Goal: Information Seeking & Learning: Learn about a topic

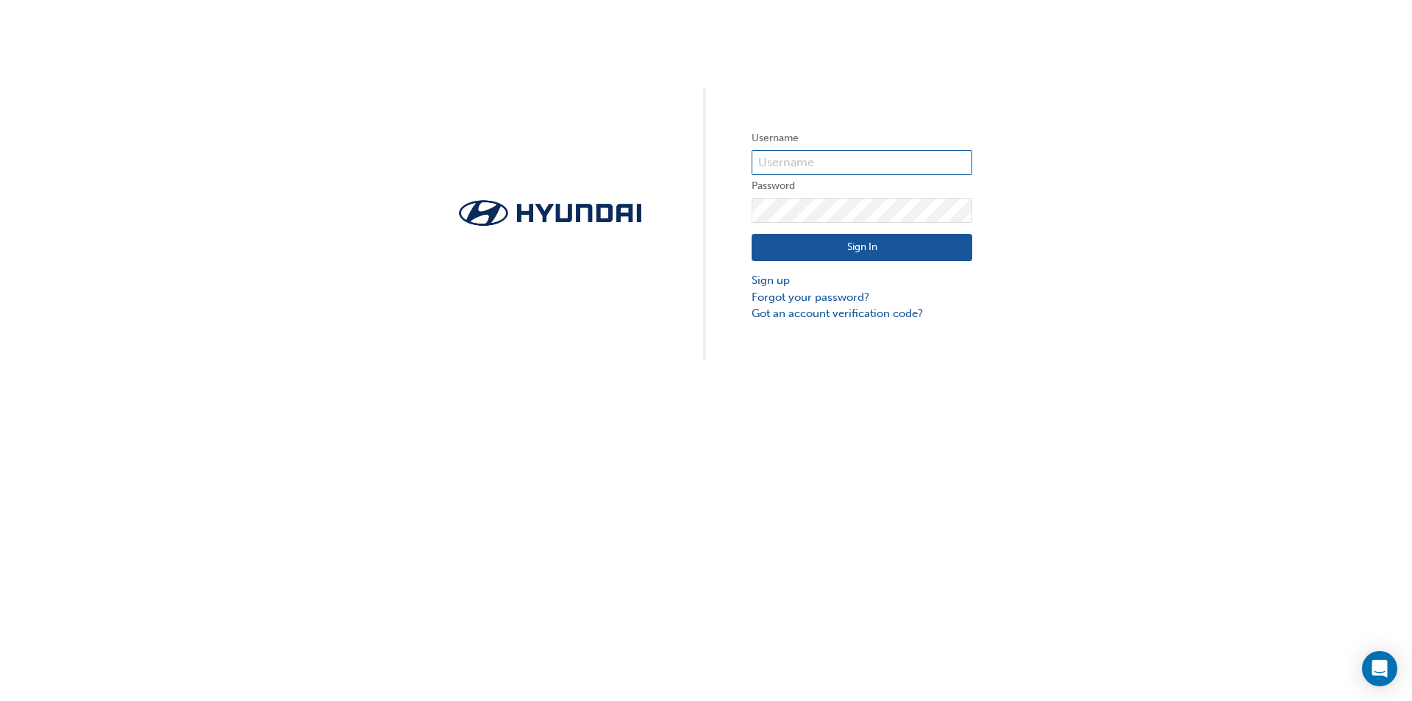
type input "[EMAIL_ADDRESS][DOMAIN_NAME]"
click at [845, 248] on button "Sign In" at bounding box center [862, 248] width 221 height 28
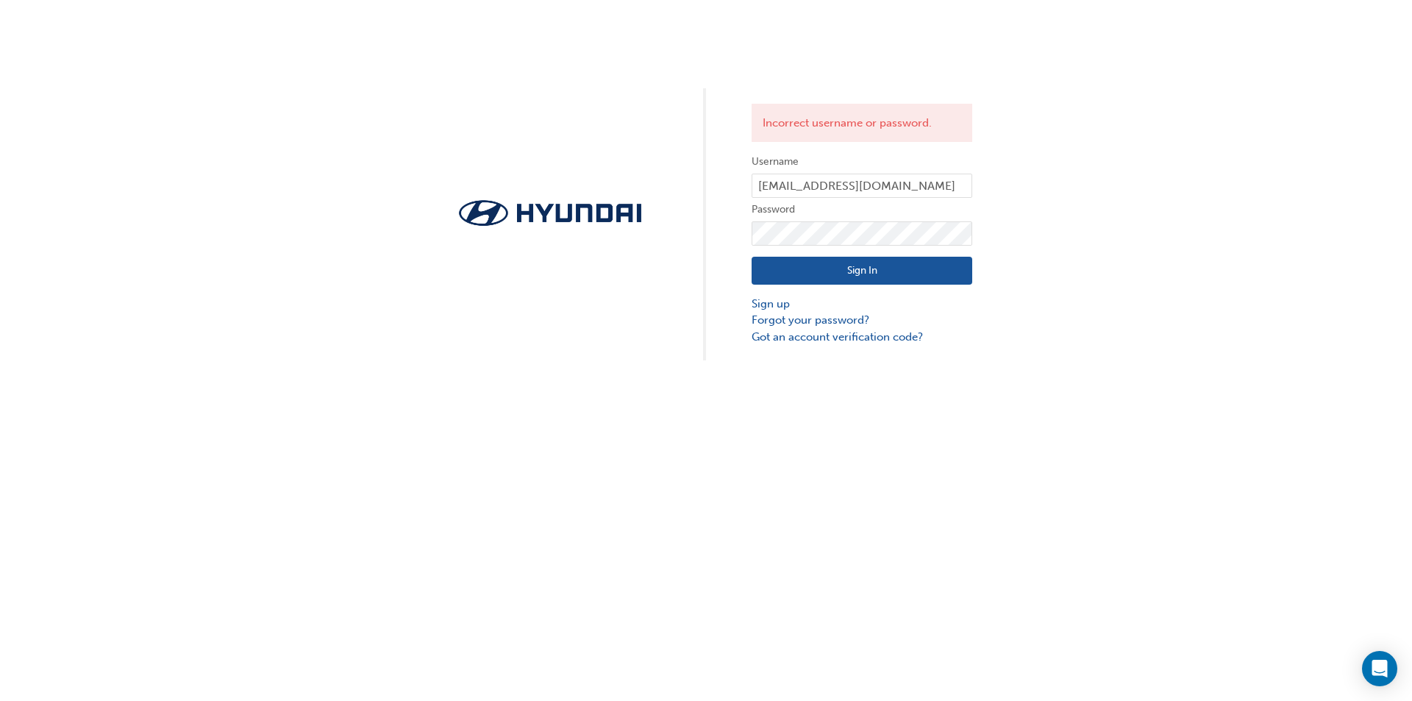
click at [854, 264] on button "Sign In" at bounding box center [862, 271] width 221 height 28
click at [955, 192] on input "[EMAIL_ADDRESS][DOMAIN_NAME]" at bounding box center [862, 186] width 221 height 25
click at [880, 267] on button "Sign In" at bounding box center [862, 271] width 221 height 28
click at [767, 188] on input "[EMAIL_ADDRESS][DOMAIN_NAME]" at bounding box center [862, 186] width 221 height 25
click at [774, 187] on input "[EMAIL_ADDRESS][DOMAIN_NAME]" at bounding box center [862, 186] width 221 height 25
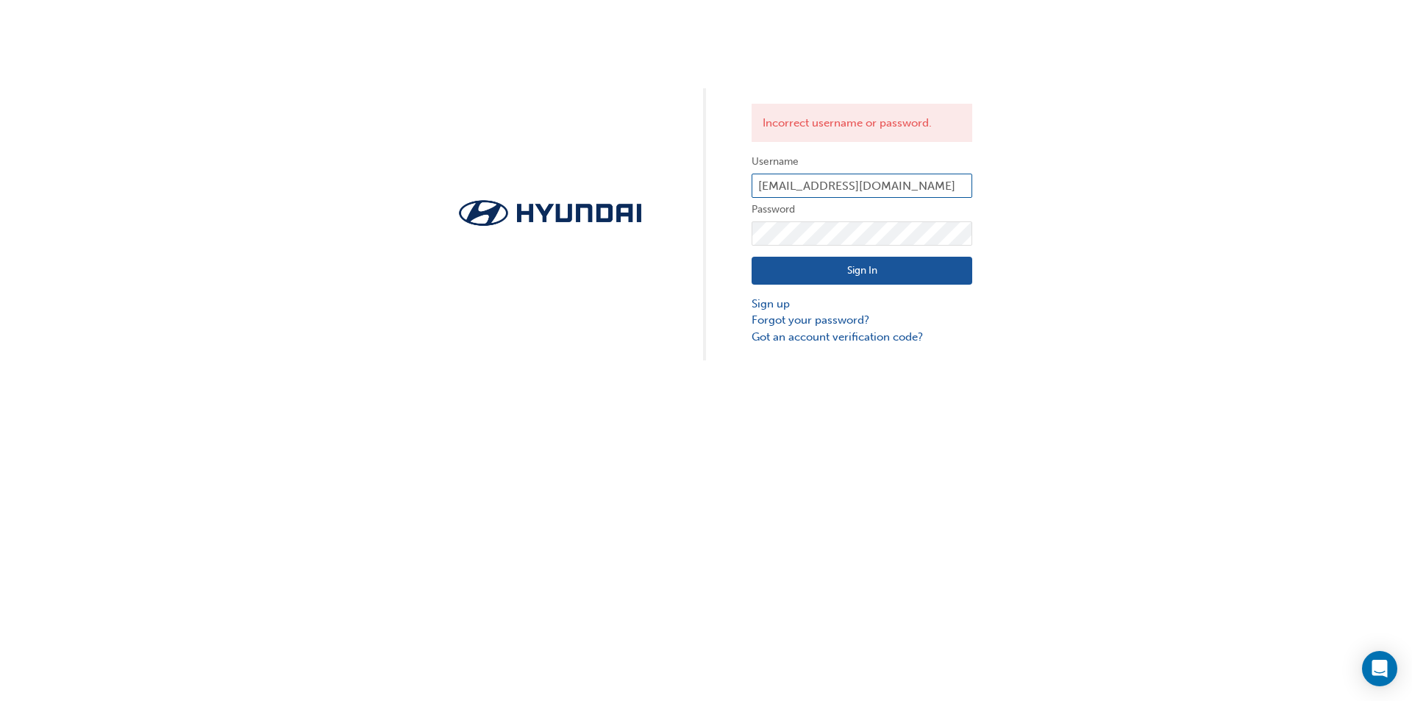
type input "[EMAIL_ADDRESS][DOMAIN_NAME]"
click at [794, 271] on button "Sign In" at bounding box center [862, 271] width 221 height 28
click at [804, 273] on button "Sign In" at bounding box center [862, 271] width 221 height 28
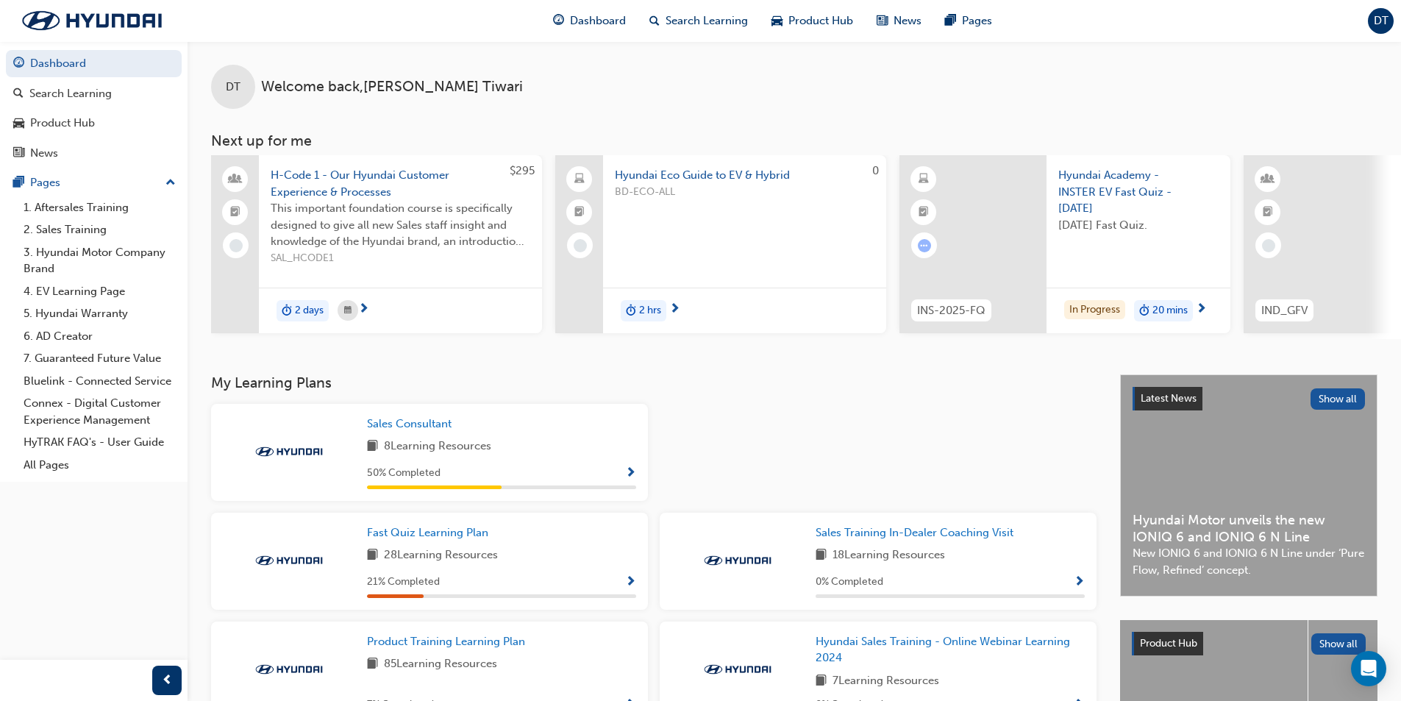
click at [627, 589] on span "Show Progress" at bounding box center [630, 582] width 11 height 13
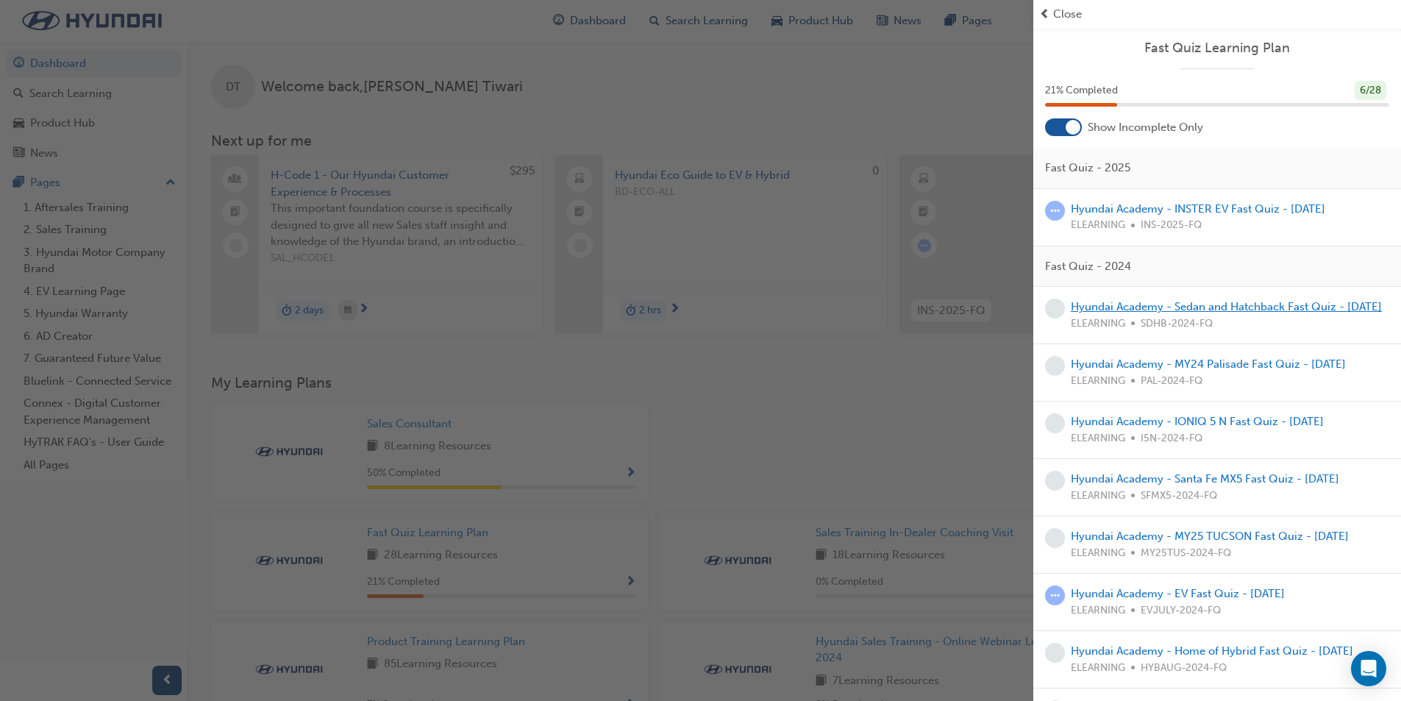
click at [1219, 313] on link "Hyundai Academy - Sedan and Hatchback Fast Quiz - [DATE]" at bounding box center [1226, 306] width 311 height 13
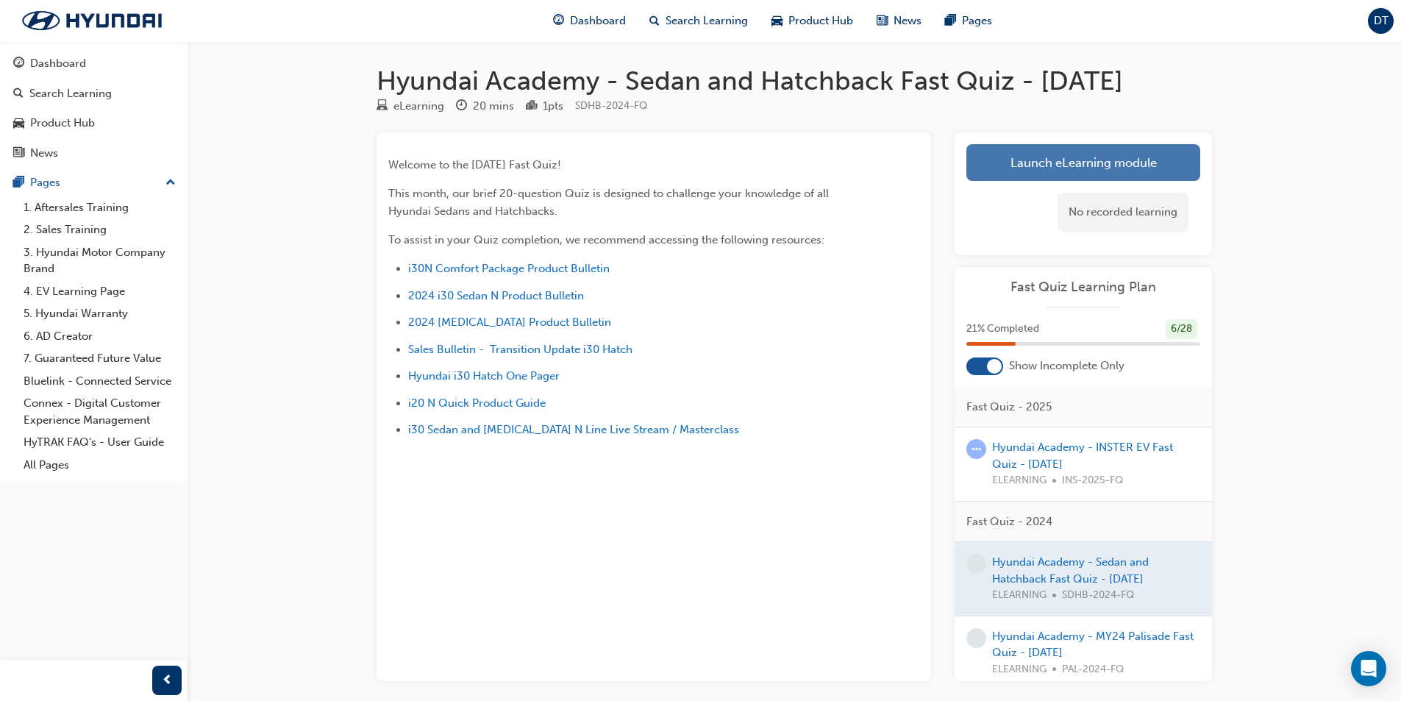
click at [1087, 181] on link "Launch eLearning module" at bounding box center [1083, 162] width 234 height 37
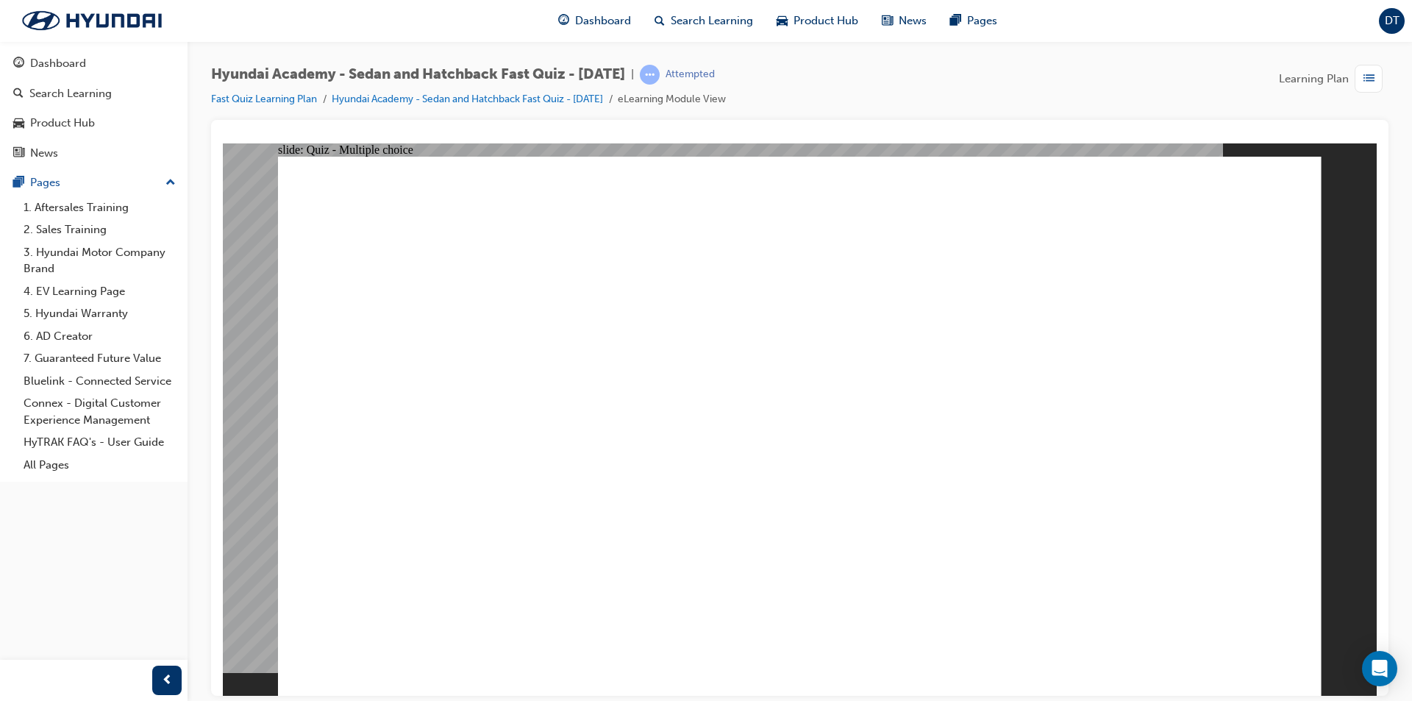
radio input "true"
click at [596, 23] on span "Dashboard" at bounding box center [603, 21] width 56 height 17
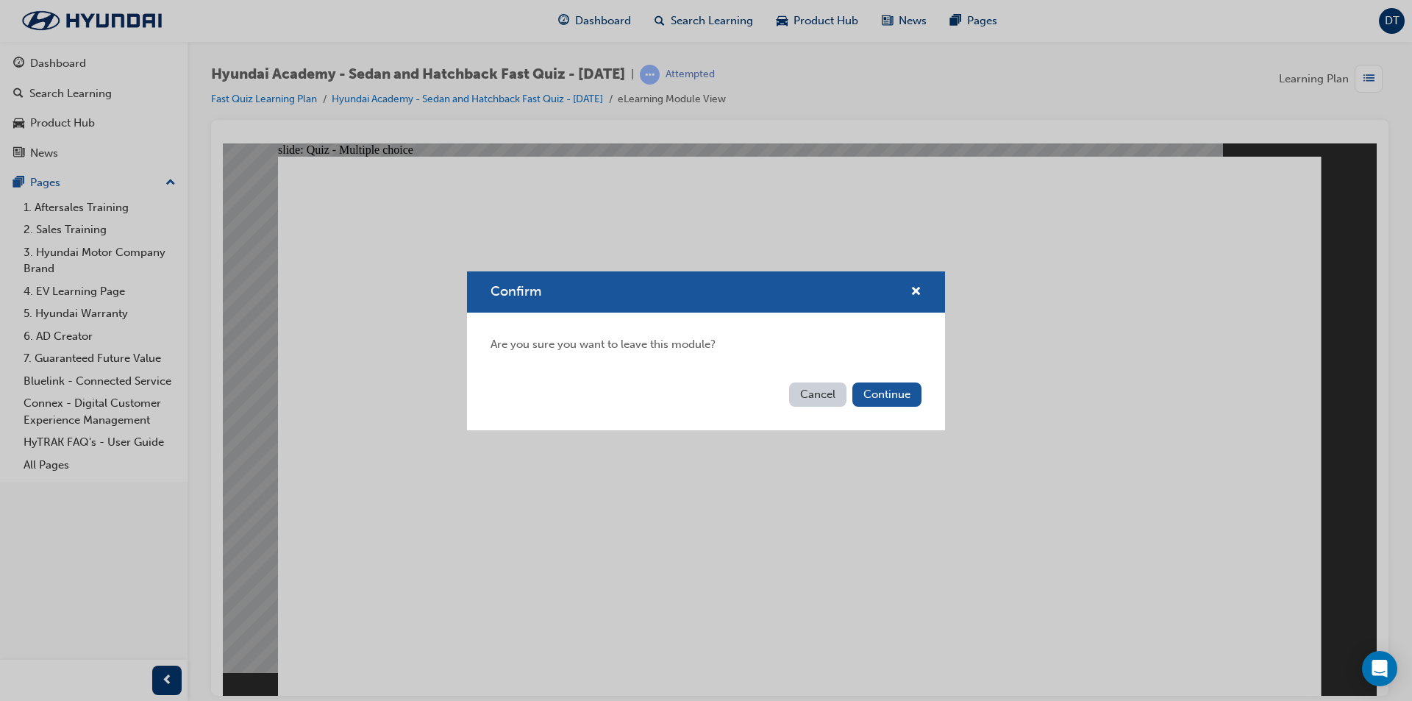
drag, startPoint x: 841, startPoint y: 390, endPoint x: 834, endPoint y: 392, distance: 7.7
click at [834, 392] on button "Cancel" at bounding box center [817, 394] width 57 height 24
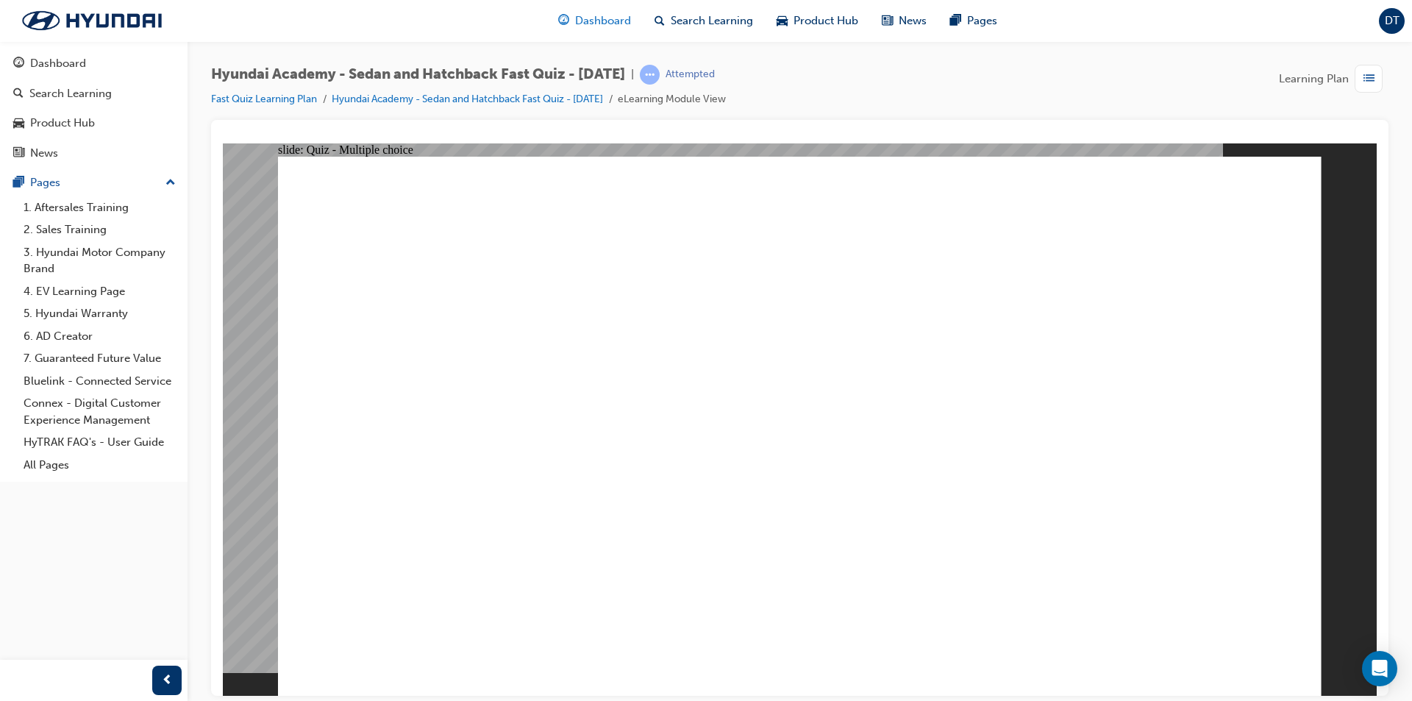
click at [605, 24] on span "Dashboard" at bounding box center [603, 21] width 56 height 17
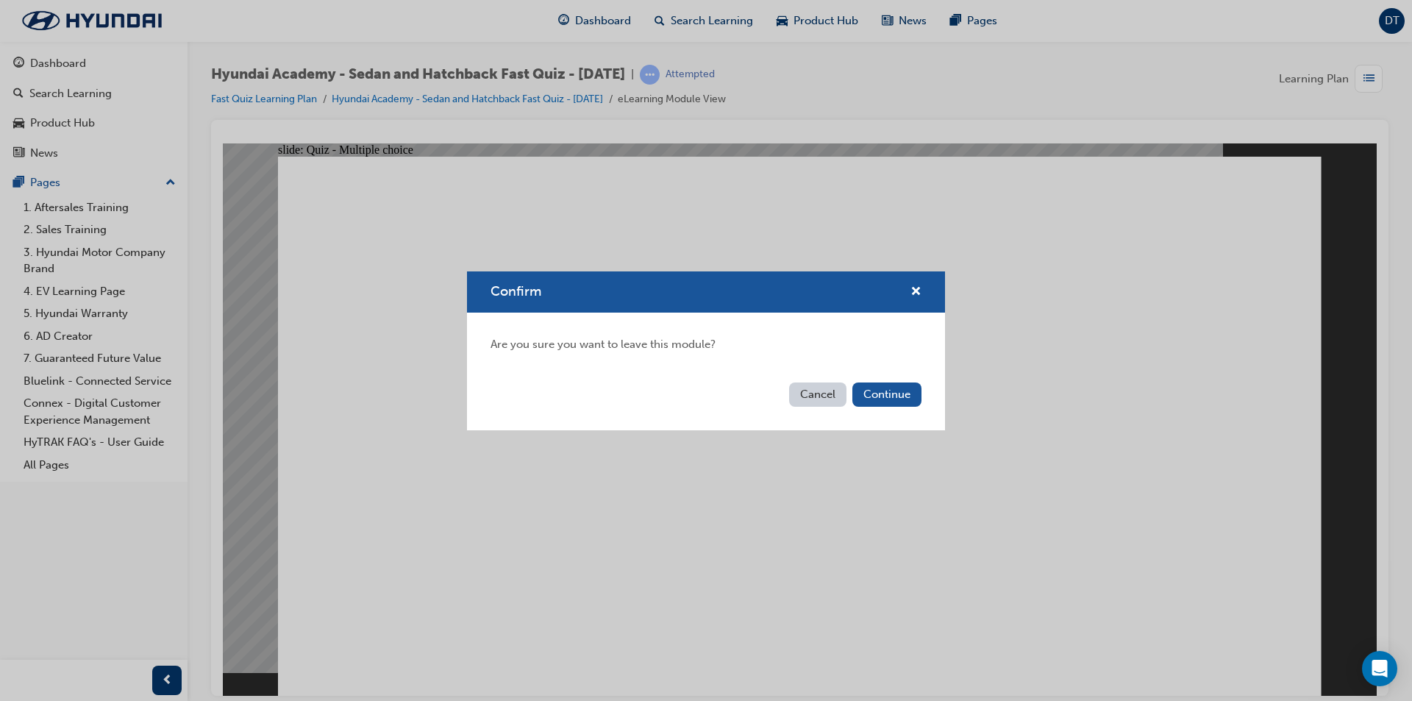
click at [808, 391] on button "Cancel" at bounding box center [817, 394] width 57 height 24
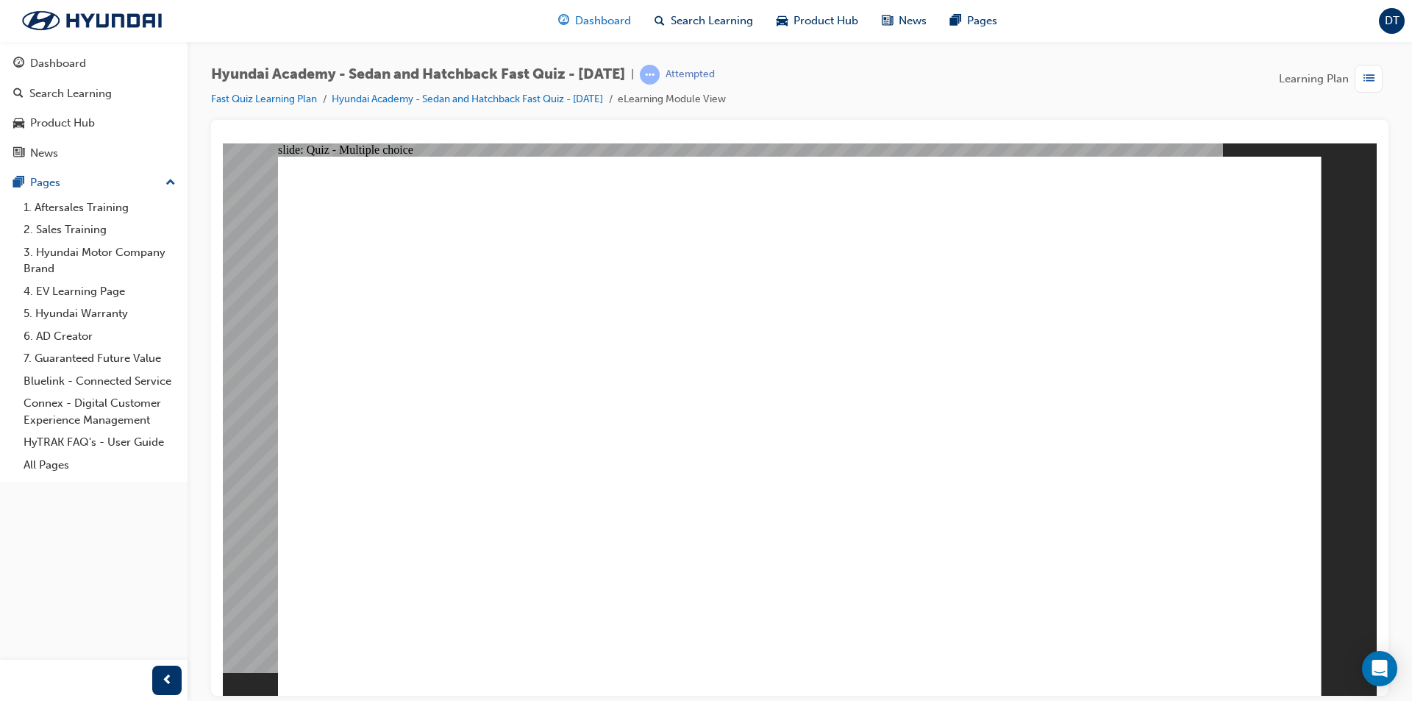
click at [618, 21] on span "Dashboard" at bounding box center [603, 21] width 56 height 17
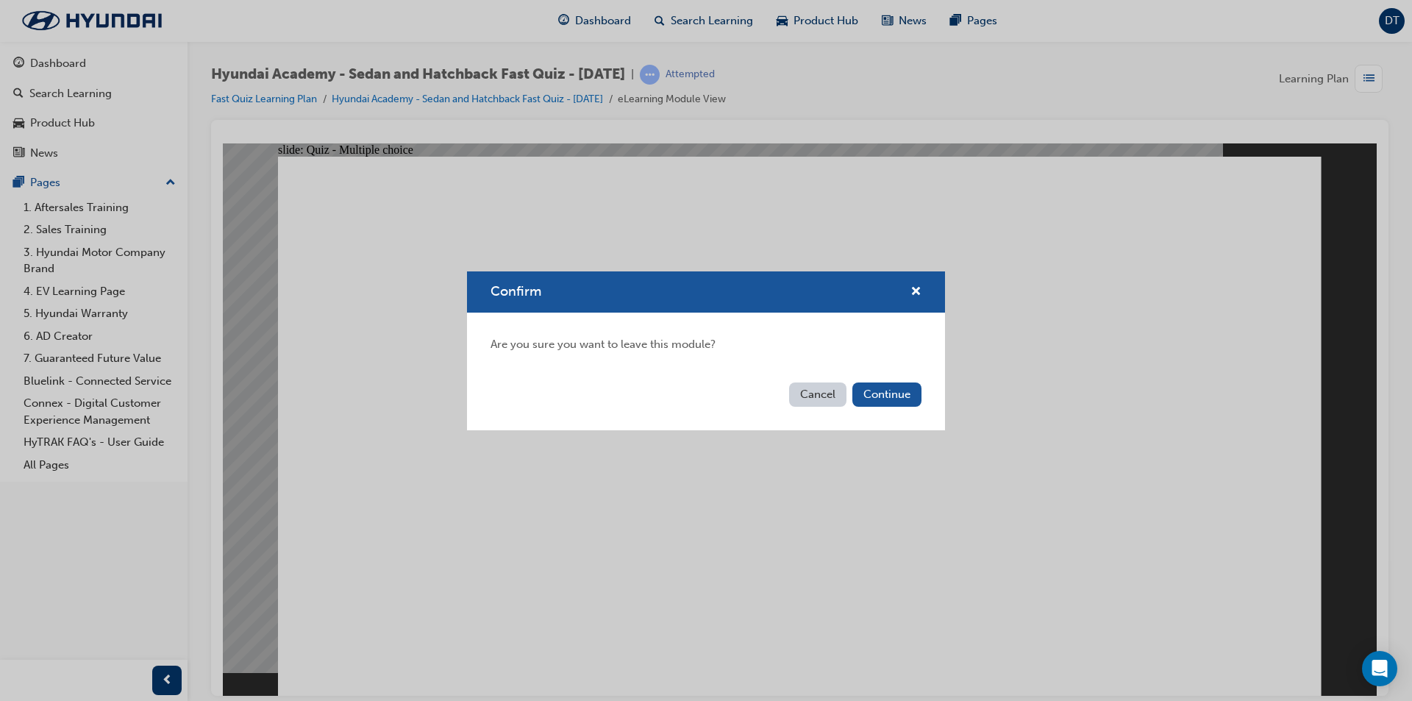
click at [905, 407] on div "Cancel Continue" at bounding box center [706, 404] width 478 height 54
click at [908, 394] on button "Continue" at bounding box center [886, 394] width 69 height 24
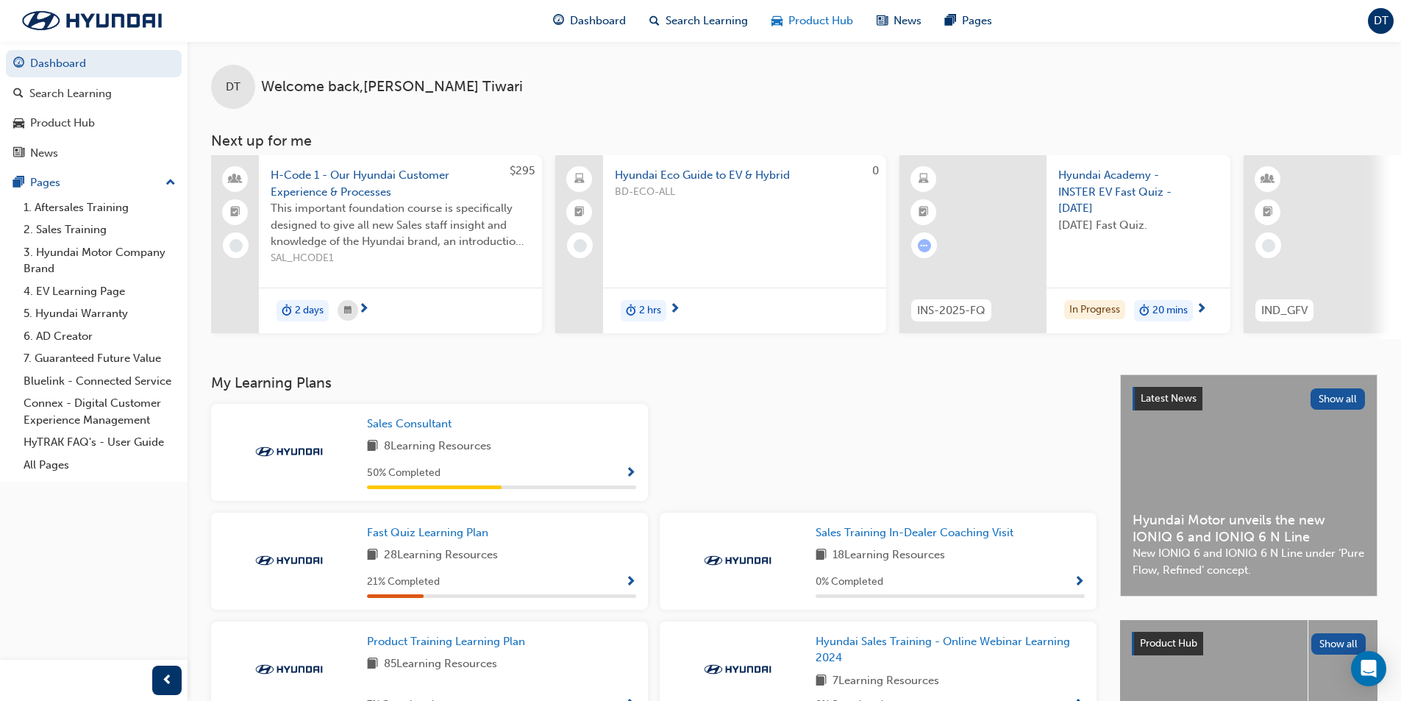
click at [820, 15] on span "Product Hub" at bounding box center [820, 21] width 65 height 17
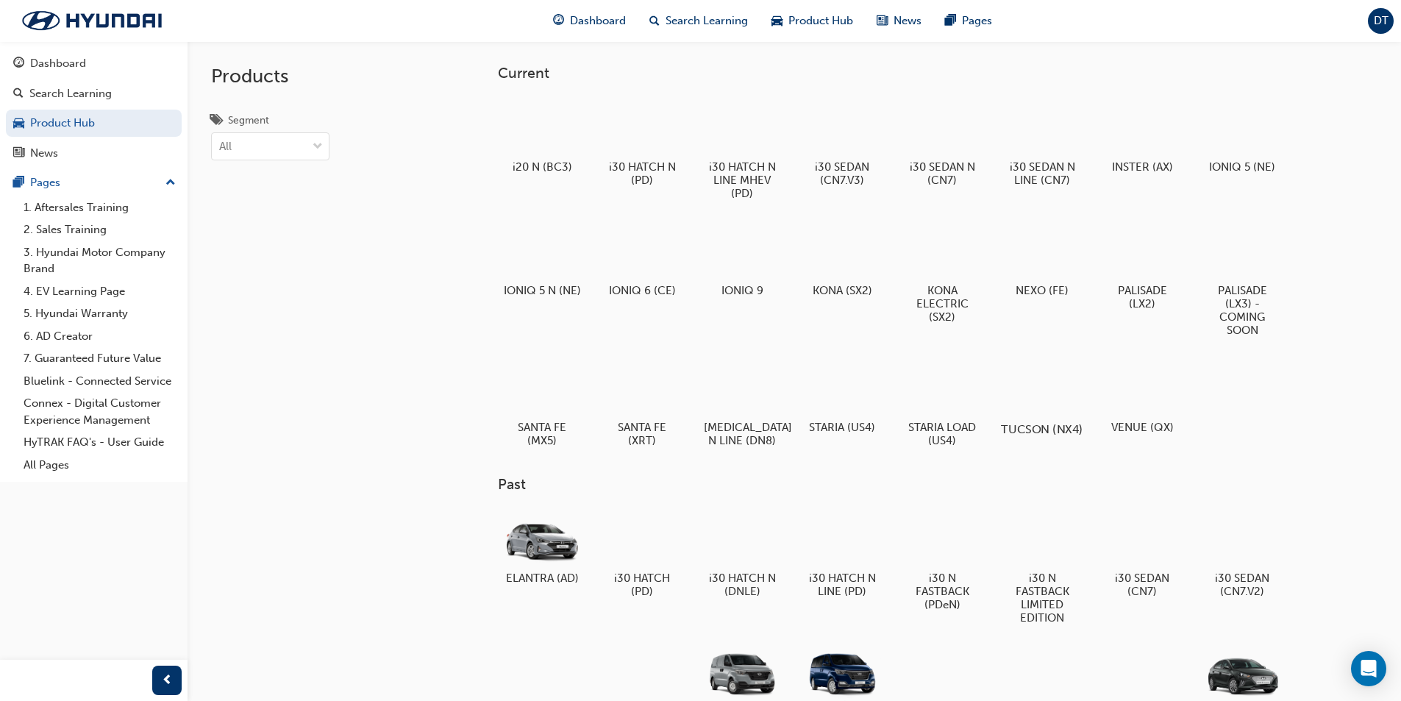
click at [1054, 385] on div at bounding box center [1042, 386] width 82 height 58
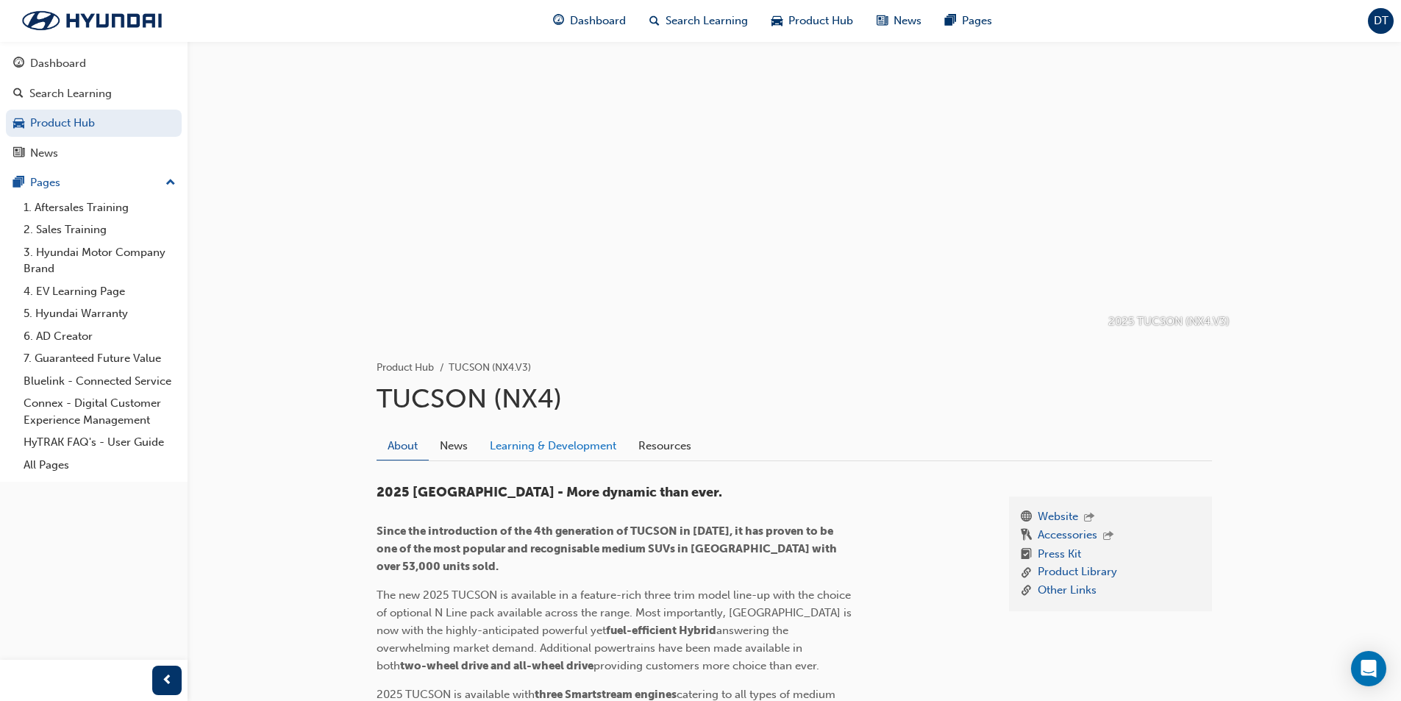
click at [577, 443] on link "Learning & Development" at bounding box center [553, 446] width 149 height 28
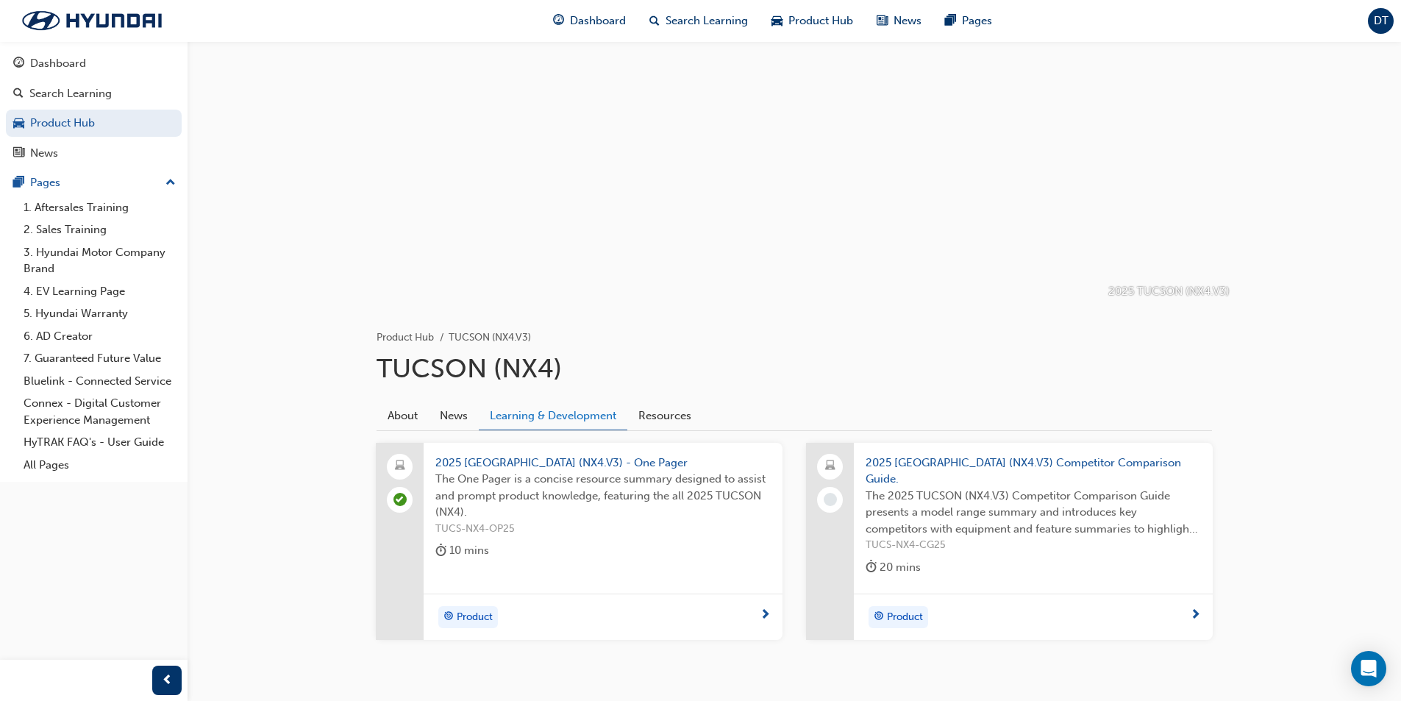
scroll to position [60, 0]
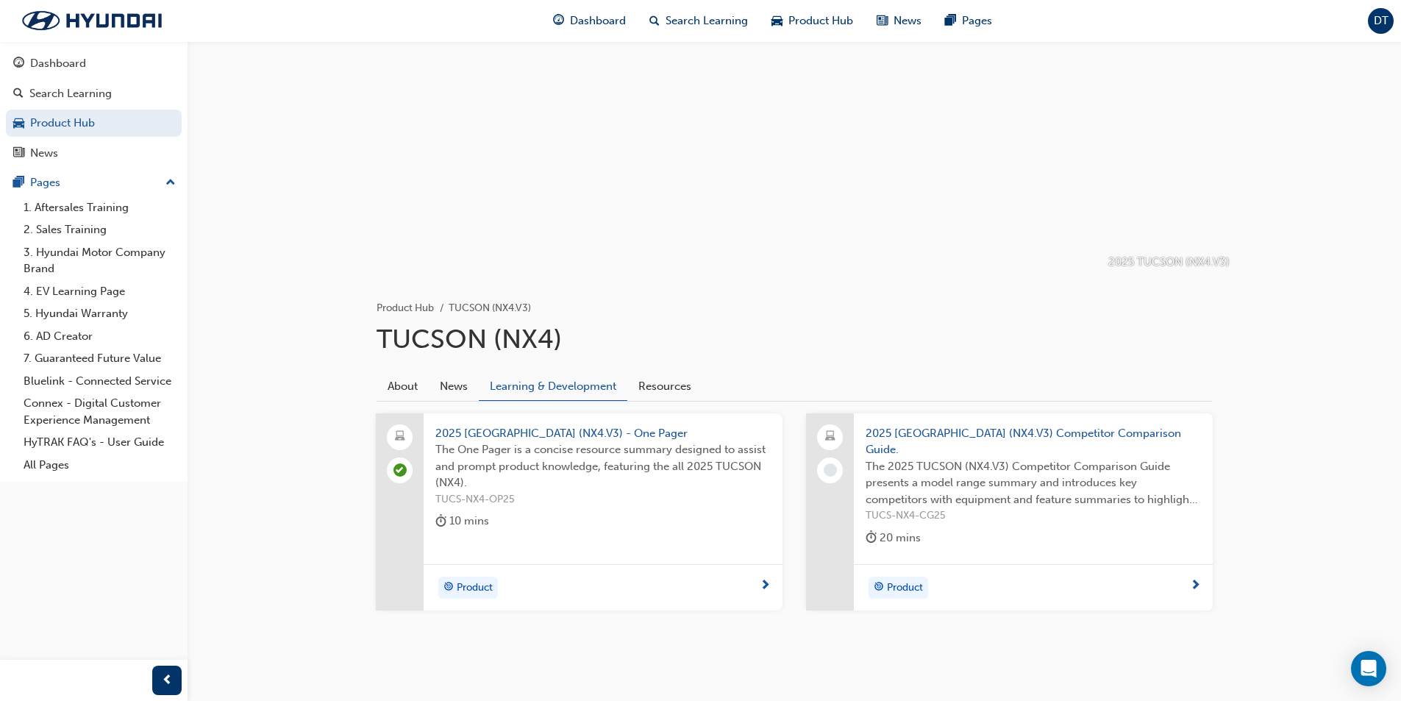
click at [901, 580] on span "Product" at bounding box center [905, 588] width 36 height 17
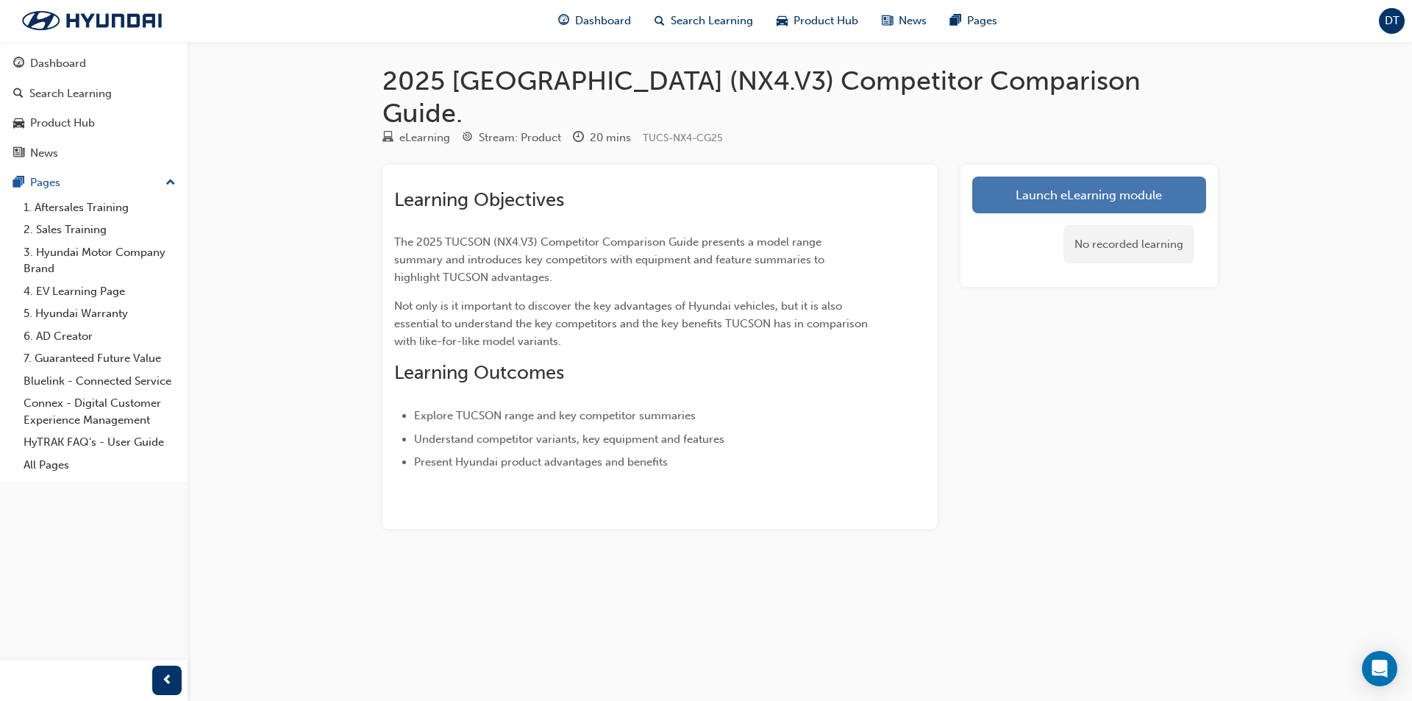
click at [1094, 176] on link "Launch eLearning module" at bounding box center [1089, 194] width 234 height 37
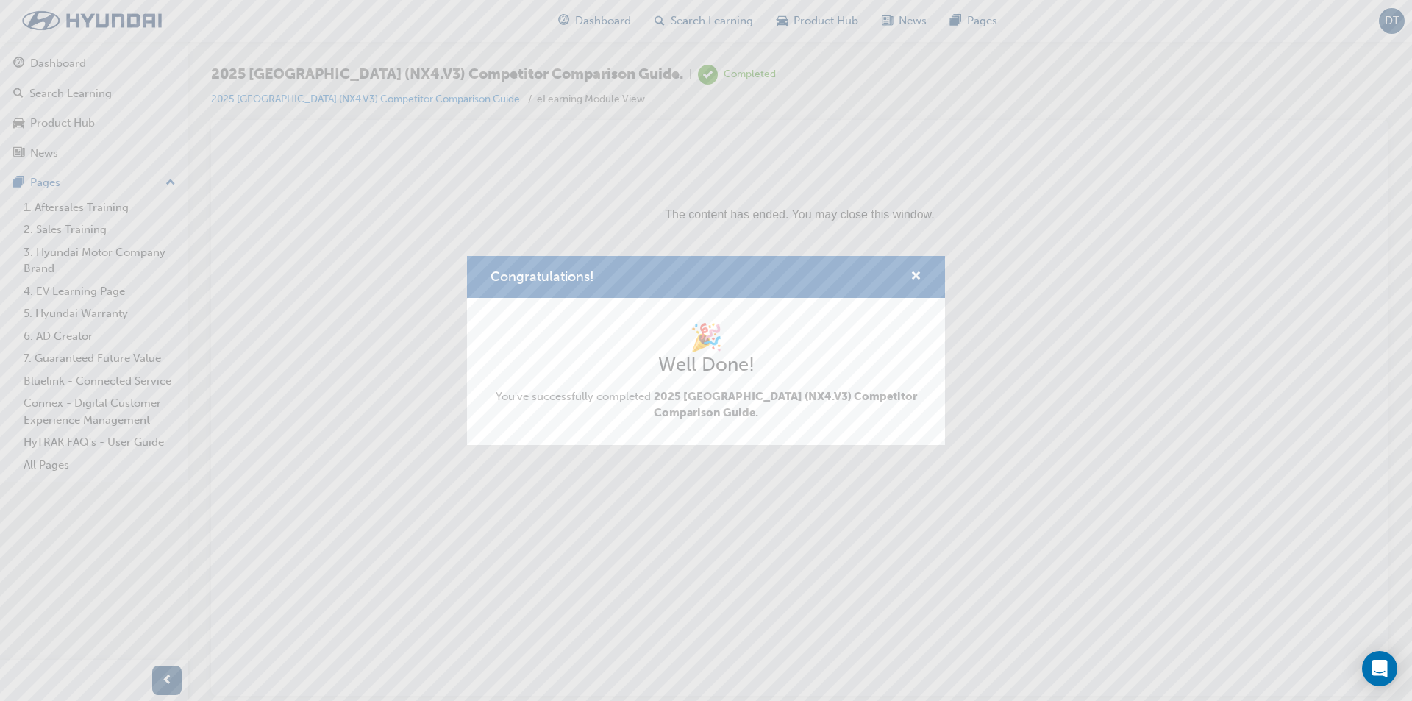
click at [921, 275] on div "Congratulations!" at bounding box center [706, 277] width 478 height 42
click at [916, 276] on span "cross-icon" at bounding box center [915, 277] width 11 height 13
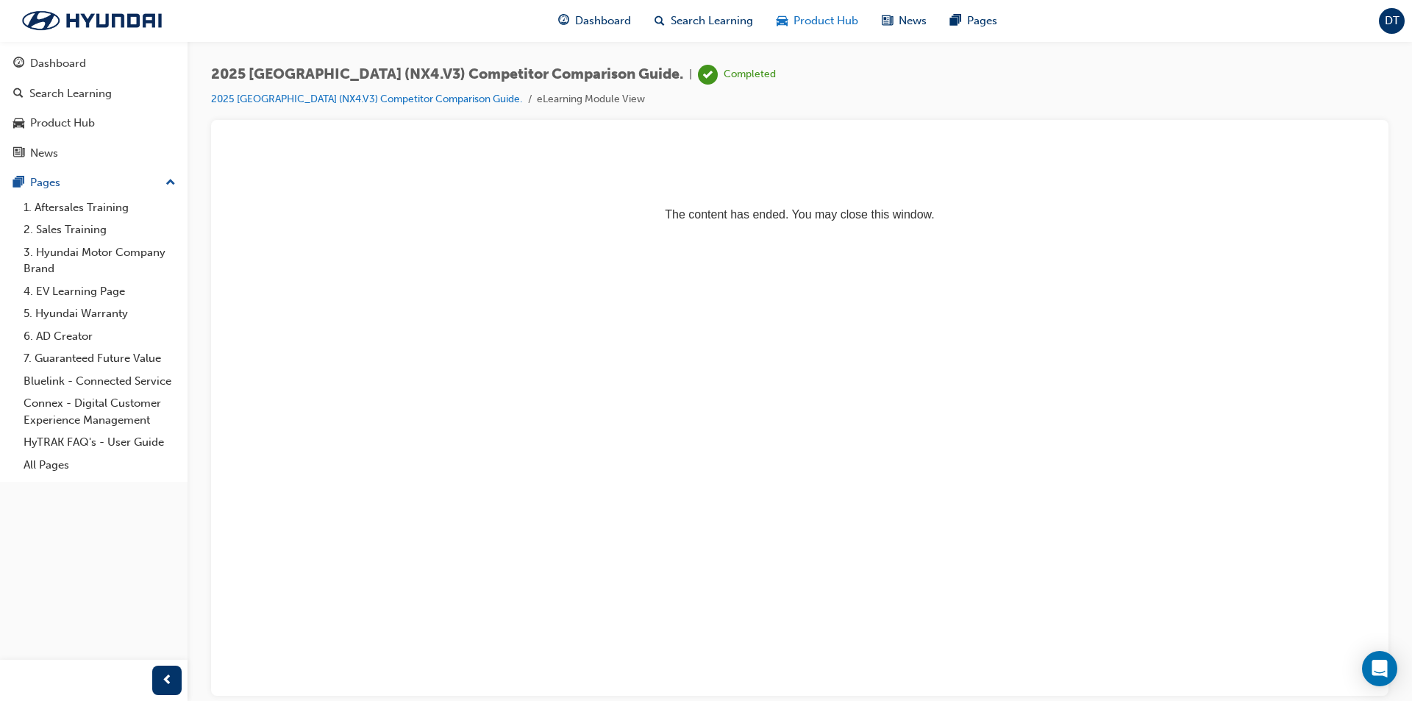
click at [807, 21] on span "Product Hub" at bounding box center [826, 21] width 65 height 17
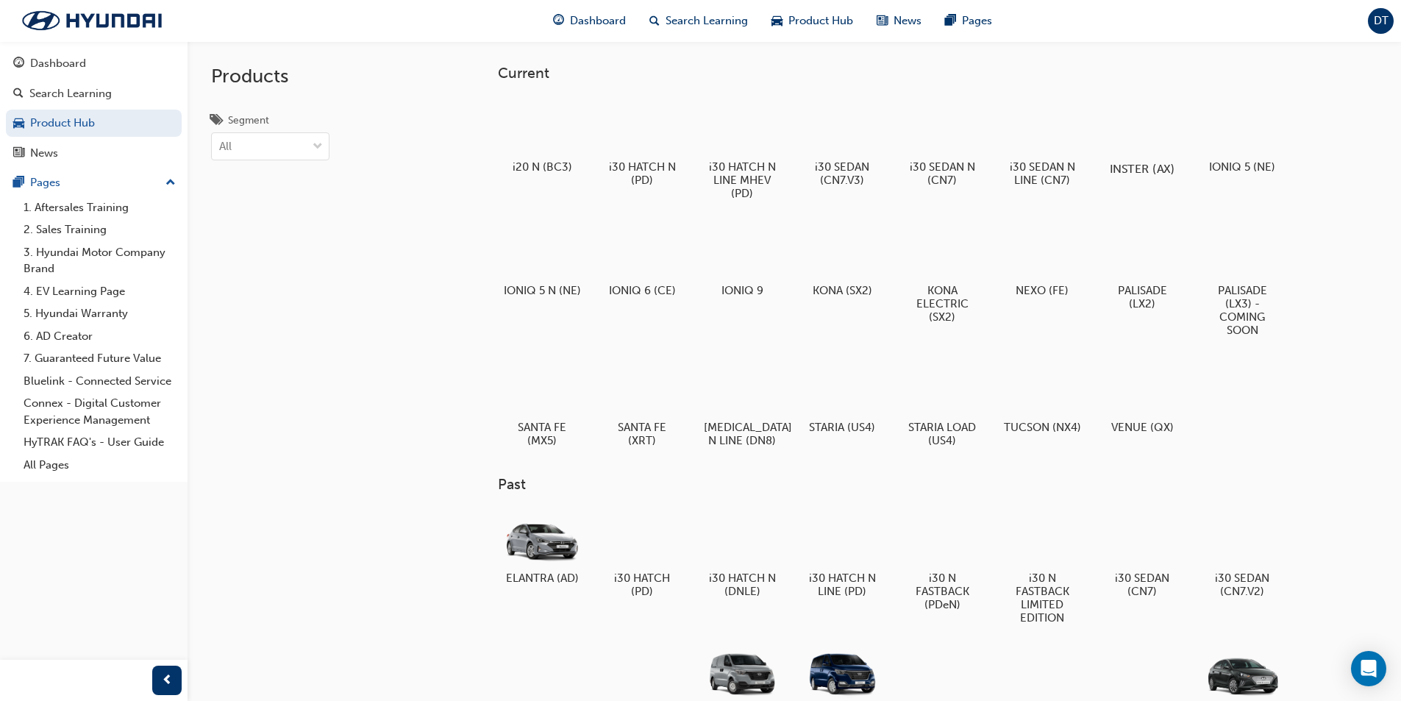
click at [1134, 127] on div at bounding box center [1142, 126] width 82 height 59
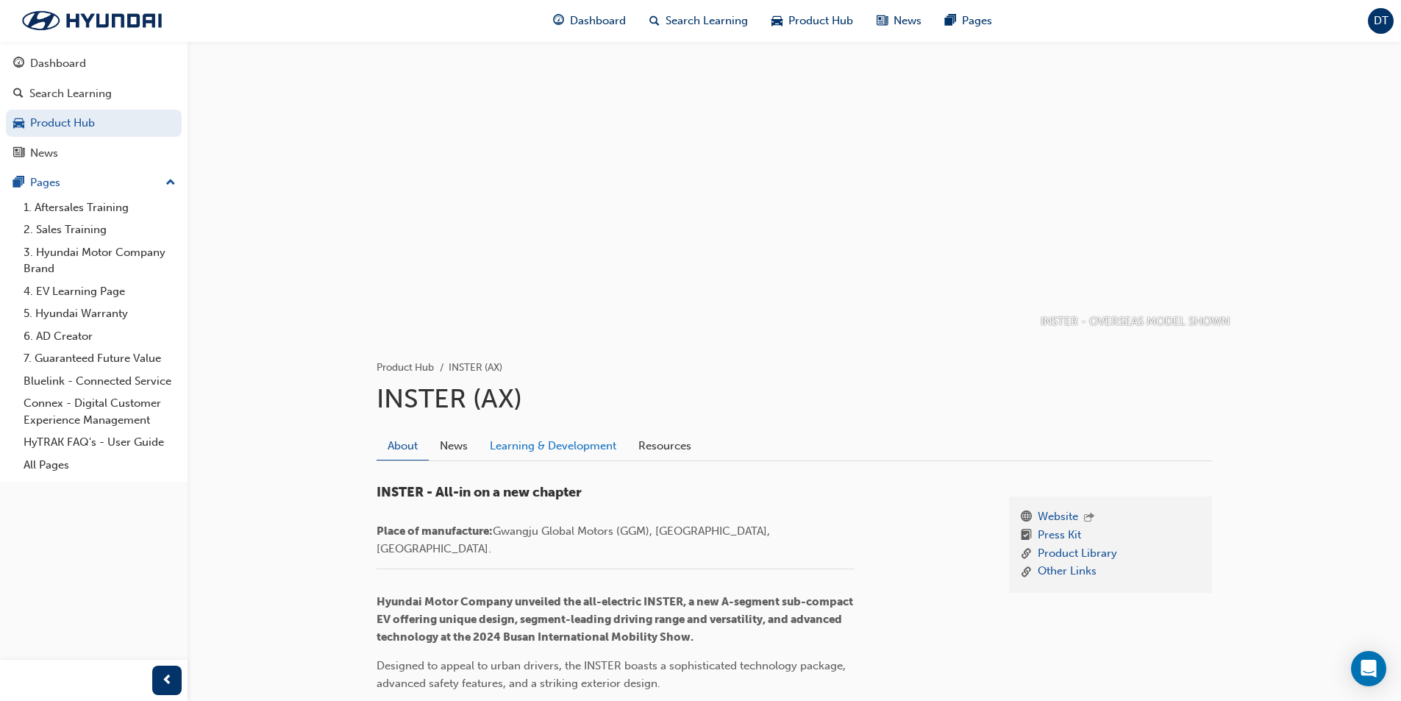
click at [539, 443] on link "Learning & Development" at bounding box center [553, 446] width 149 height 28
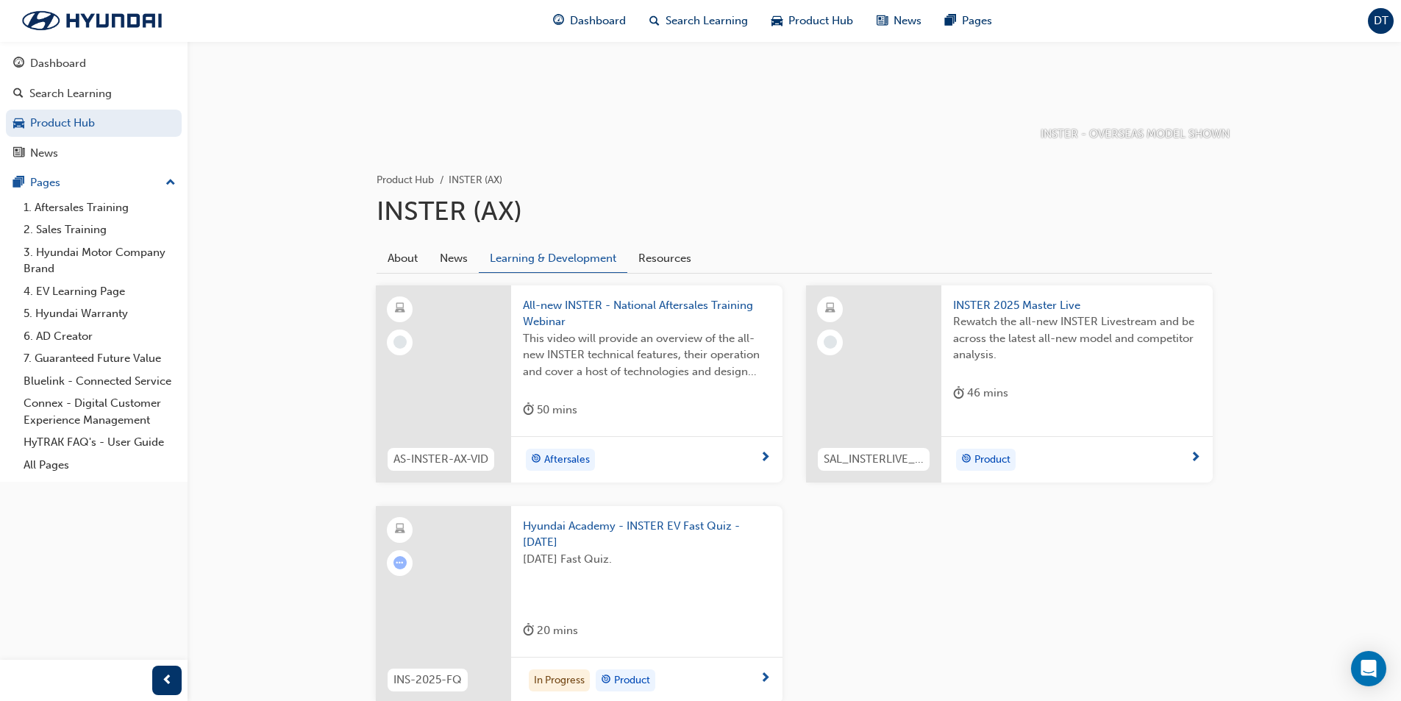
scroll to position [221, 0]
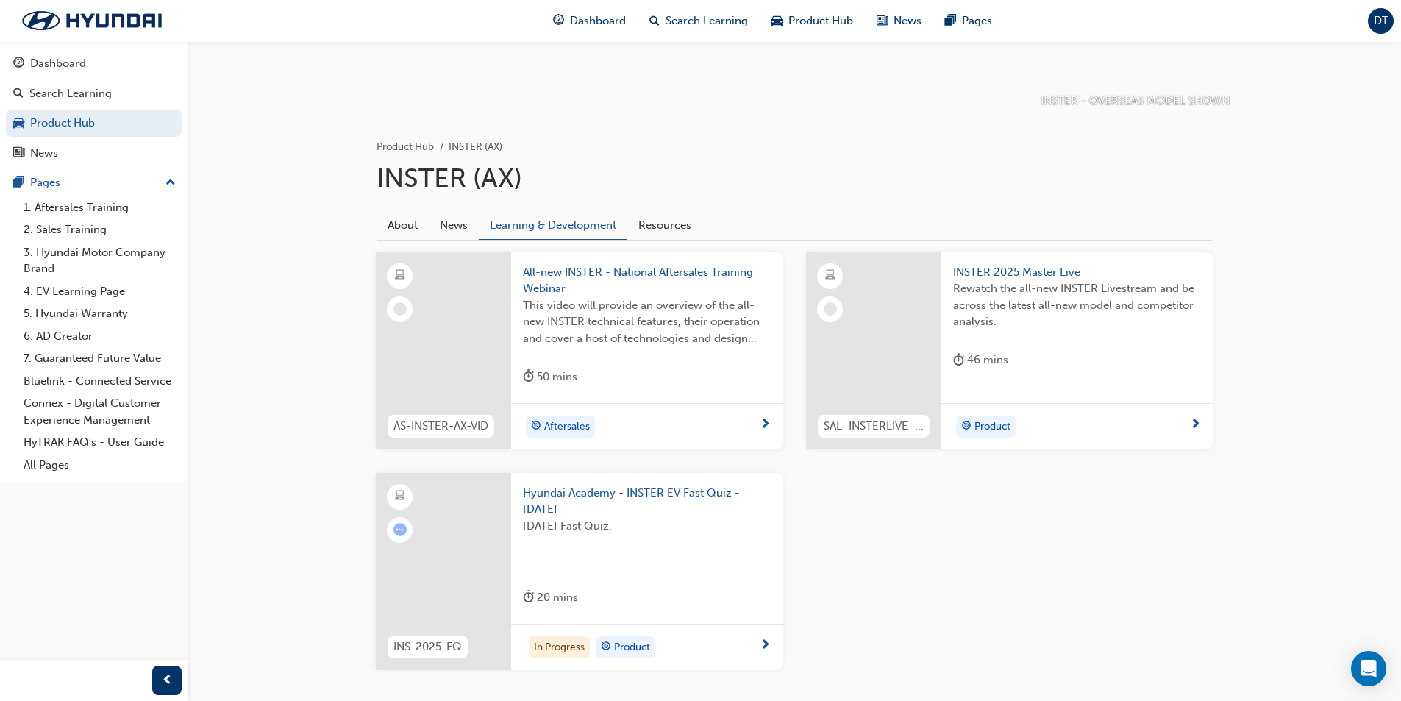
click at [994, 418] on span "Product" at bounding box center [992, 426] width 36 height 17
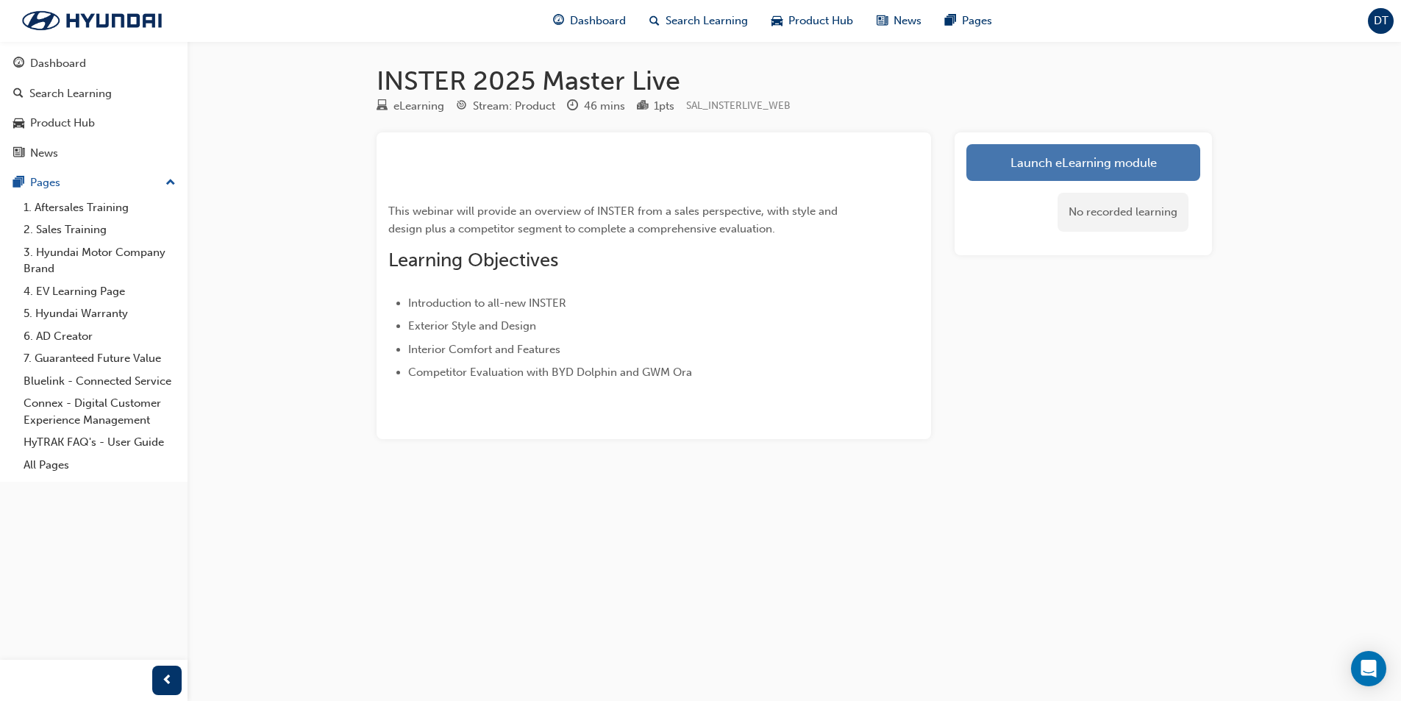
click at [1044, 158] on link "Launch eLearning module" at bounding box center [1083, 162] width 234 height 37
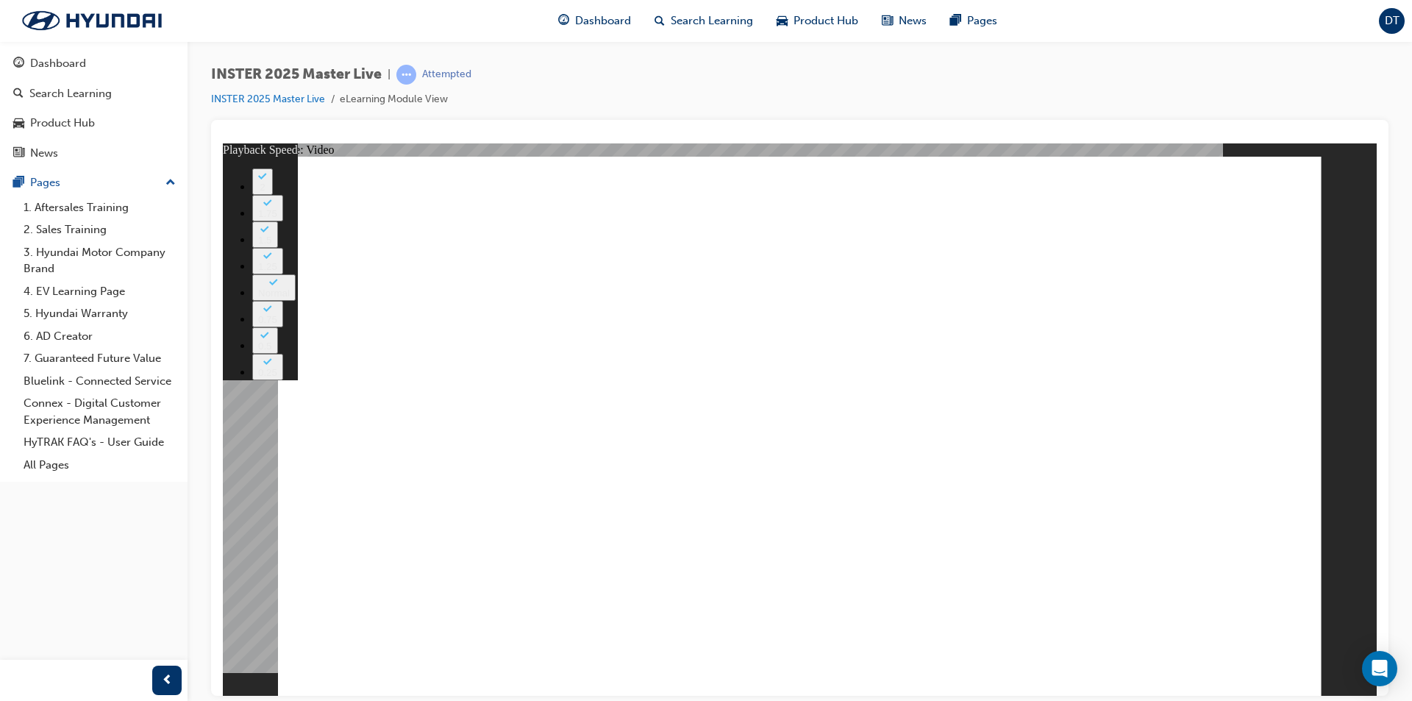
type input "2726"
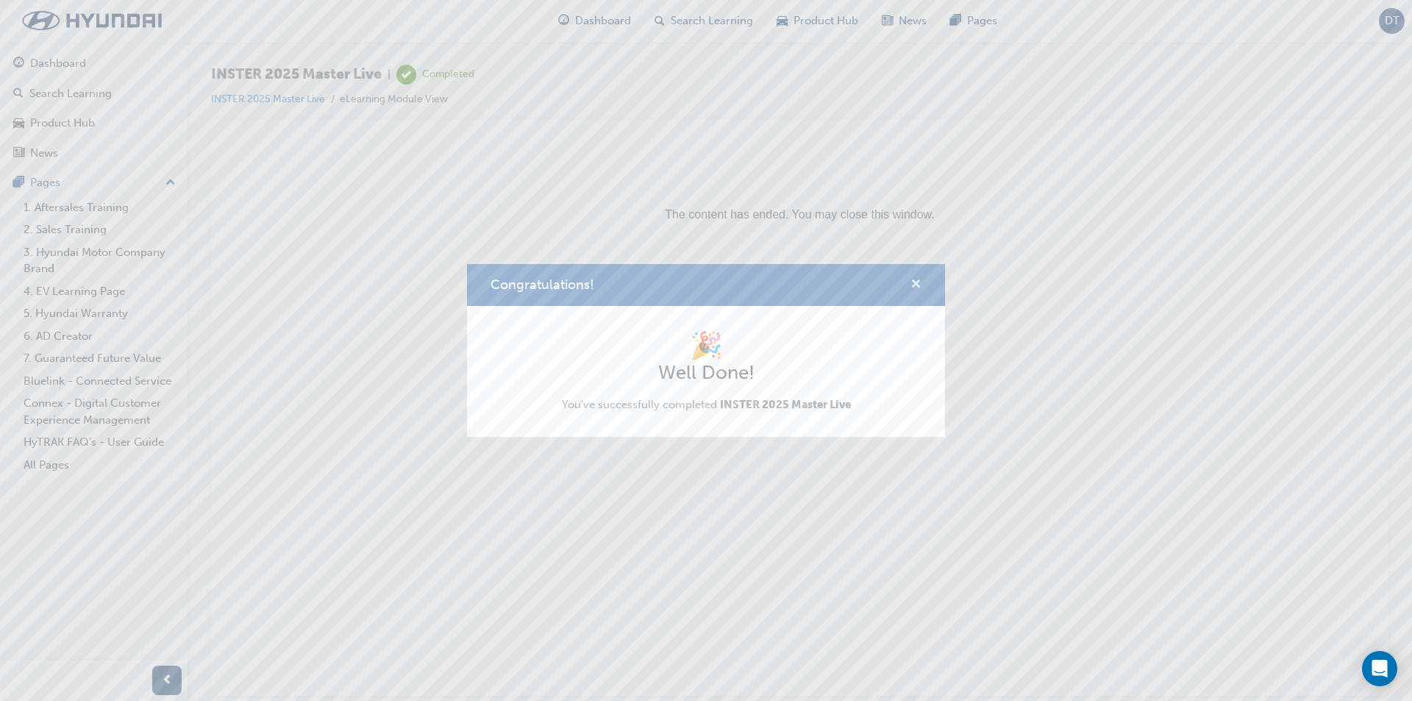
click at [916, 285] on span "cross-icon" at bounding box center [915, 285] width 11 height 13
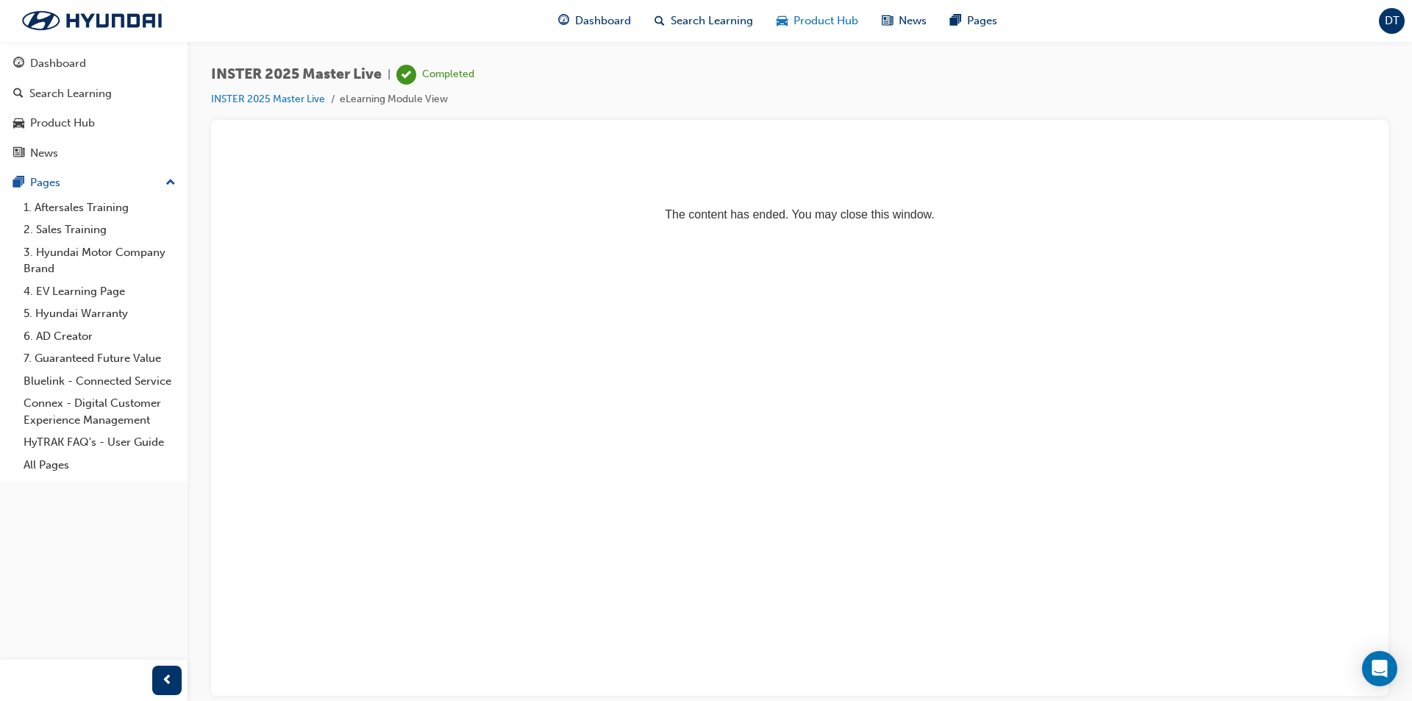
click at [803, 26] on span "Product Hub" at bounding box center [826, 21] width 65 height 17
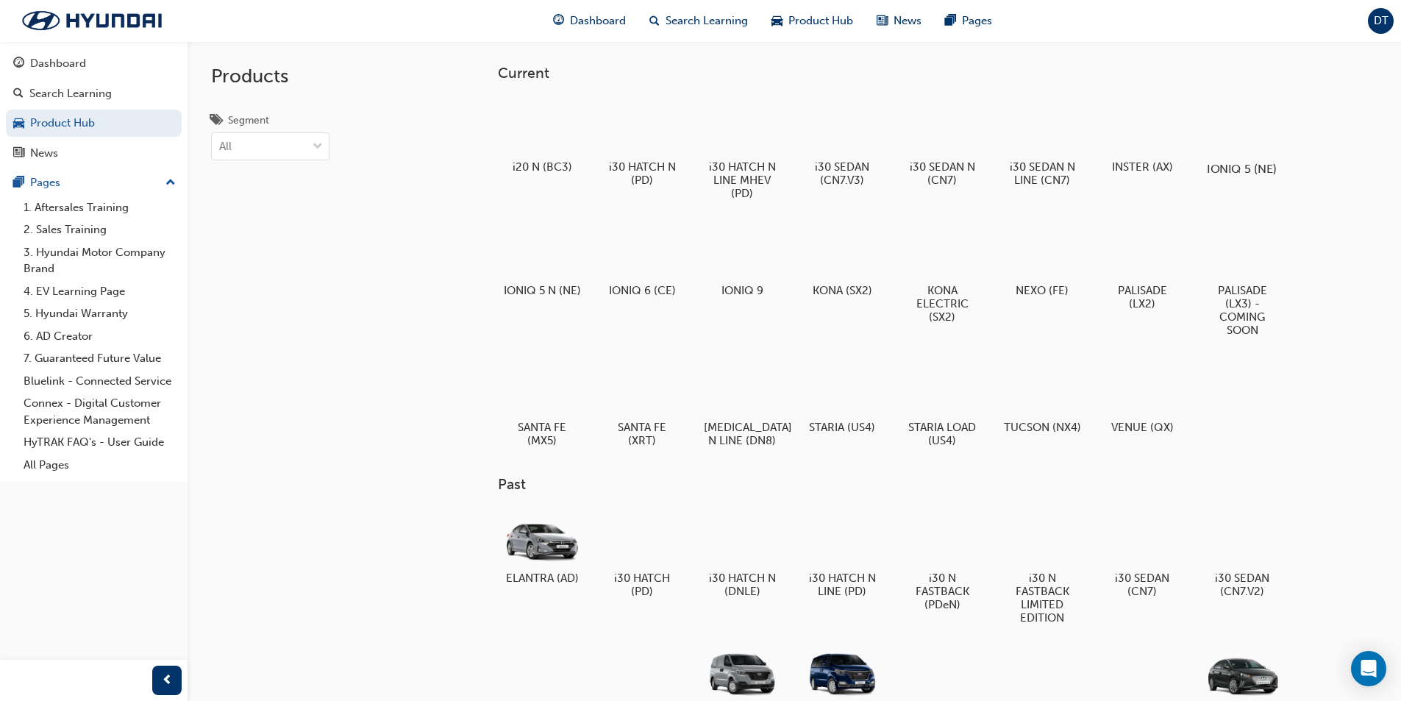
click at [1244, 146] on div at bounding box center [1242, 126] width 82 height 59
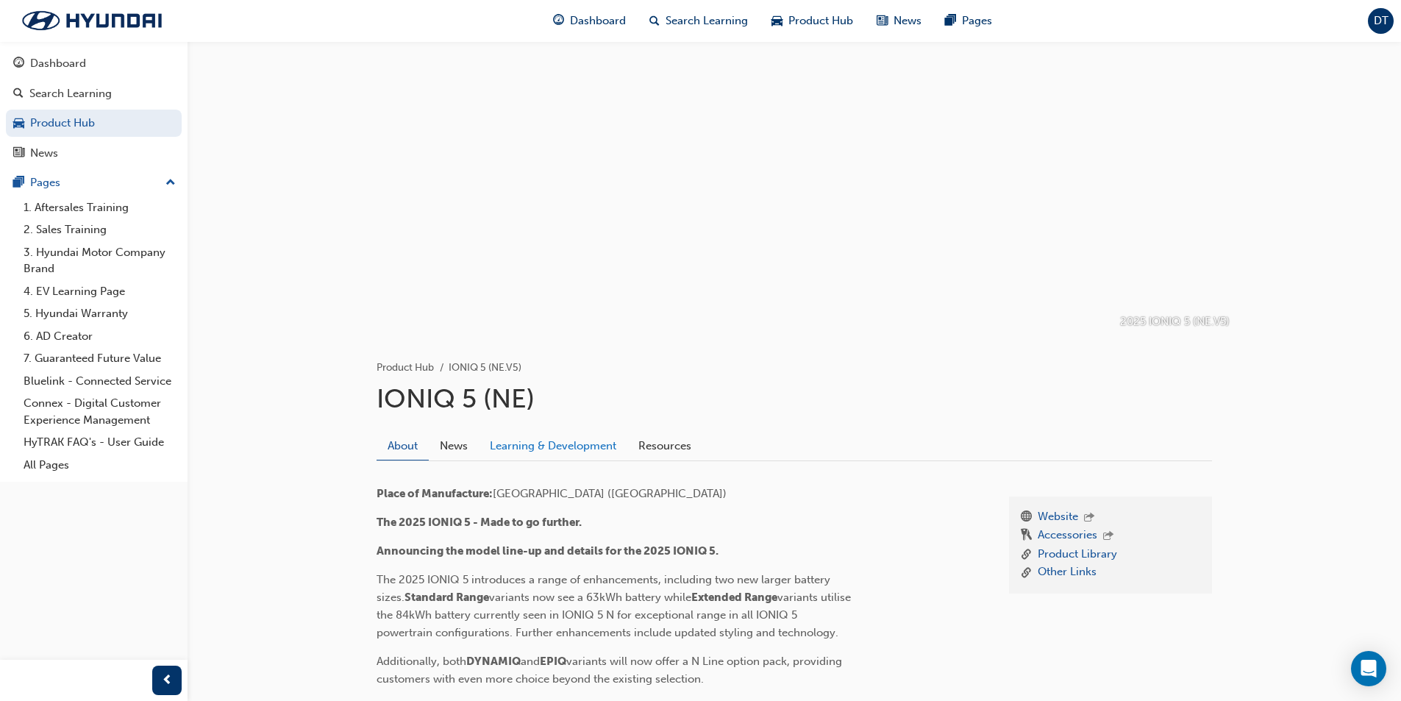
click at [593, 445] on link "Learning & Development" at bounding box center [553, 446] width 149 height 28
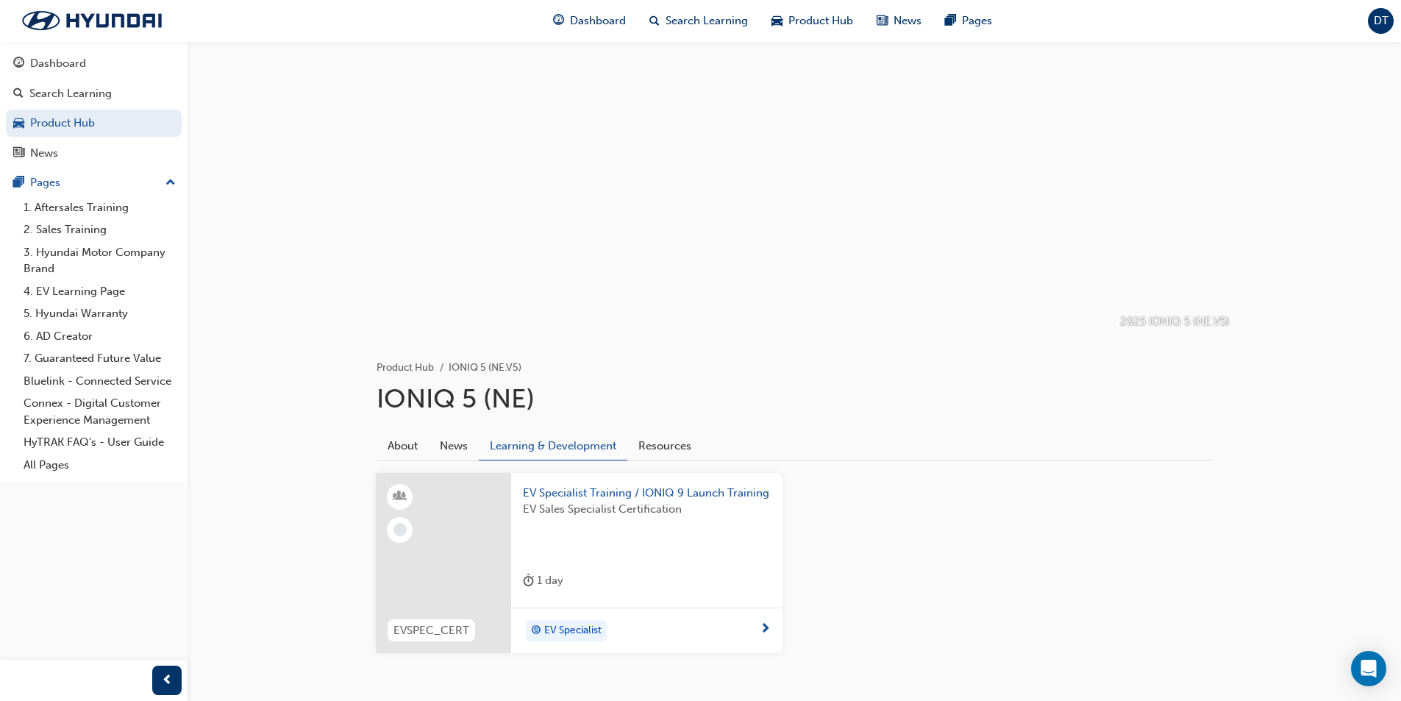
scroll to position [60, 0]
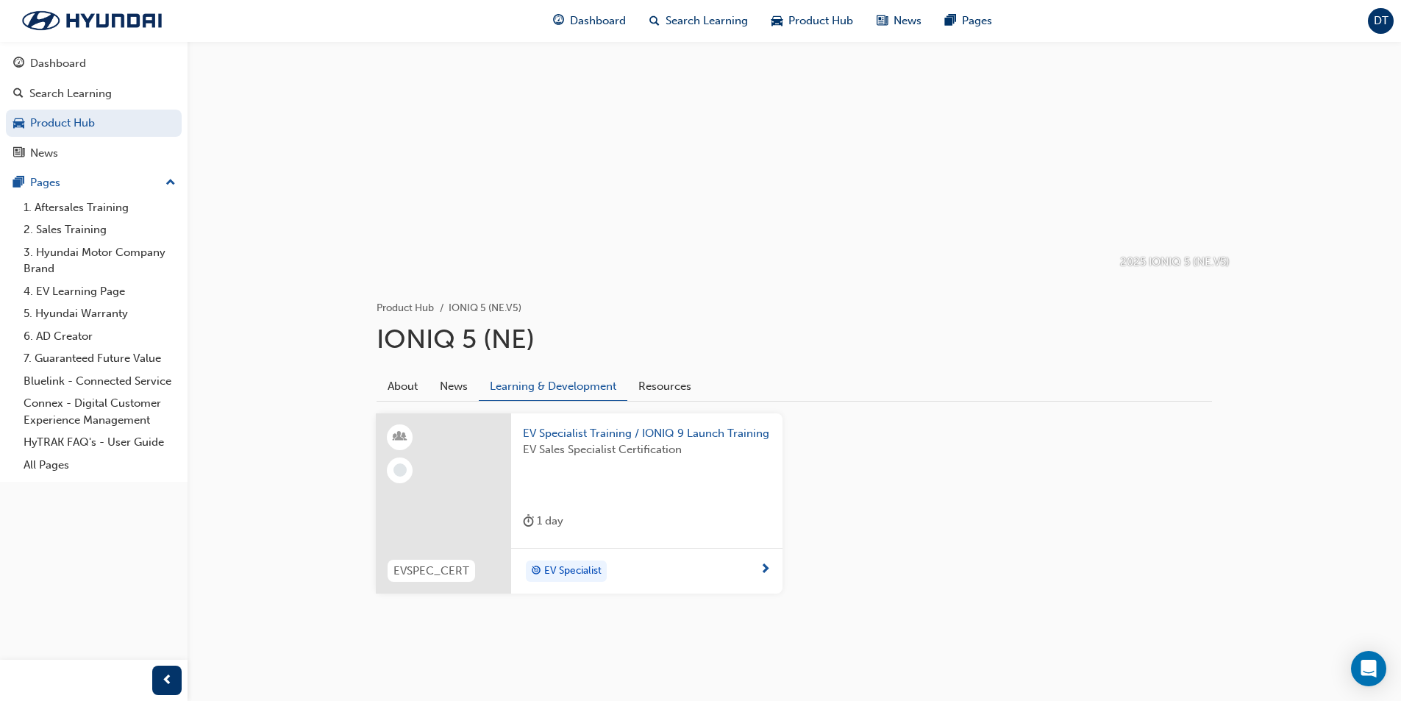
click at [588, 572] on span "EV Specialist" at bounding box center [572, 571] width 57 height 17
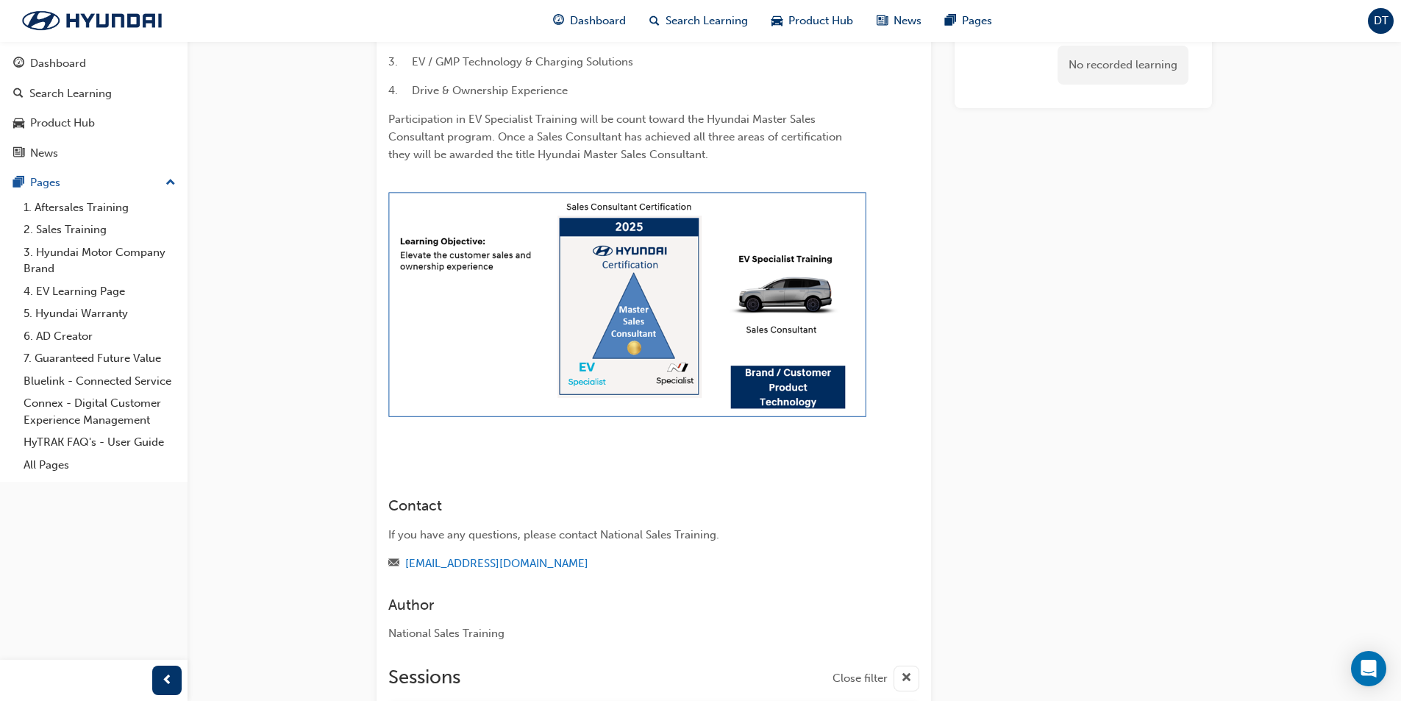
scroll to position [352, 0]
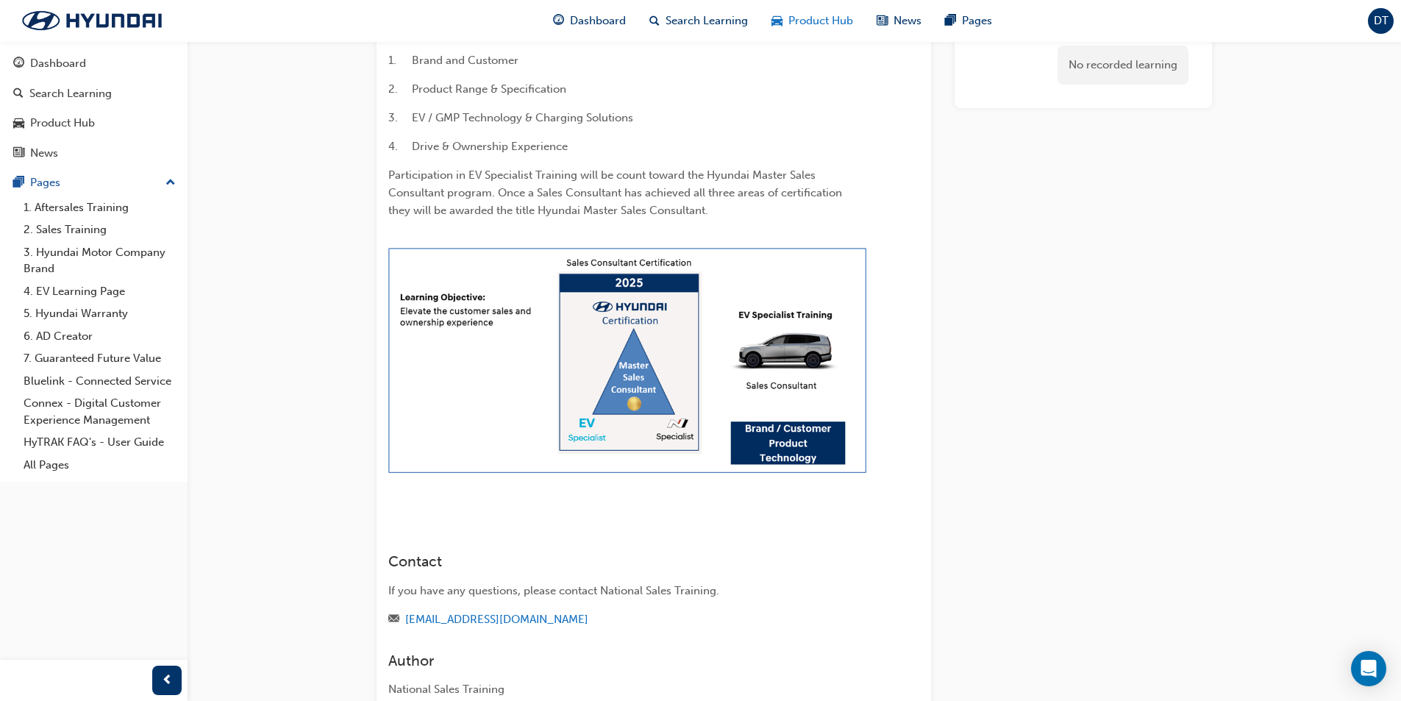
click at [795, 15] on span "Product Hub" at bounding box center [820, 21] width 65 height 17
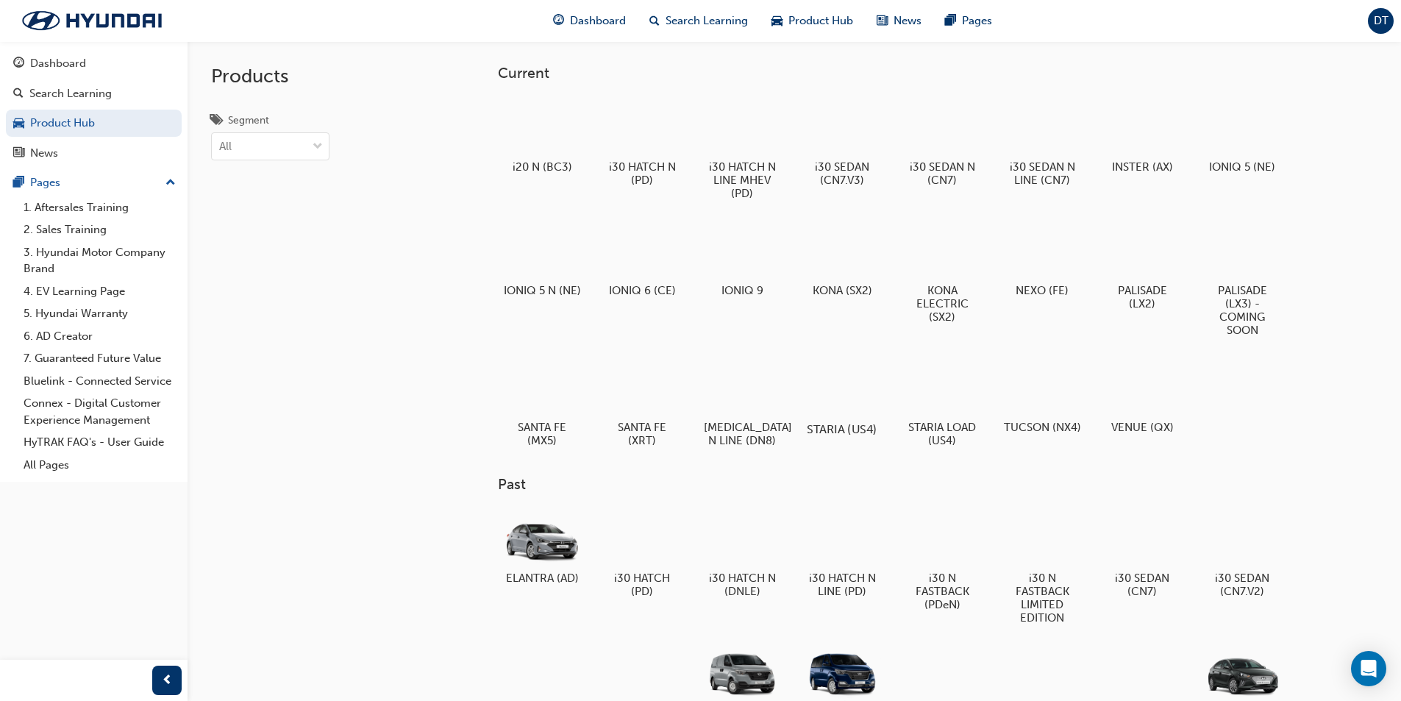
click at [848, 396] on div at bounding box center [842, 386] width 82 height 58
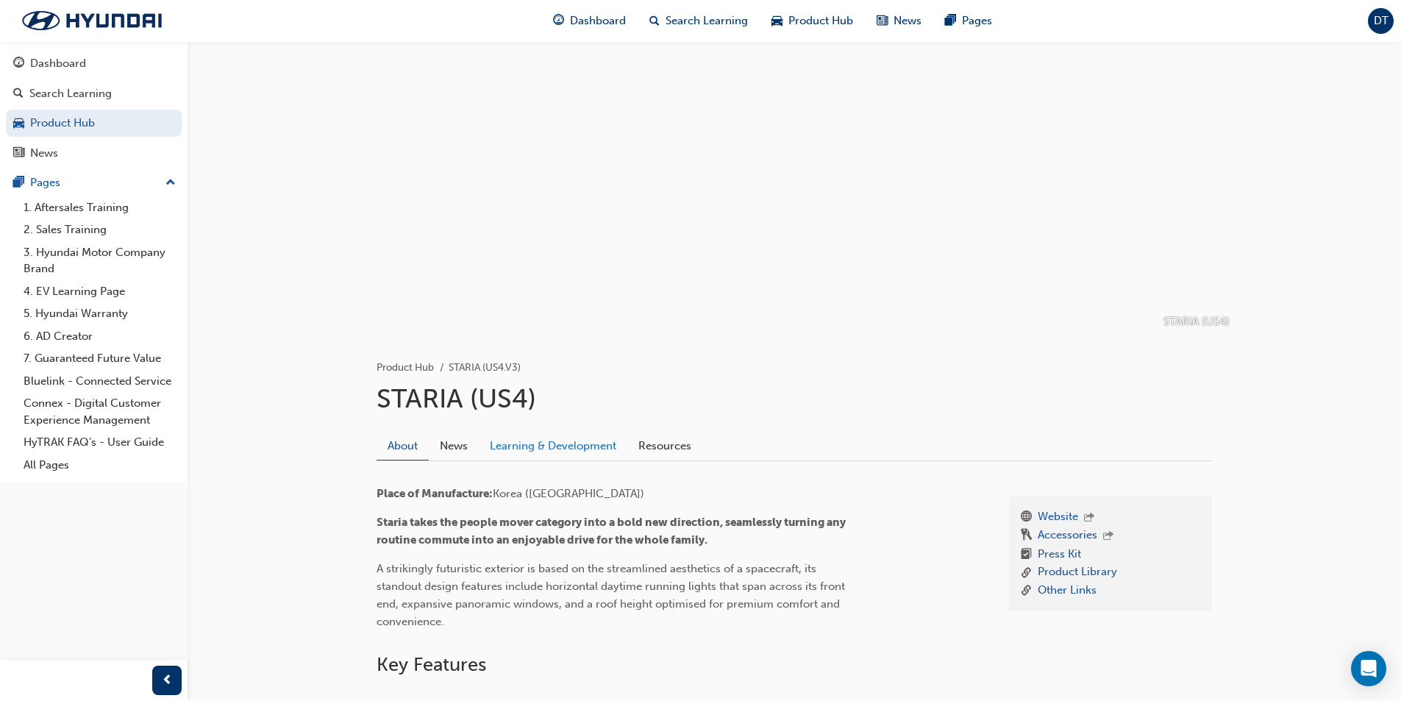
click at [549, 449] on link "Learning & Development" at bounding box center [553, 446] width 149 height 28
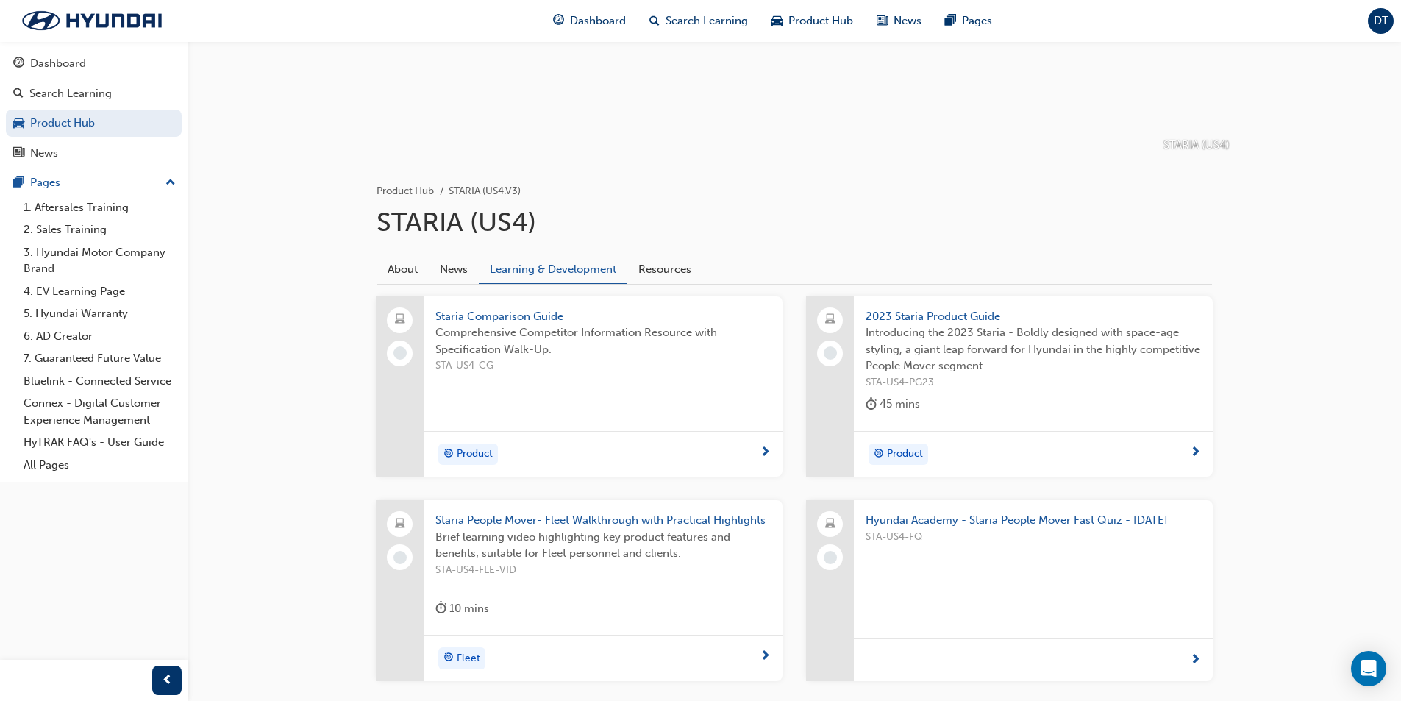
scroll to position [221, 0]
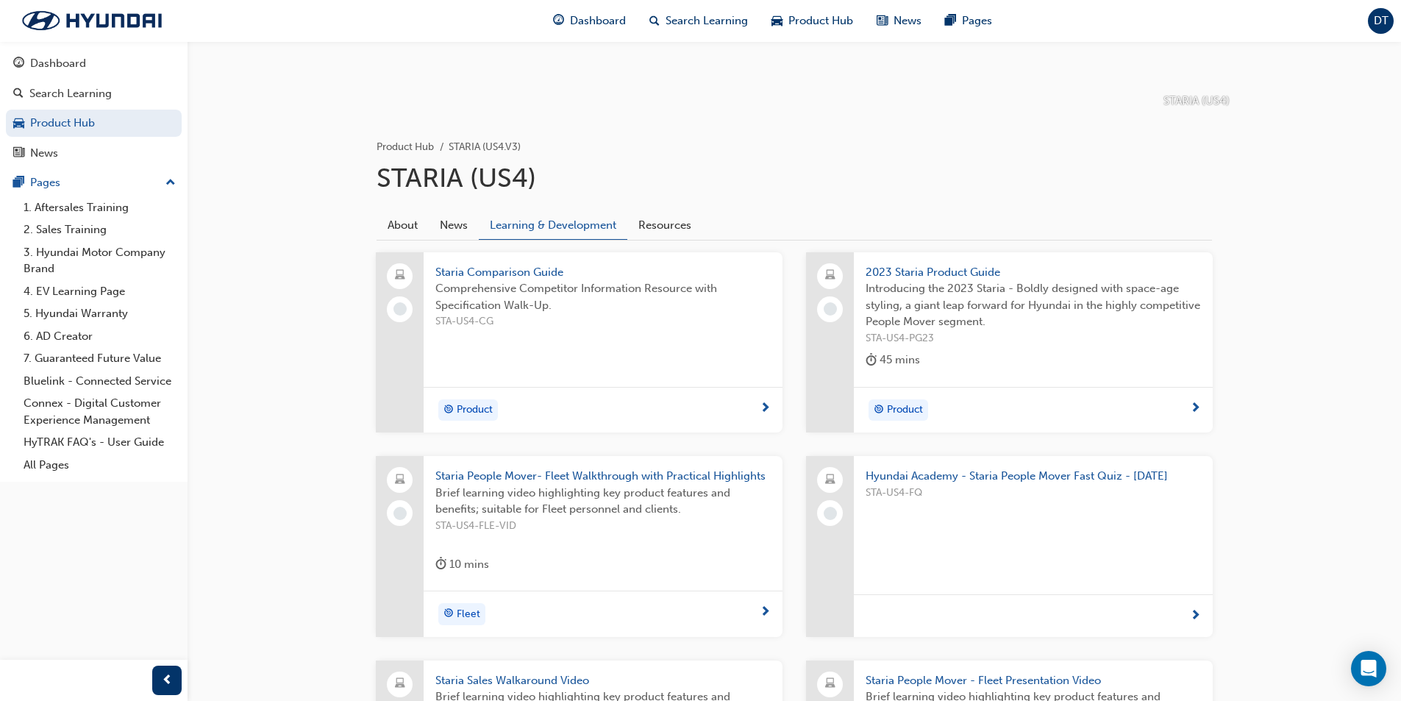
click at [762, 404] on span "next-icon" at bounding box center [765, 408] width 11 height 13
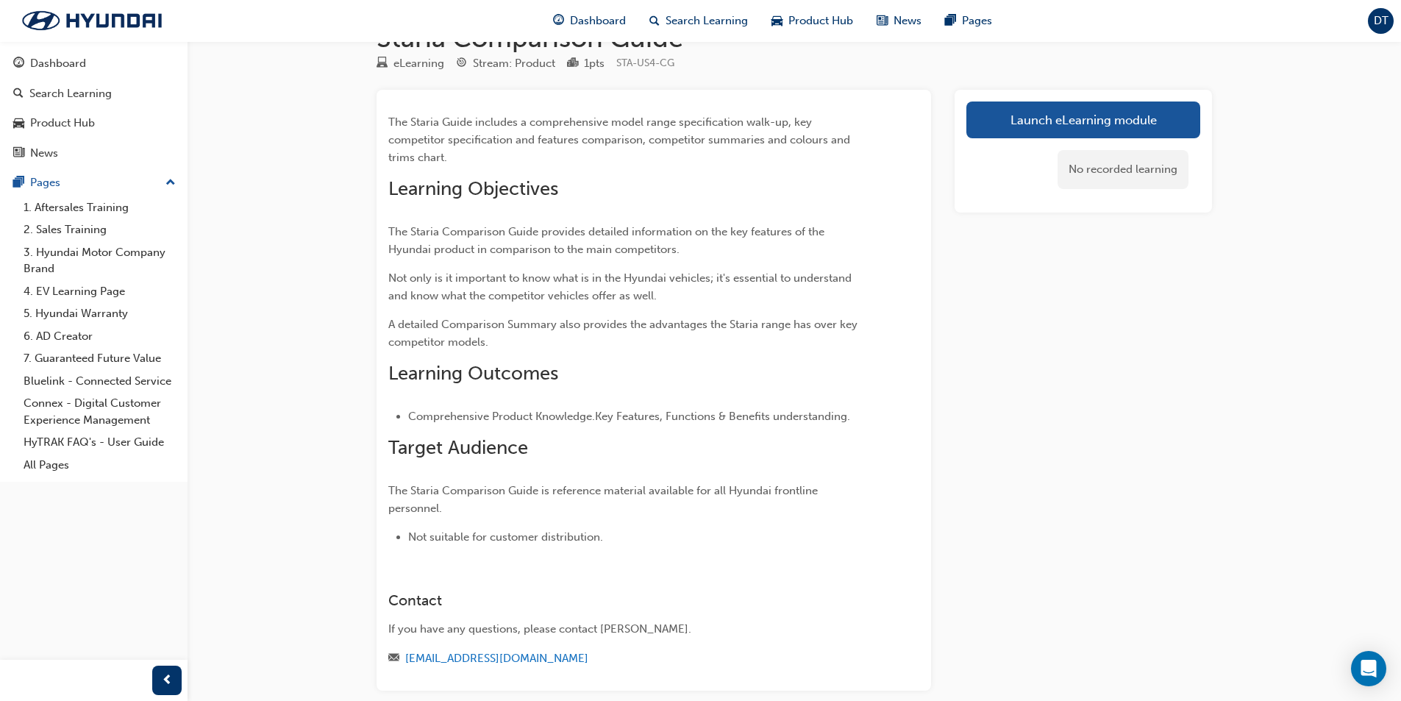
scroll to position [74, 0]
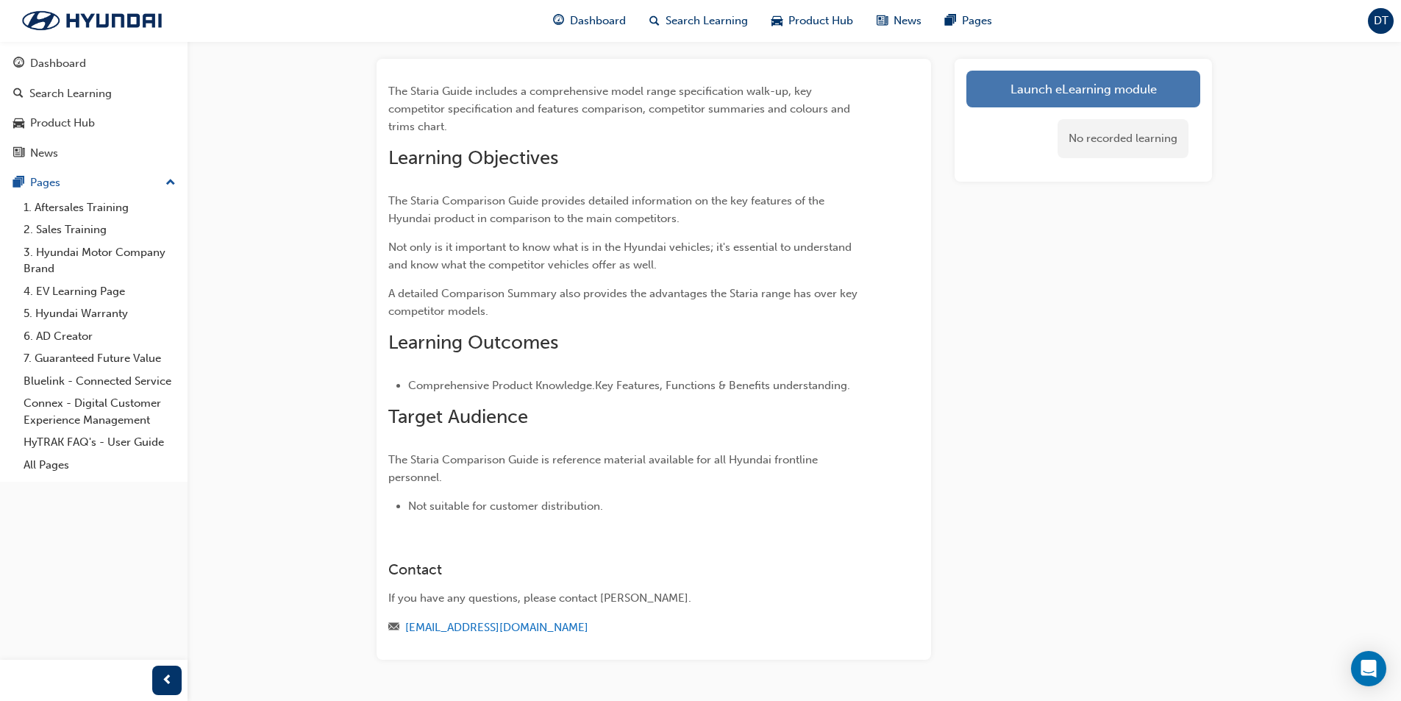
click at [1040, 82] on link "Launch eLearning module" at bounding box center [1083, 89] width 234 height 37
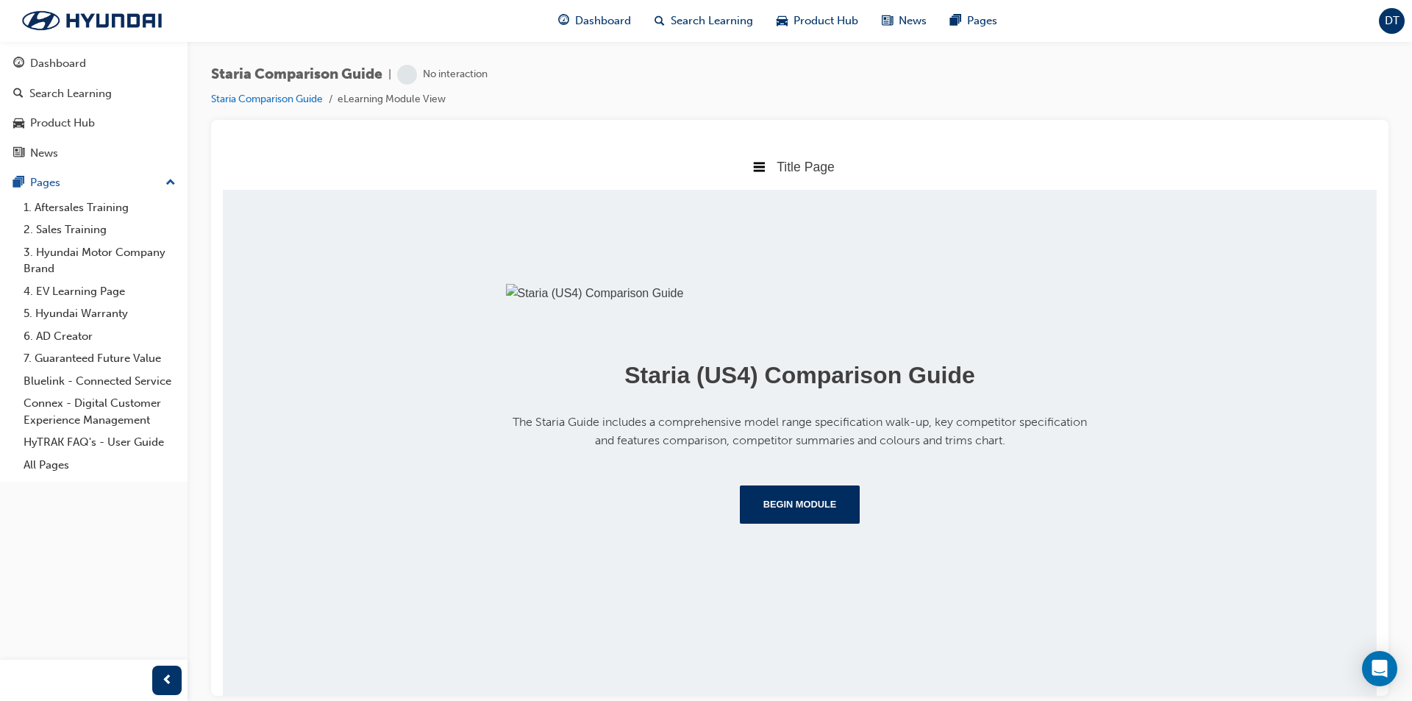
scroll to position [139, 0]
click at [796, 523] on button "Begin Module" at bounding box center [800, 504] width 121 height 38
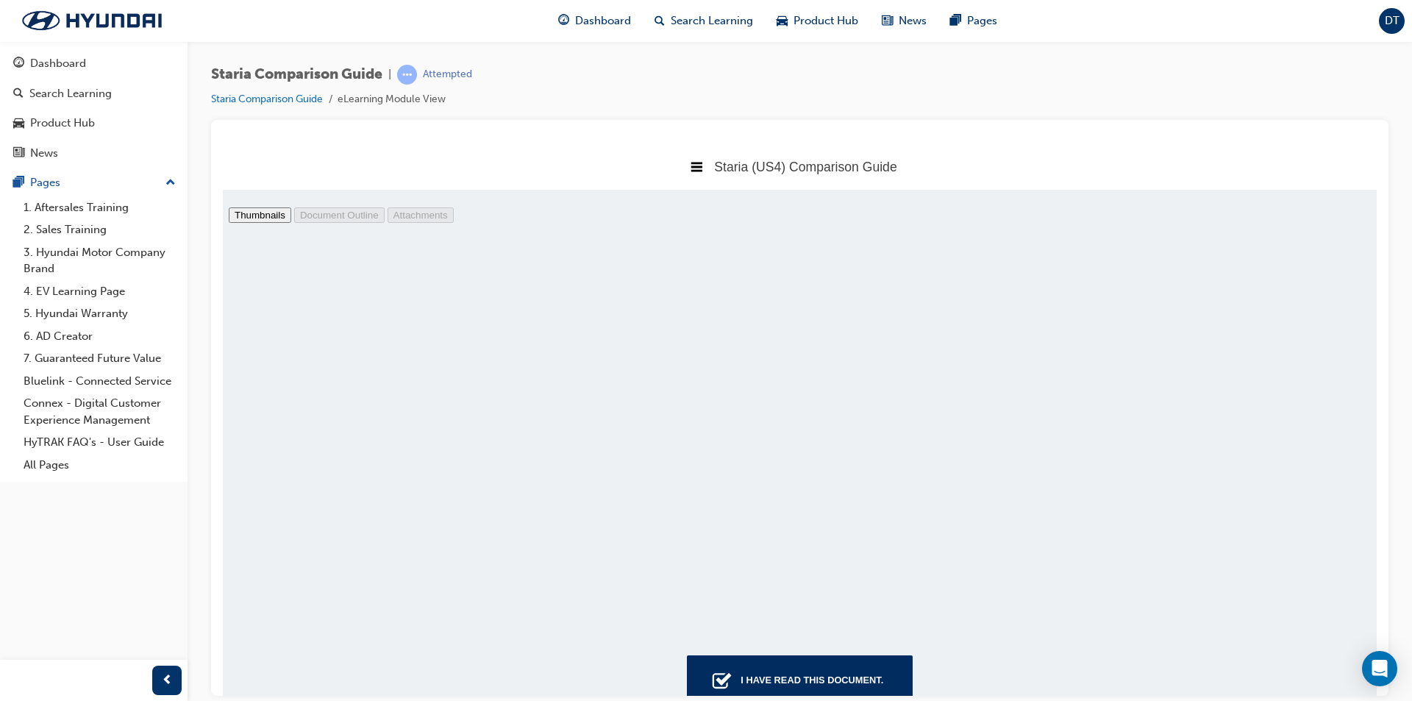
scroll to position [0, 0]
type input "17"
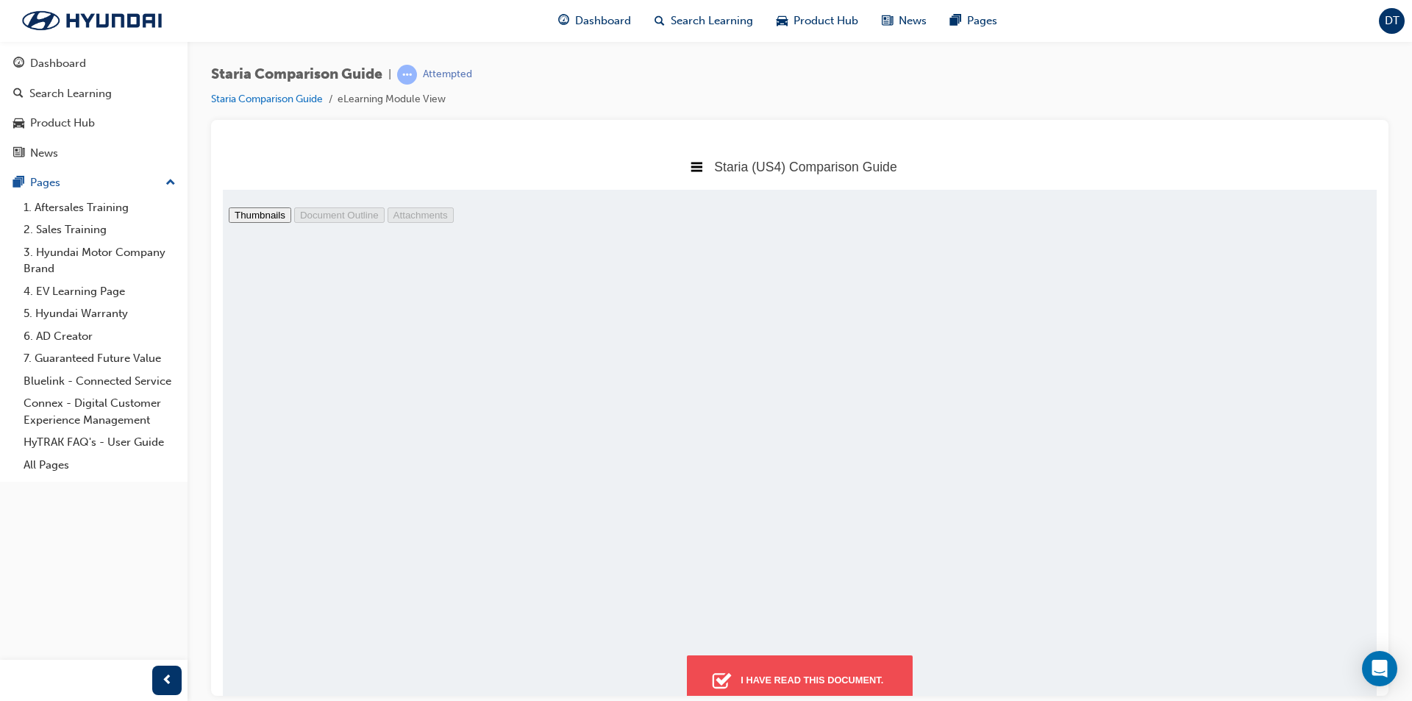
click at [768, 686] on div "I have read this document." at bounding box center [812, 679] width 154 height 26
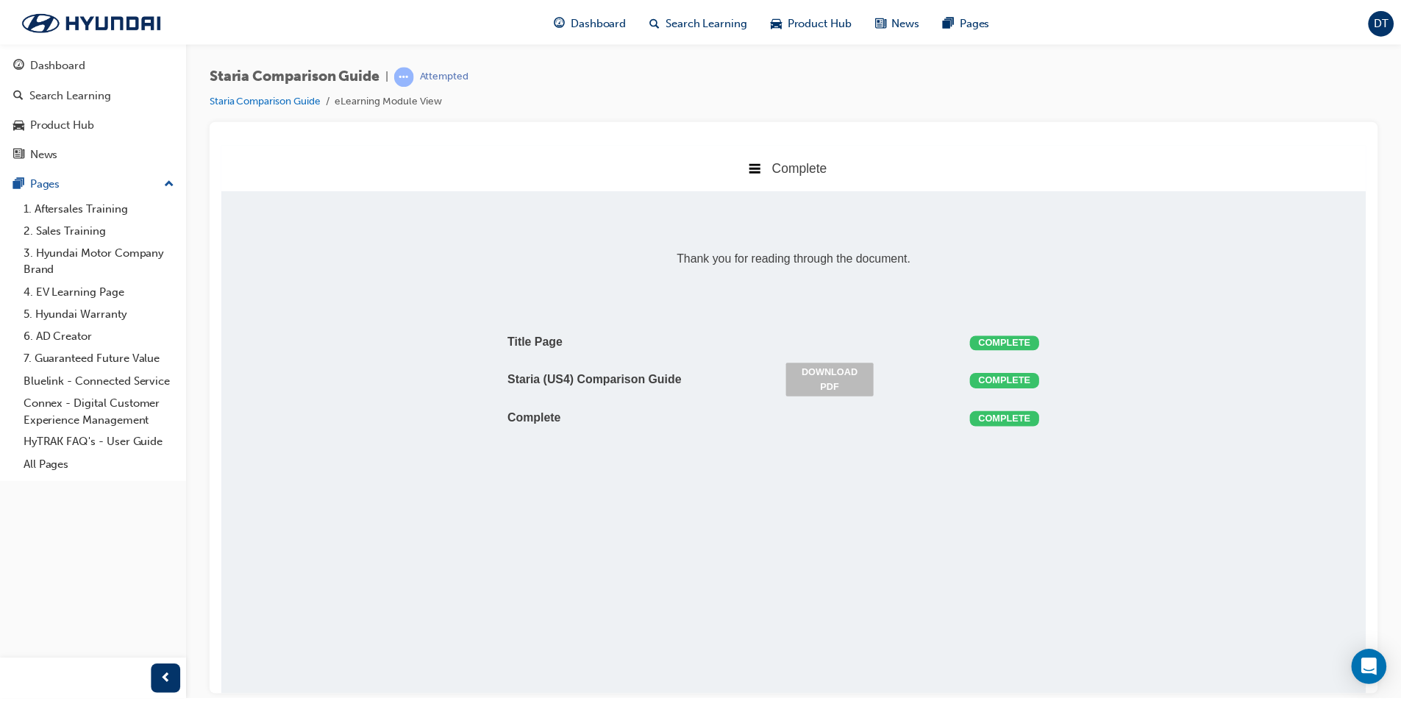
scroll to position [7, 7]
click at [1016, 339] on div "Complete" at bounding box center [1012, 342] width 70 height 15
click at [1013, 347] on div "Complete" at bounding box center [1012, 342] width 70 height 15
click at [1019, 335] on div "Complete" at bounding box center [1012, 342] width 70 height 15
click at [858, 380] on link "Download PDF" at bounding box center [836, 379] width 88 height 34
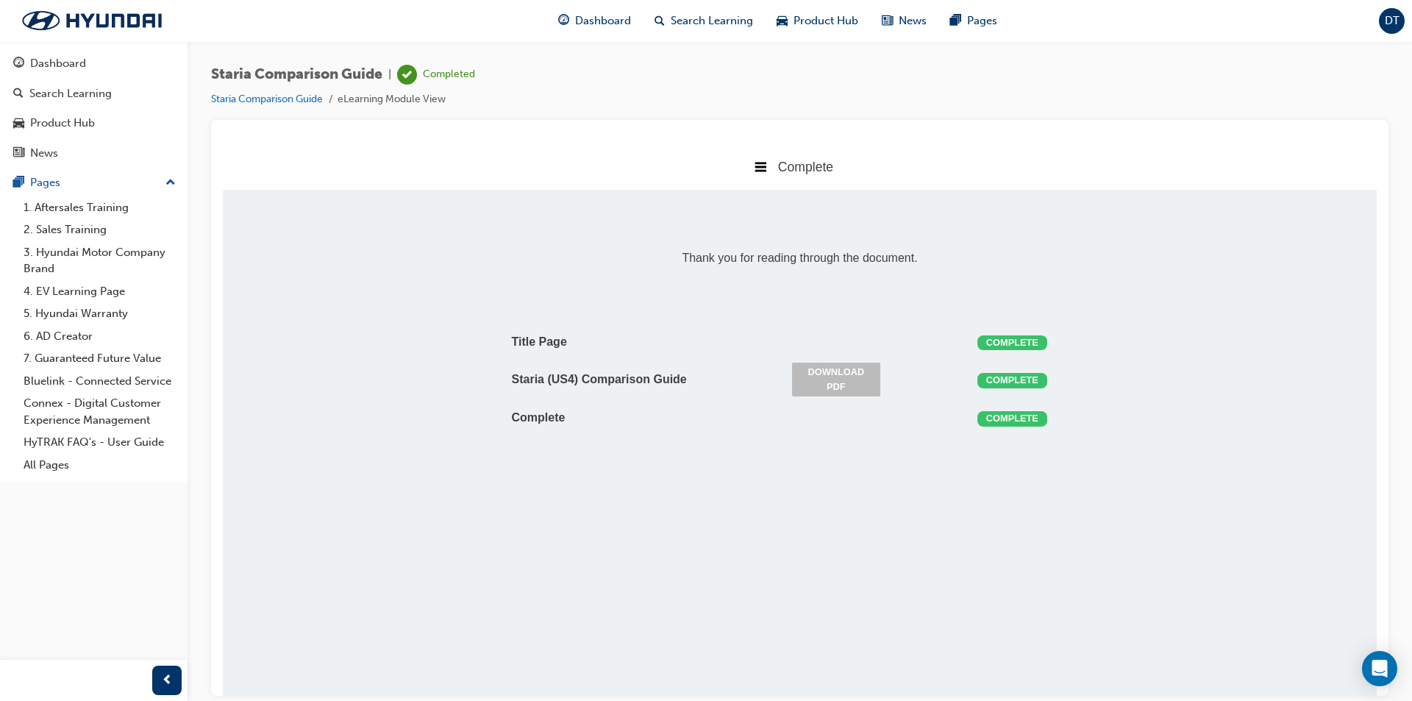
click at [1017, 385] on div "Complete" at bounding box center [1012, 379] width 70 height 15
click at [1020, 379] on div "Complete" at bounding box center [1012, 379] width 70 height 15
click at [1002, 338] on div "Complete" at bounding box center [1012, 342] width 70 height 15
click at [1051, 441] on div "Title Page Complete Staria (US4) Comparison Guide Download PDF Complete Complet…" at bounding box center [800, 378] width 588 height 177
click at [805, 24] on span "Product Hub" at bounding box center [826, 21] width 65 height 17
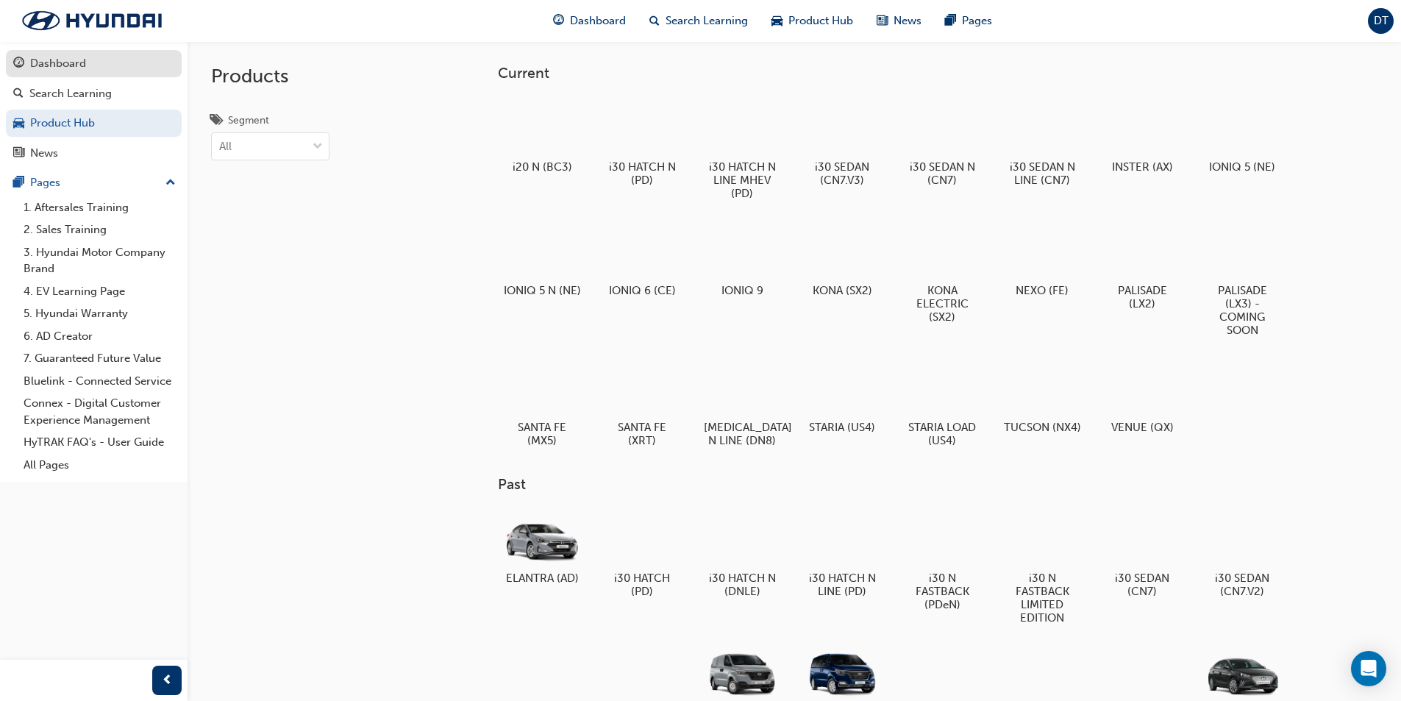
click at [60, 62] on div "Dashboard" at bounding box center [58, 63] width 56 height 17
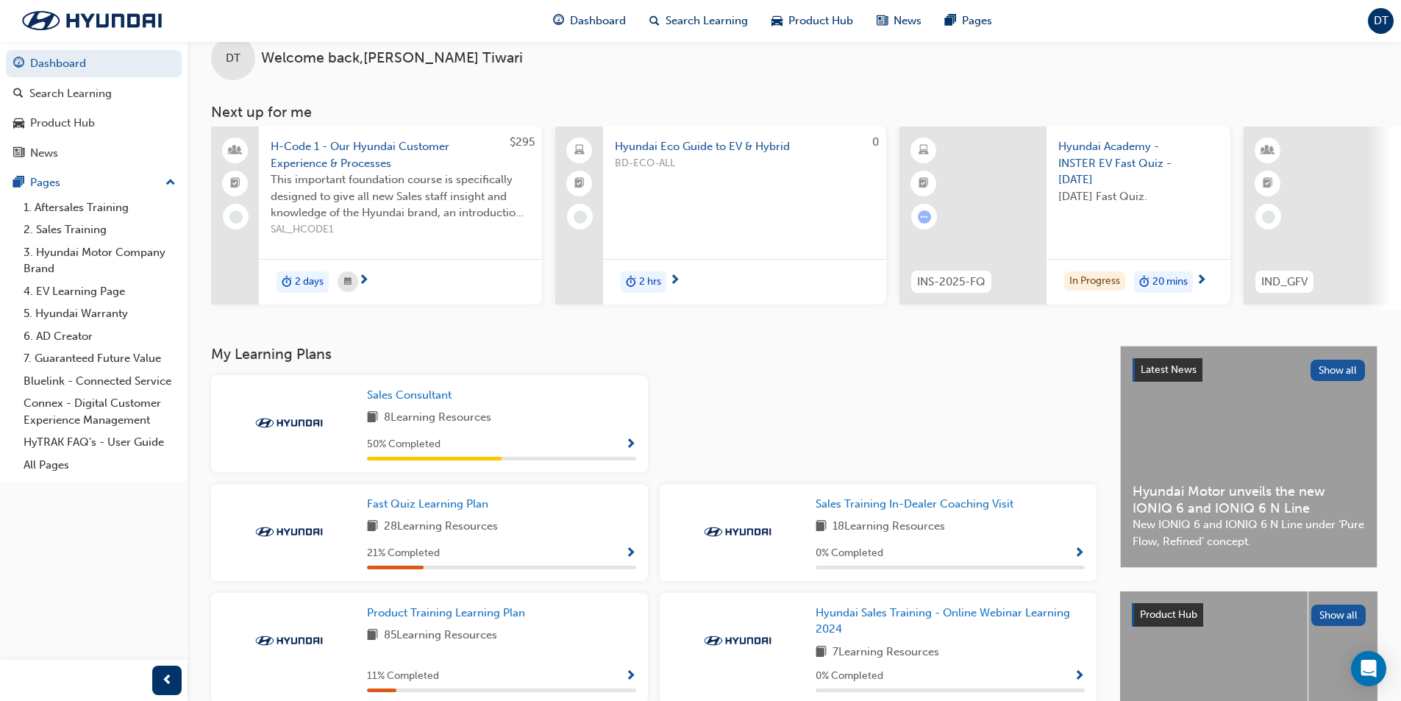
scroll to position [19, 0]
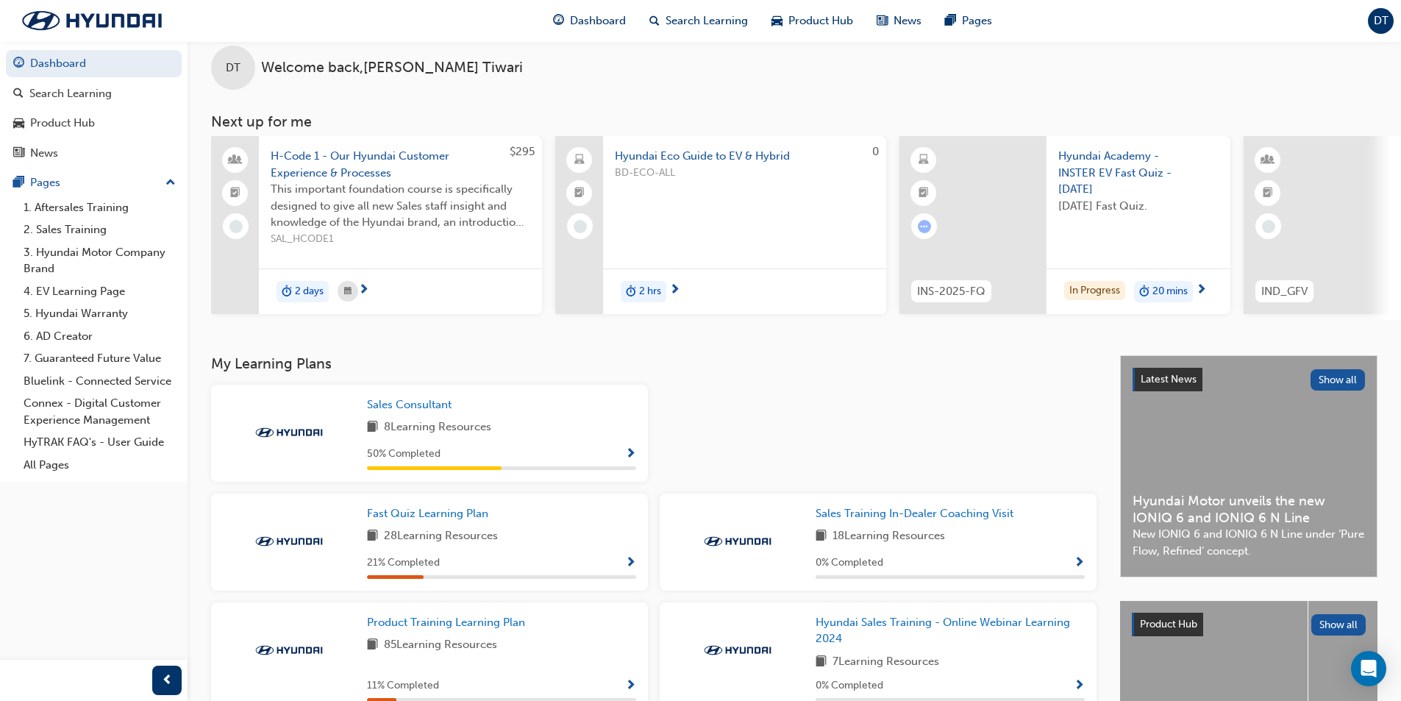
click at [631, 461] on span "Show Progress" at bounding box center [630, 454] width 11 height 13
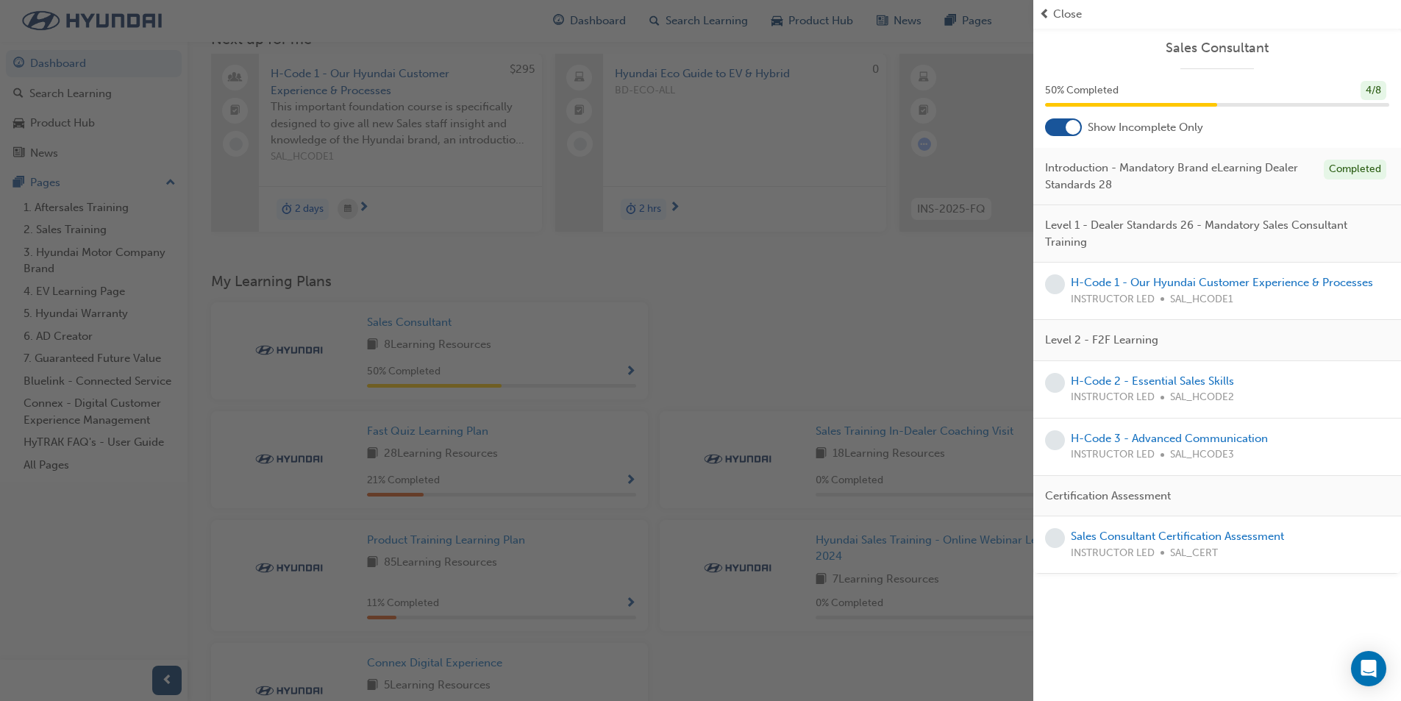
scroll to position [166, 0]
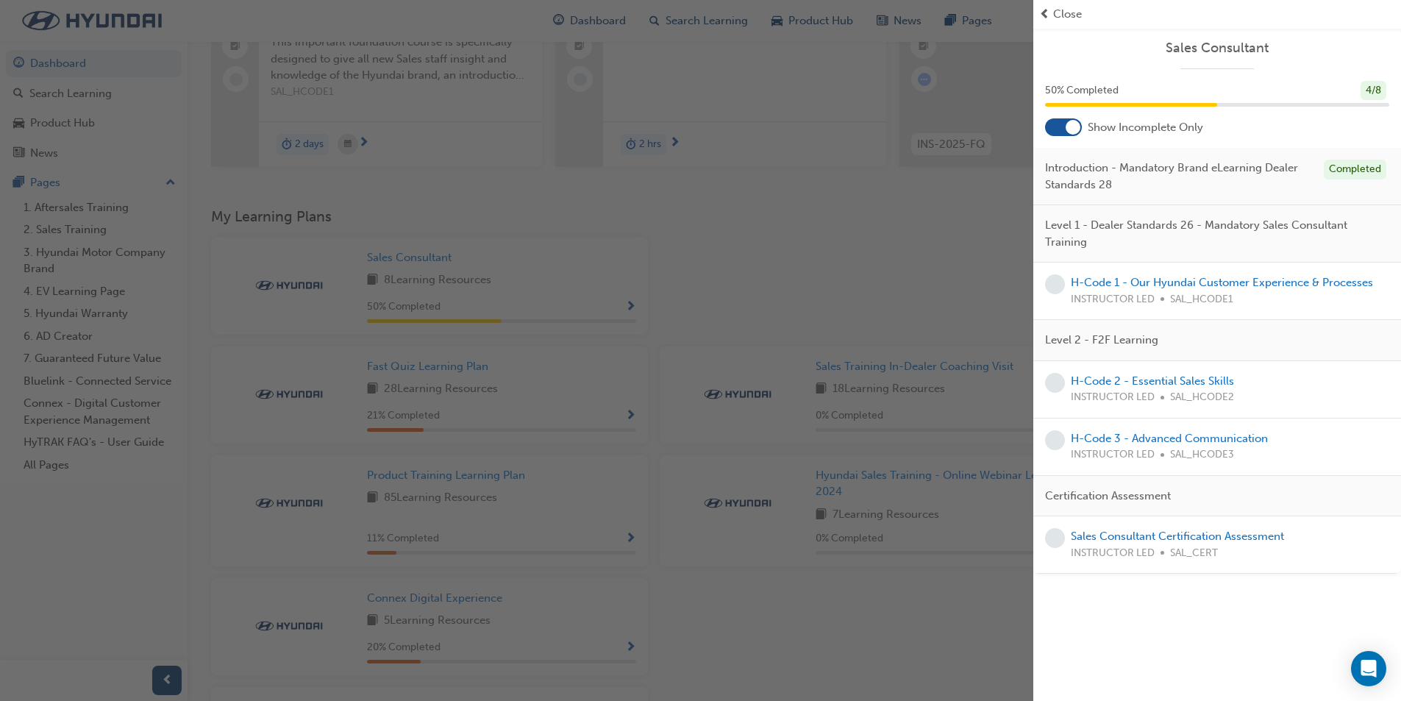
click at [1054, 13] on span "Close" at bounding box center [1067, 14] width 29 height 17
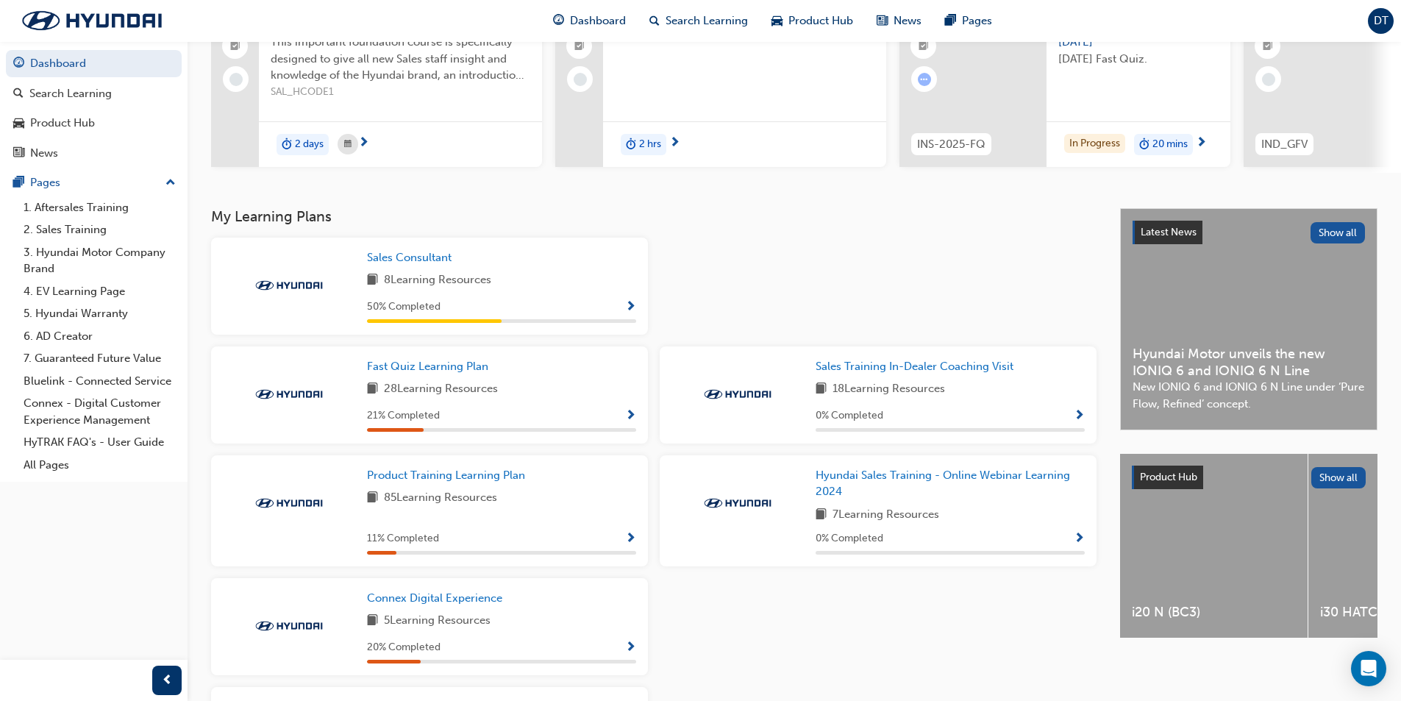
click at [629, 420] on span "Show Progress" at bounding box center [630, 416] width 11 height 13
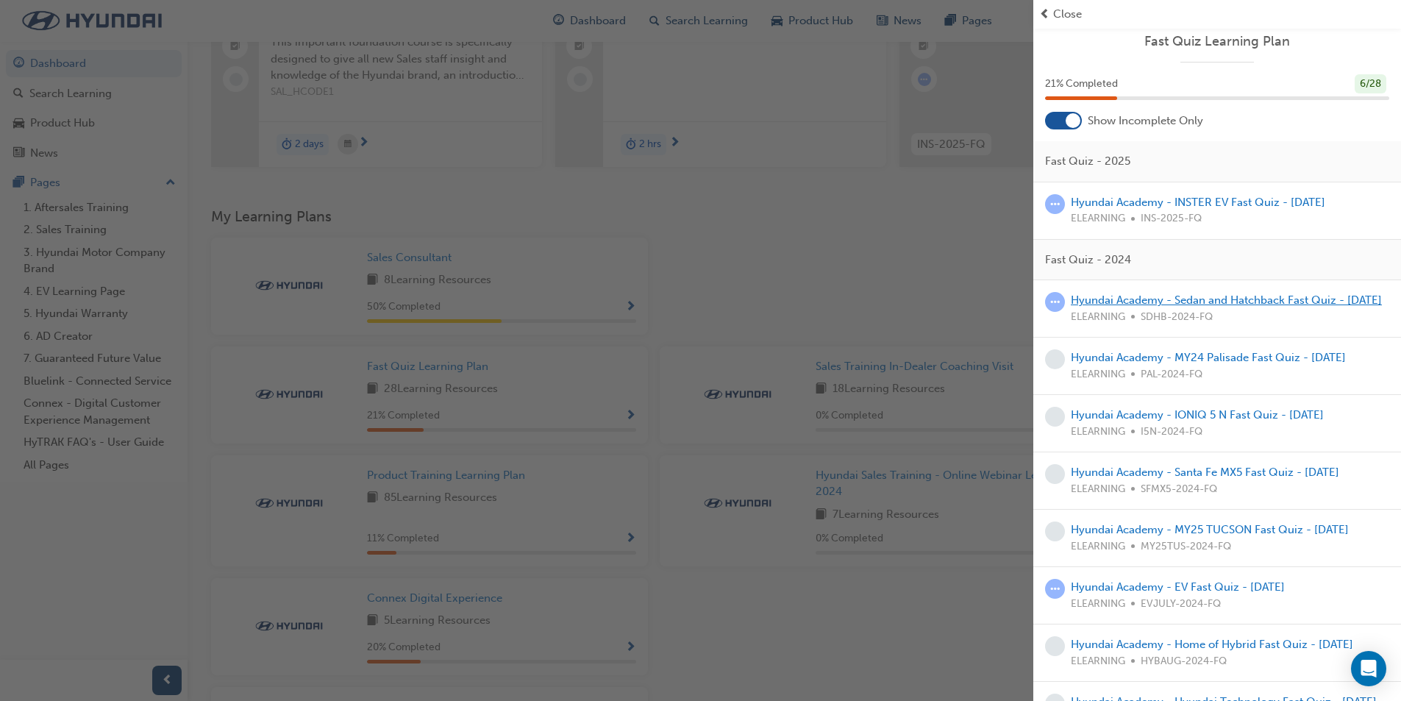
scroll to position [0, 0]
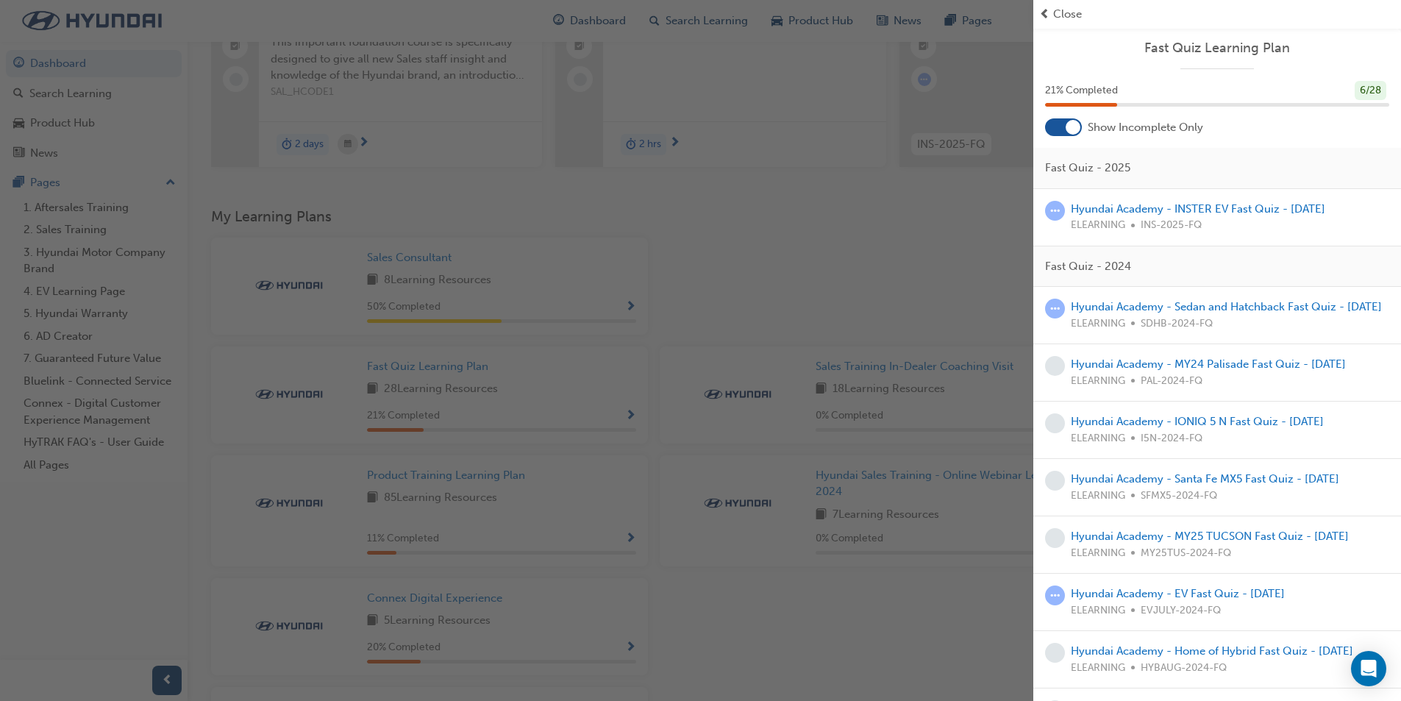
click at [1185, 215] on div "Hyundai Academy - INSTER EV Fast Quiz - [DATE] ELEARNING INS-2025-FQ" at bounding box center [1198, 217] width 254 height 33
click at [1219, 208] on link "Hyundai Academy - INSTER EV Fast Quiz - [DATE]" at bounding box center [1198, 208] width 254 height 13
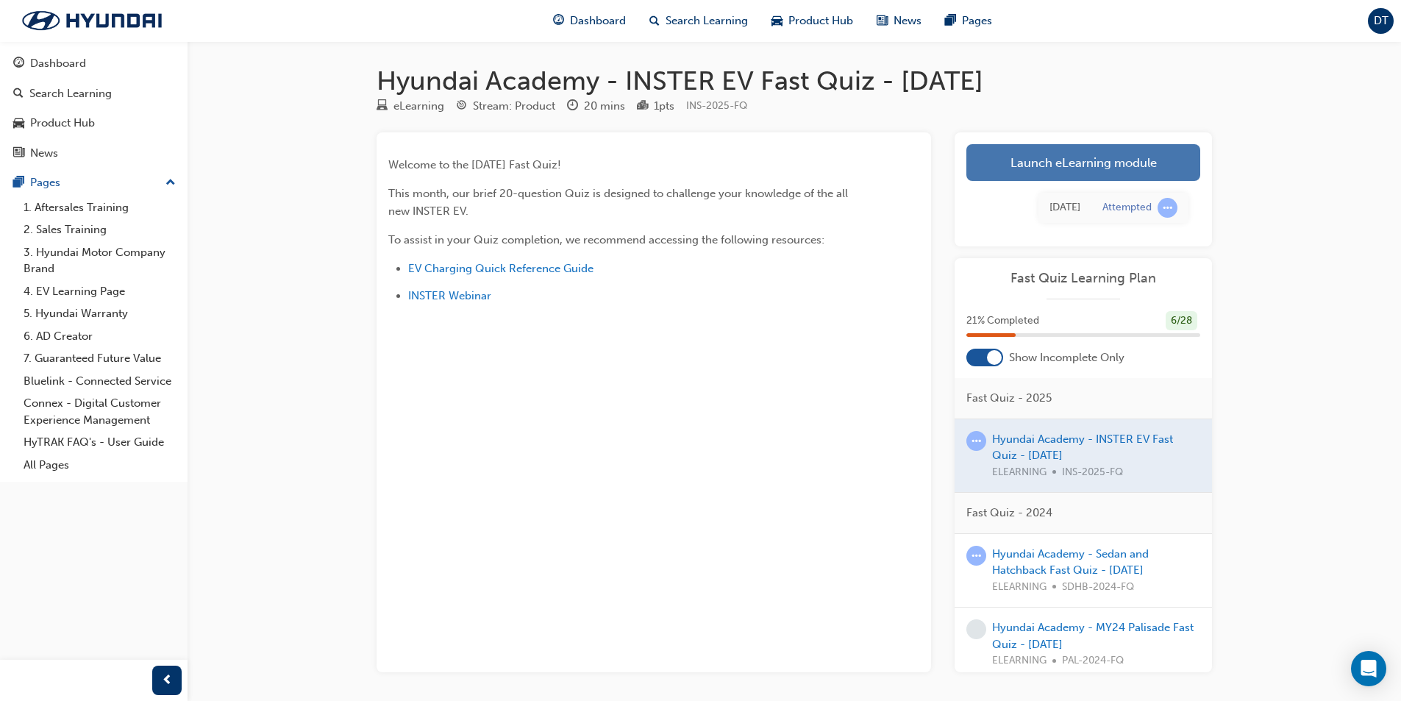
click at [1044, 160] on link "Launch eLearning module" at bounding box center [1083, 162] width 234 height 37
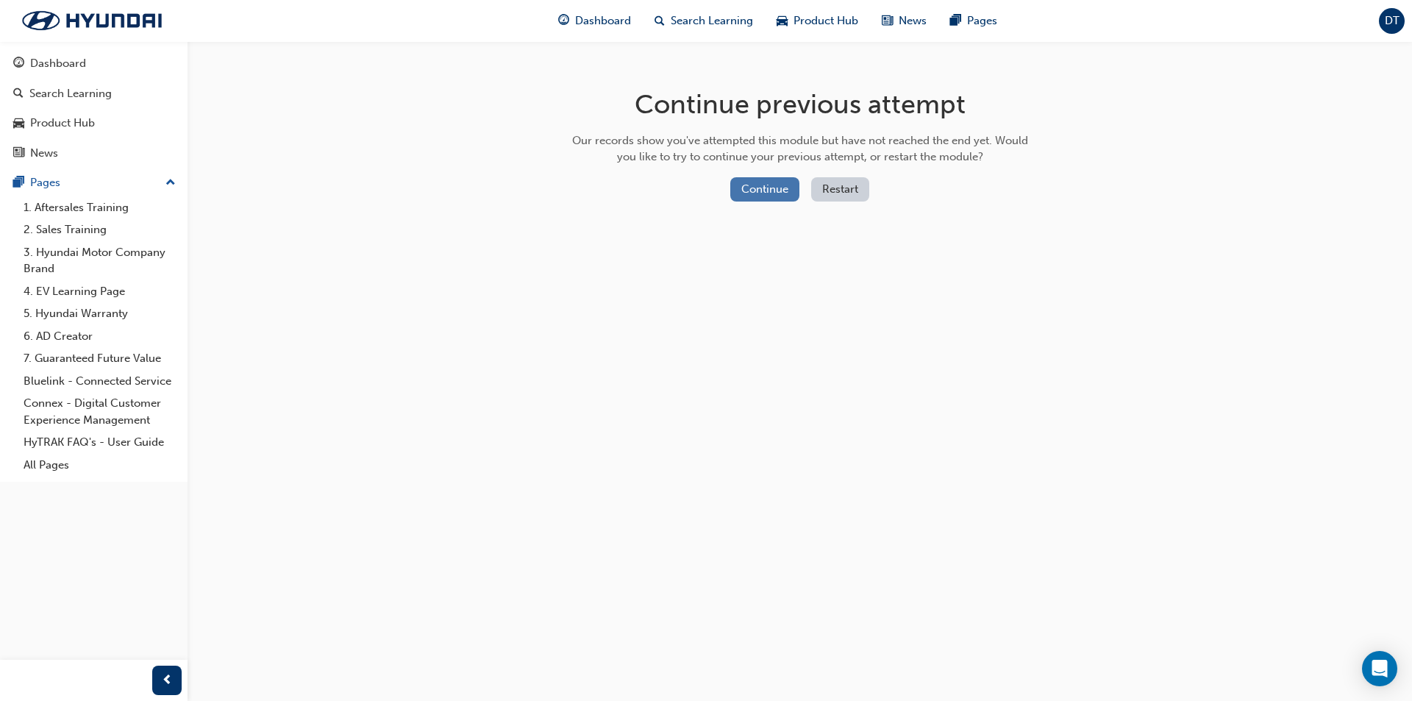
click at [778, 185] on button "Continue" at bounding box center [764, 189] width 69 height 24
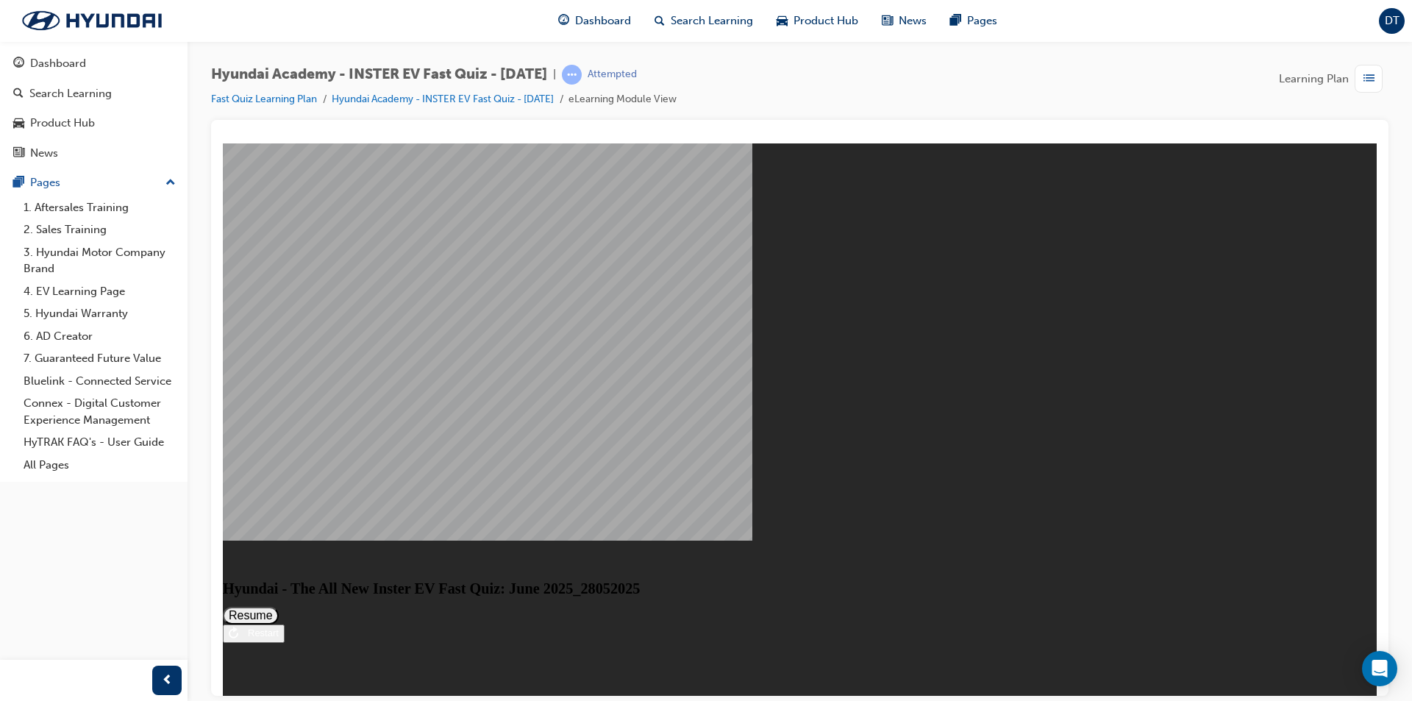
click at [279, 606] on button "Resume" at bounding box center [251, 615] width 56 height 18
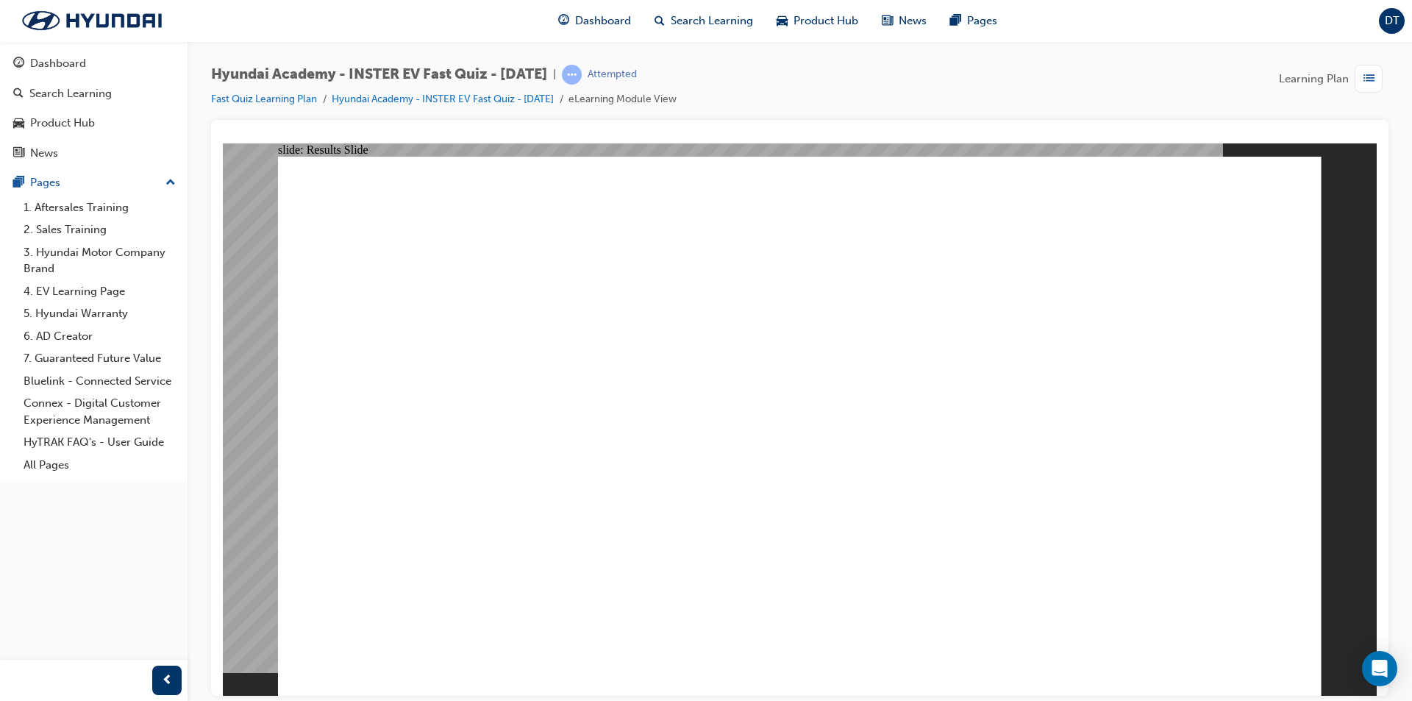
radio input "true"
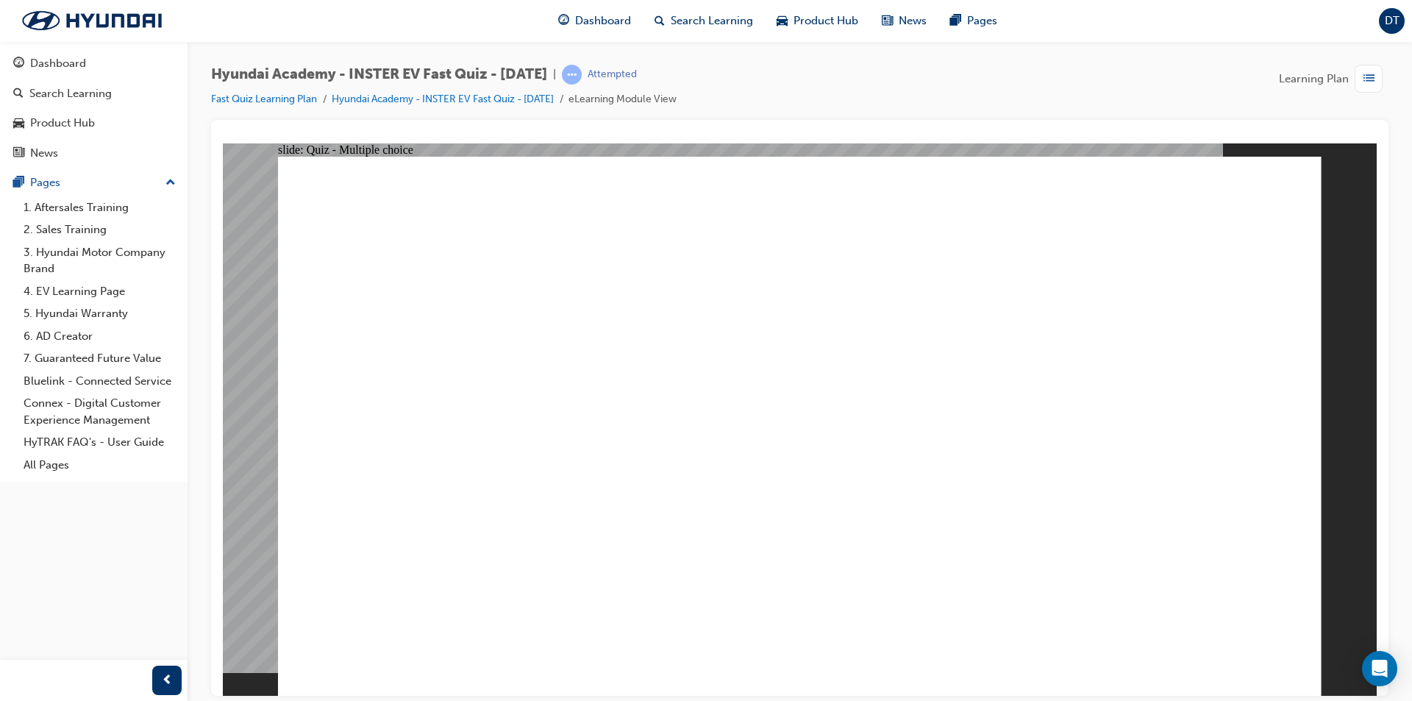
radio input "true"
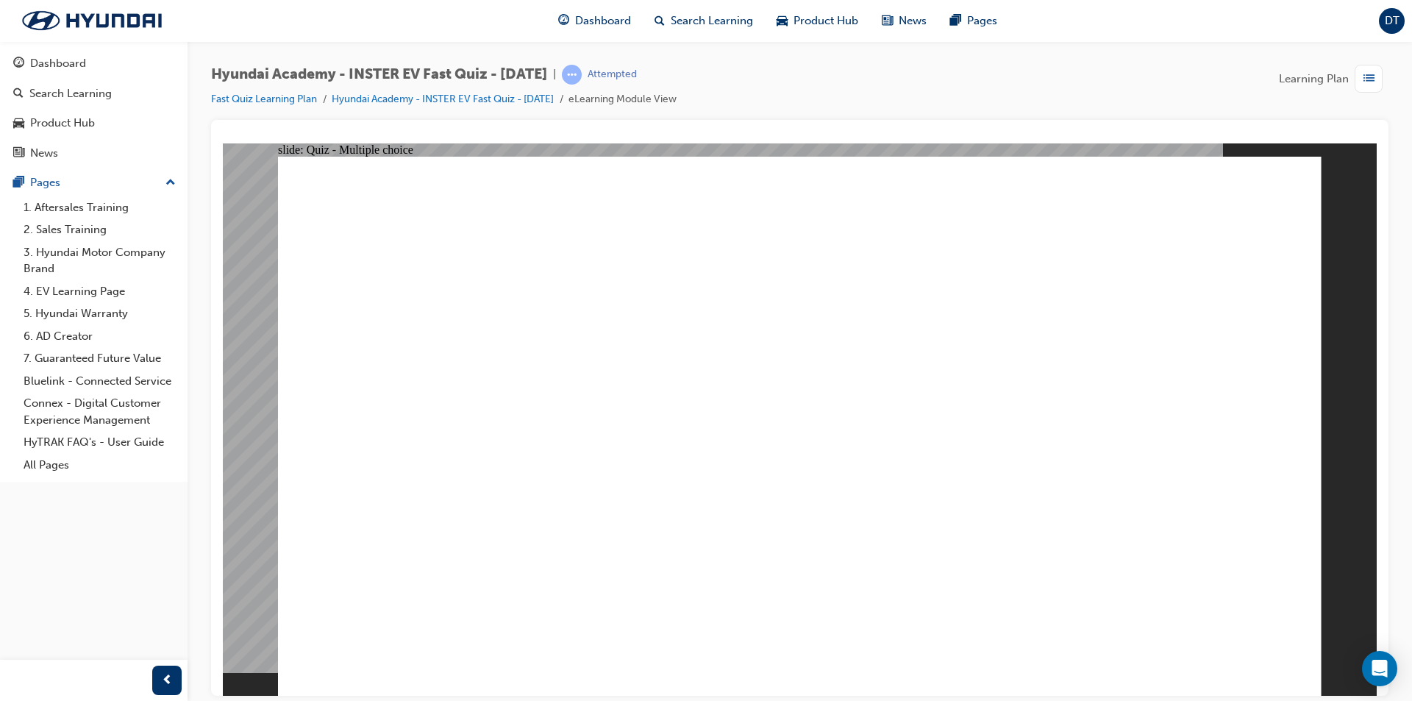
radio input "true"
drag, startPoint x: 1234, startPoint y: 618, endPoint x: 1226, endPoint y: 641, distance: 24.2
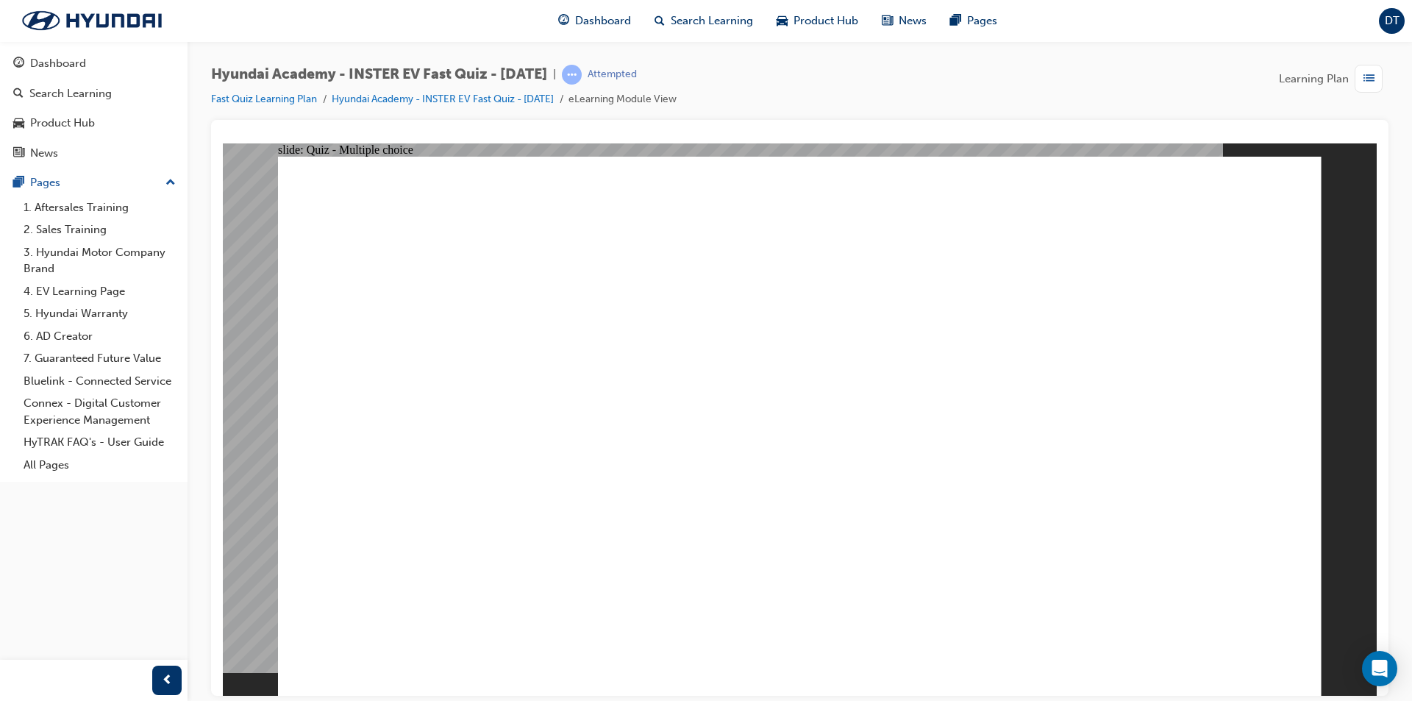
radio input "true"
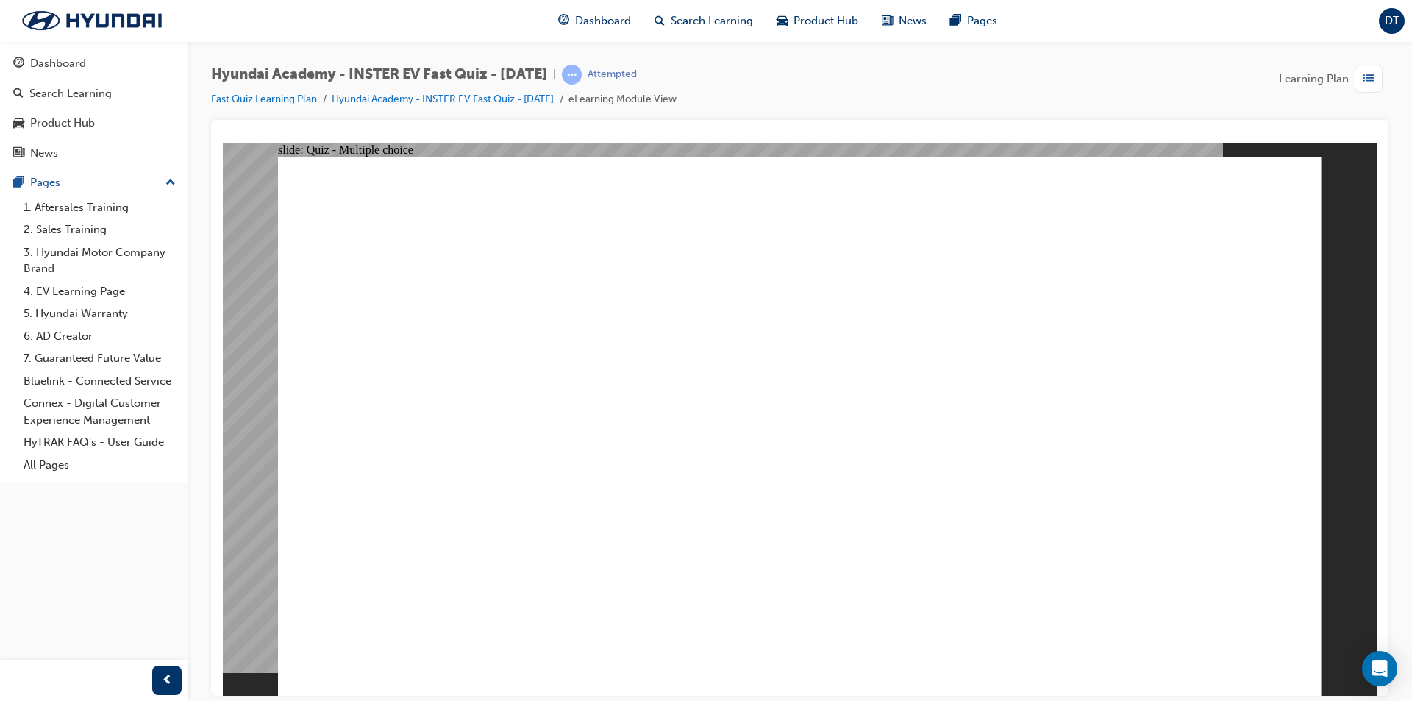
radio input "true"
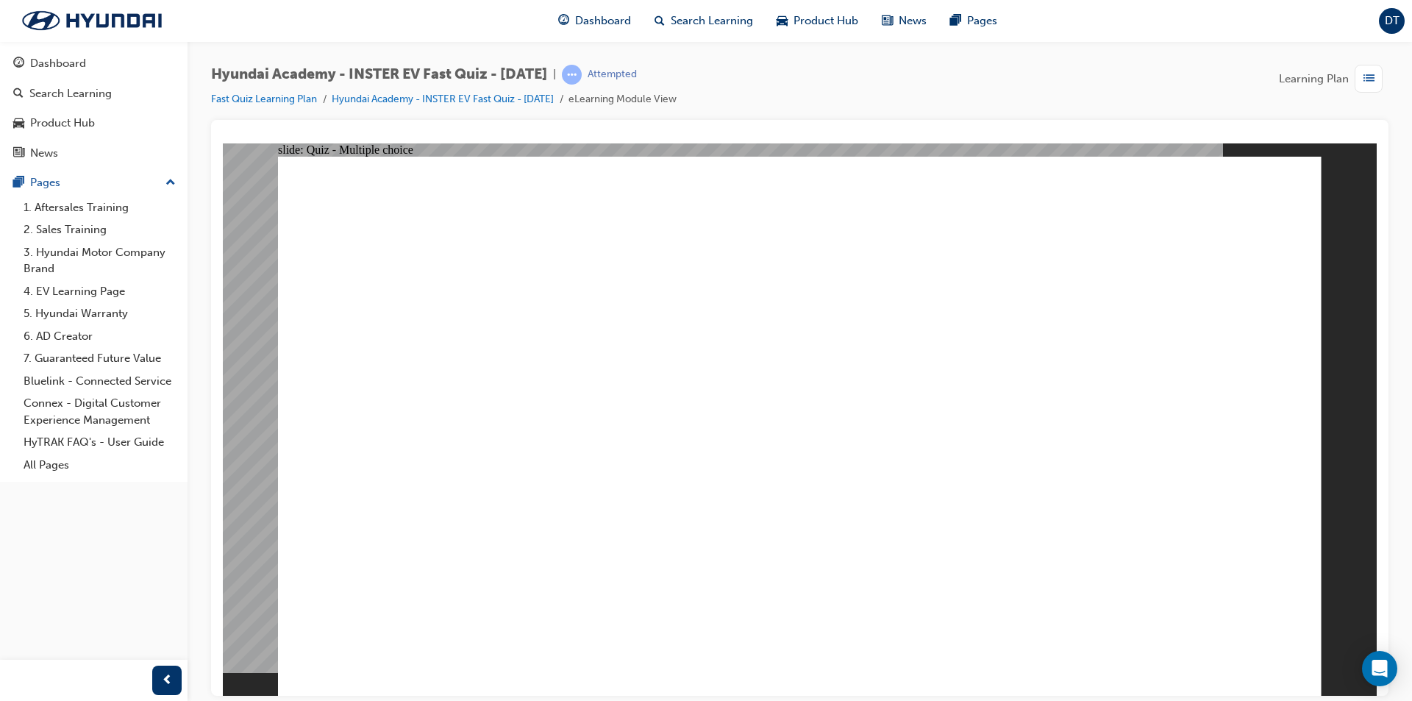
click at [602, 19] on span "Dashboard" at bounding box center [603, 21] width 56 height 17
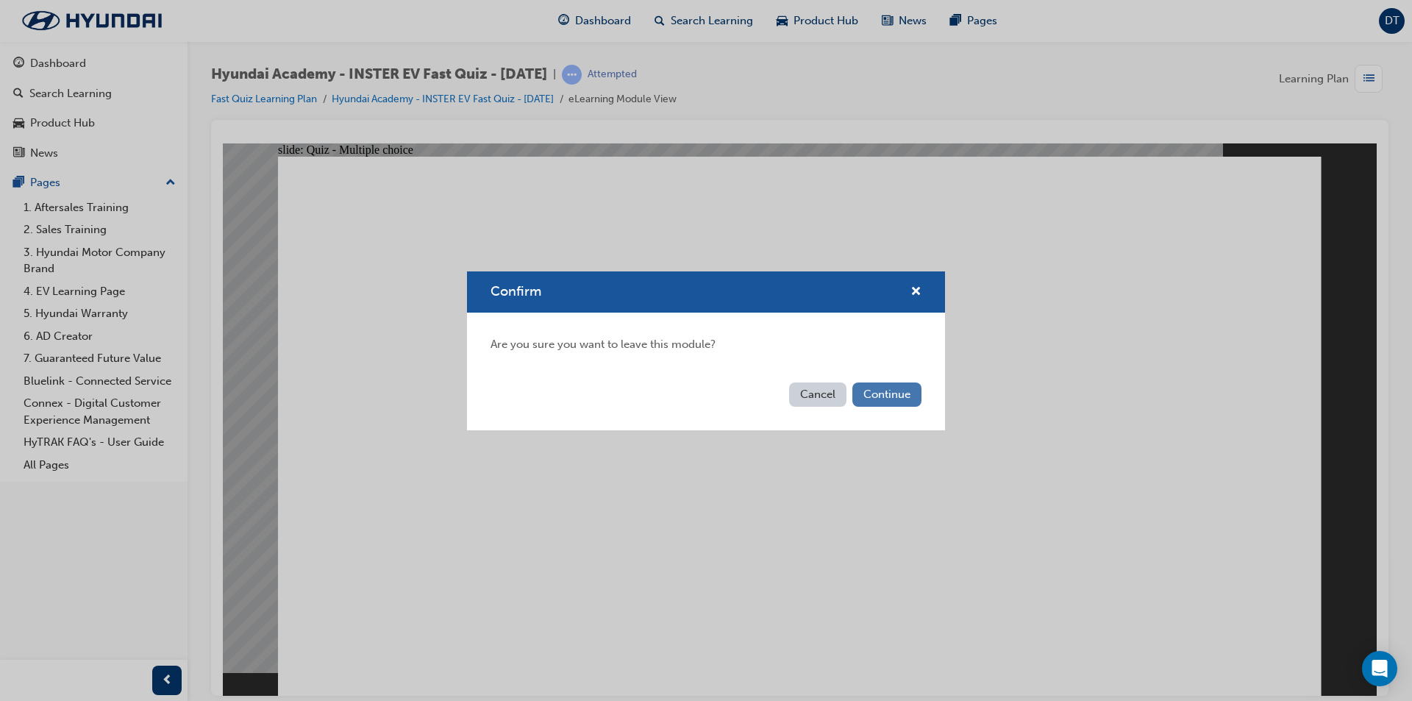
click at [900, 388] on button "Continue" at bounding box center [886, 394] width 69 height 24
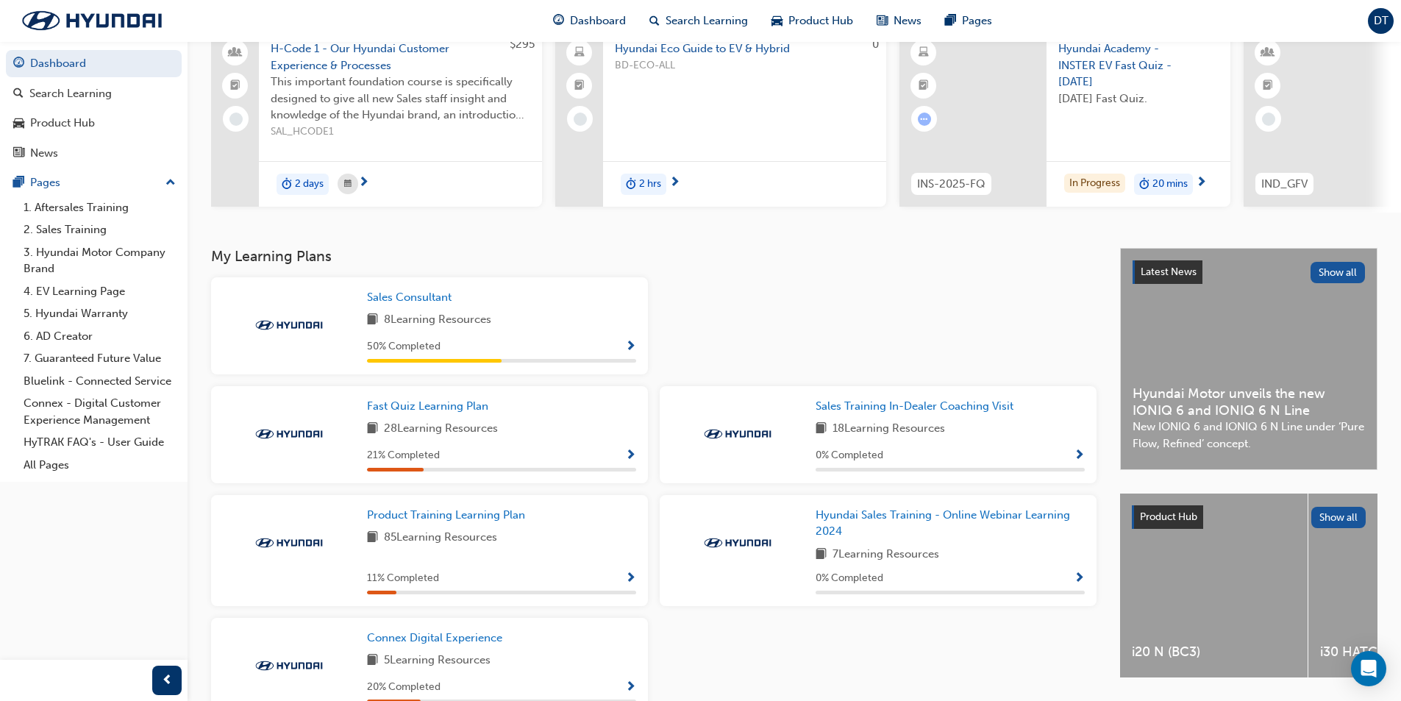
scroll to position [33, 0]
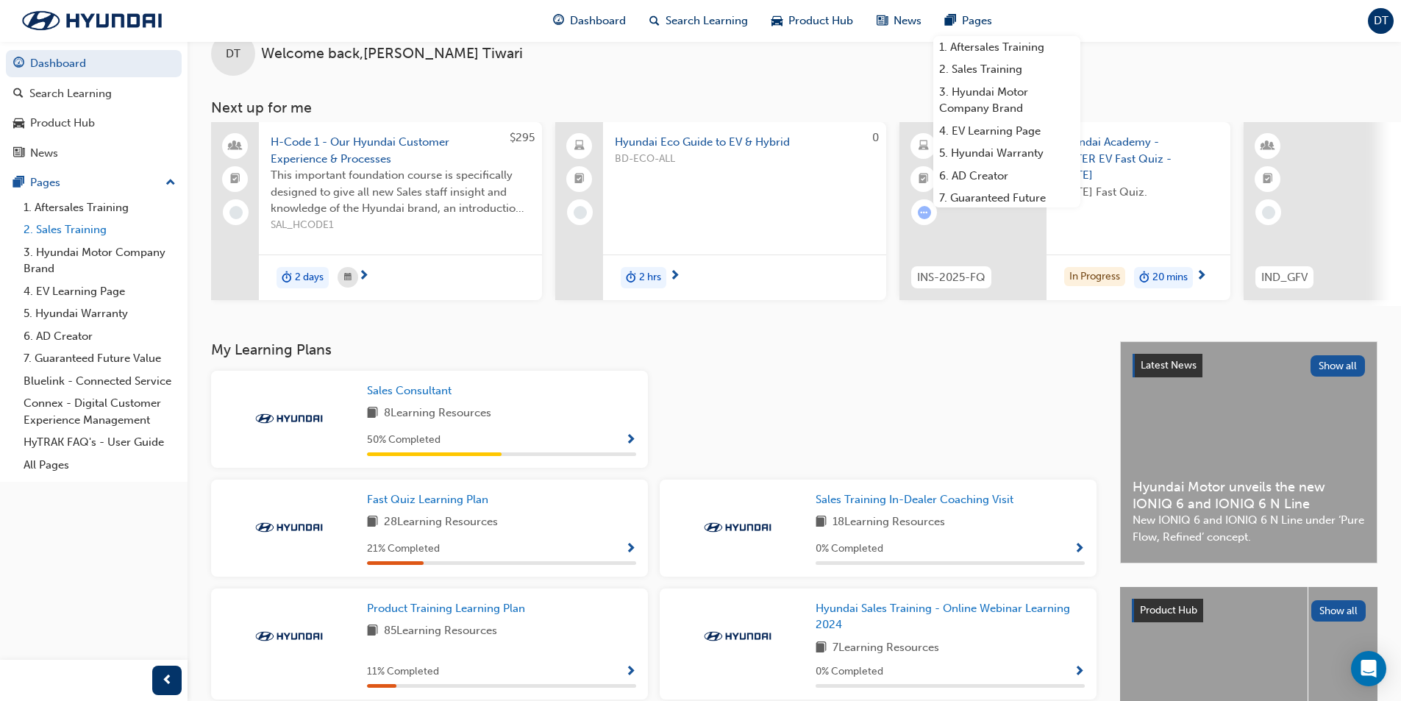
click at [84, 224] on link "2. Sales Training" at bounding box center [100, 229] width 164 height 23
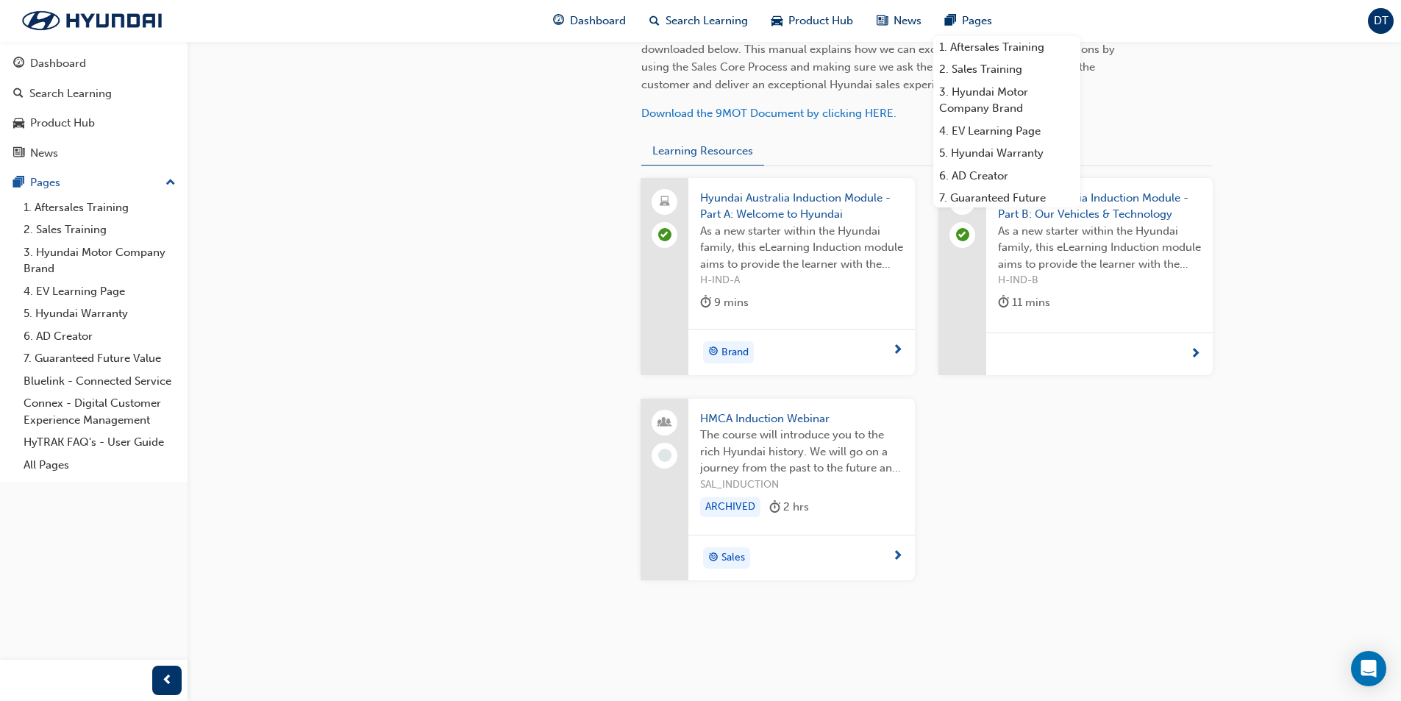
scroll to position [515, 0]
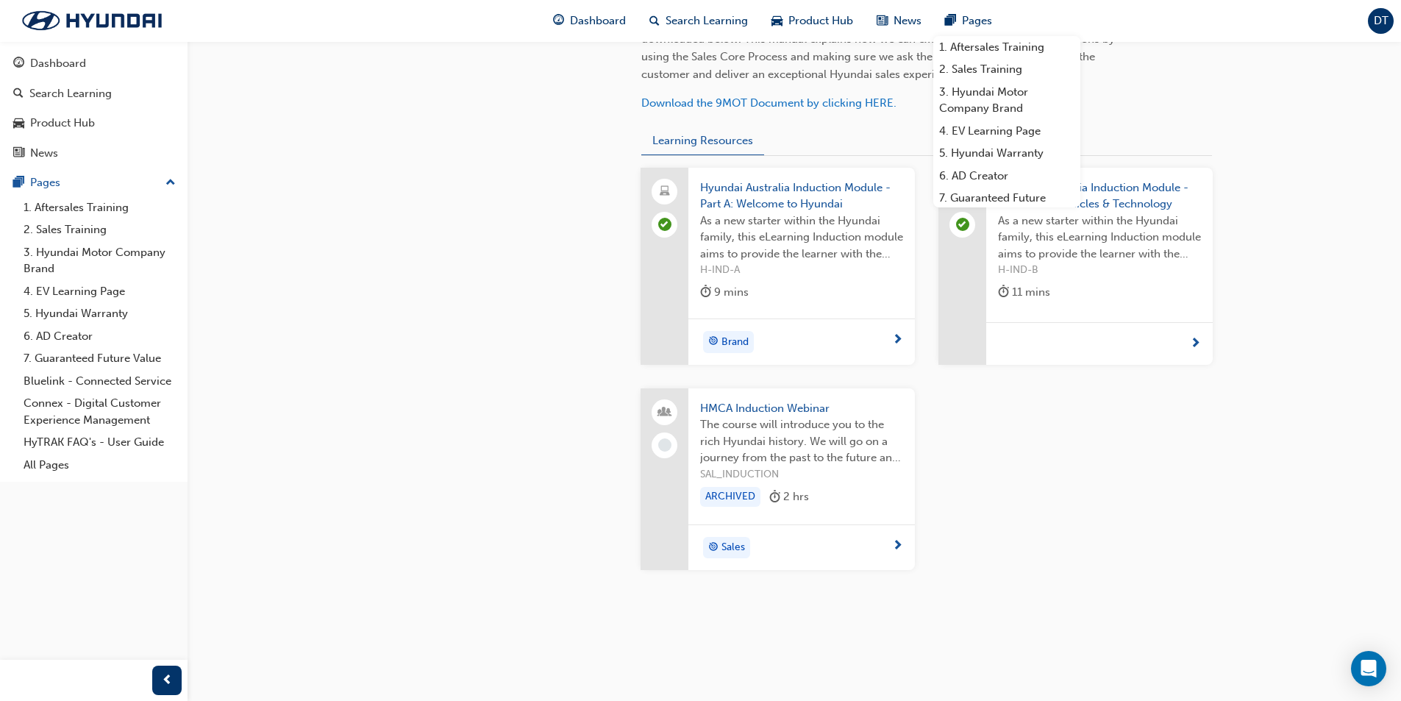
click at [894, 545] on span "next-icon" at bounding box center [897, 546] width 11 height 13
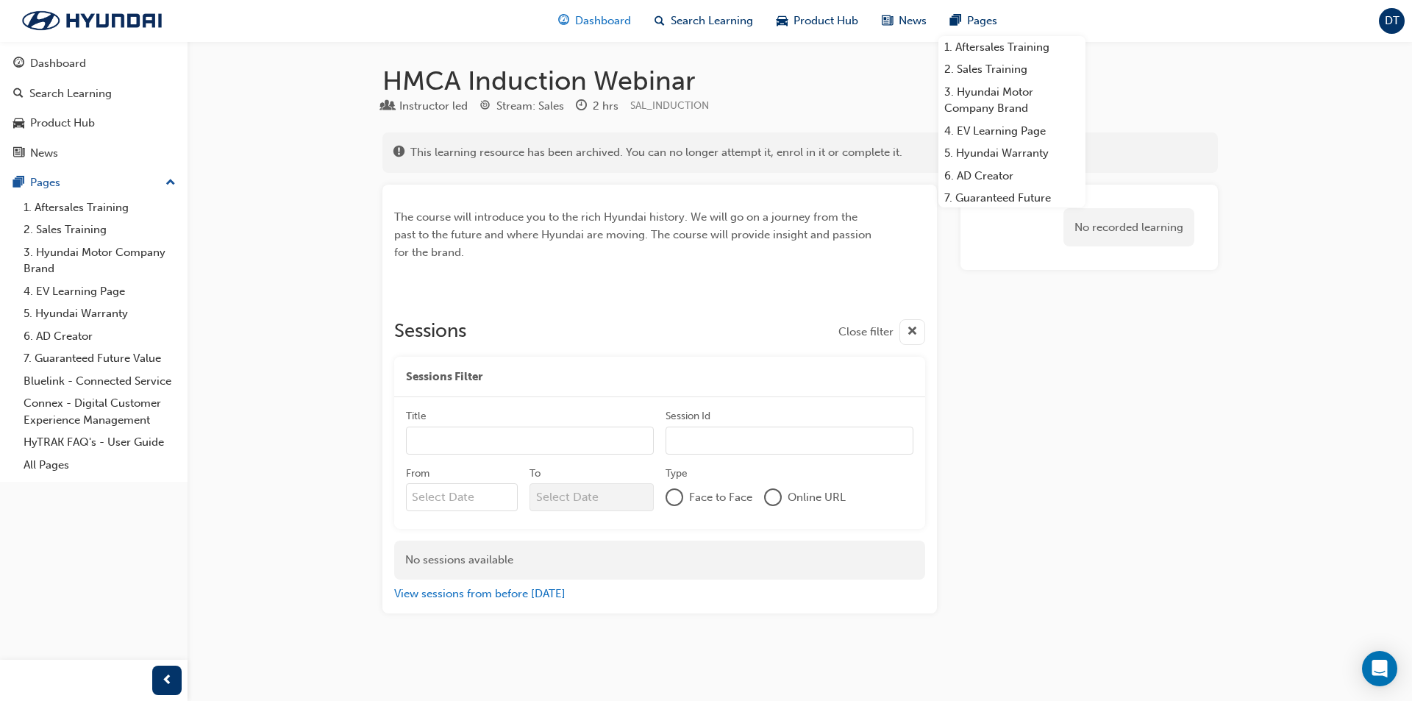
click at [595, 24] on span "Dashboard" at bounding box center [603, 21] width 56 height 17
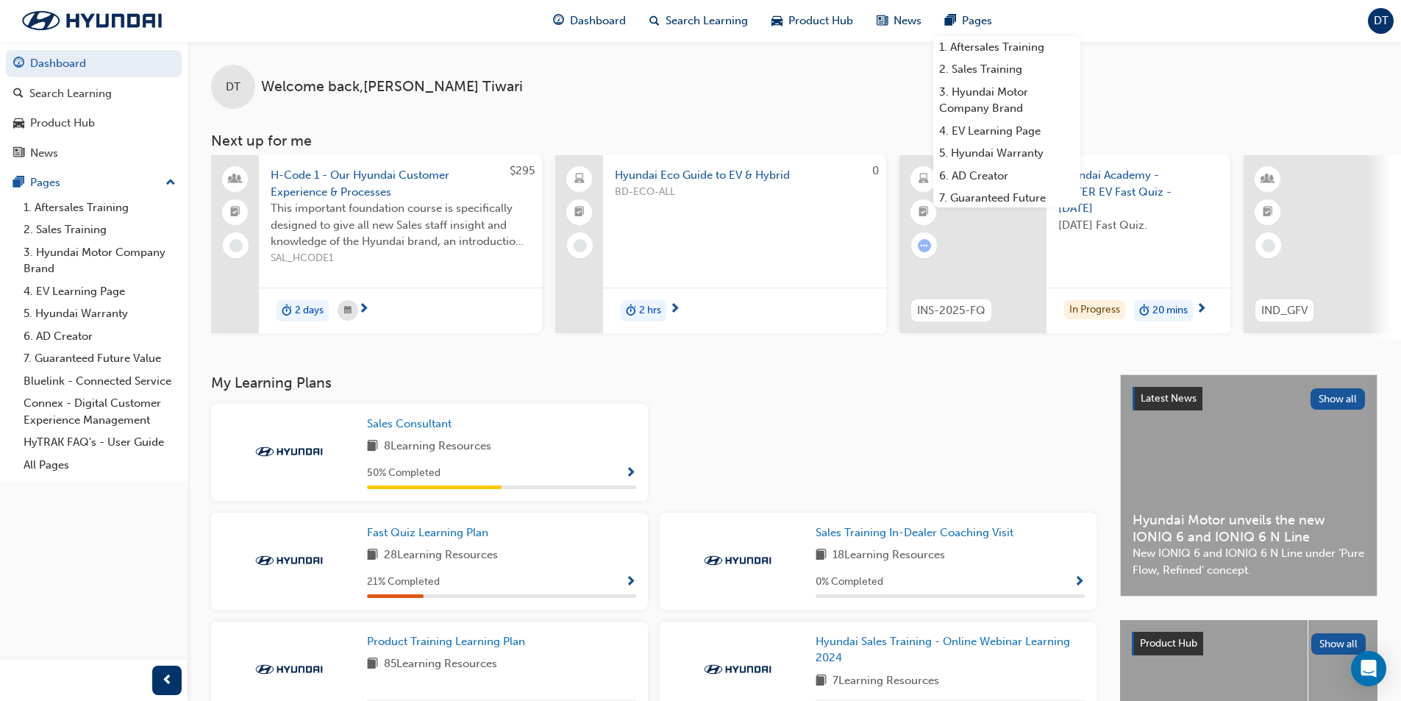
click at [765, 106] on div "DT Welcome back , [PERSON_NAME]" at bounding box center [794, 75] width 1213 height 68
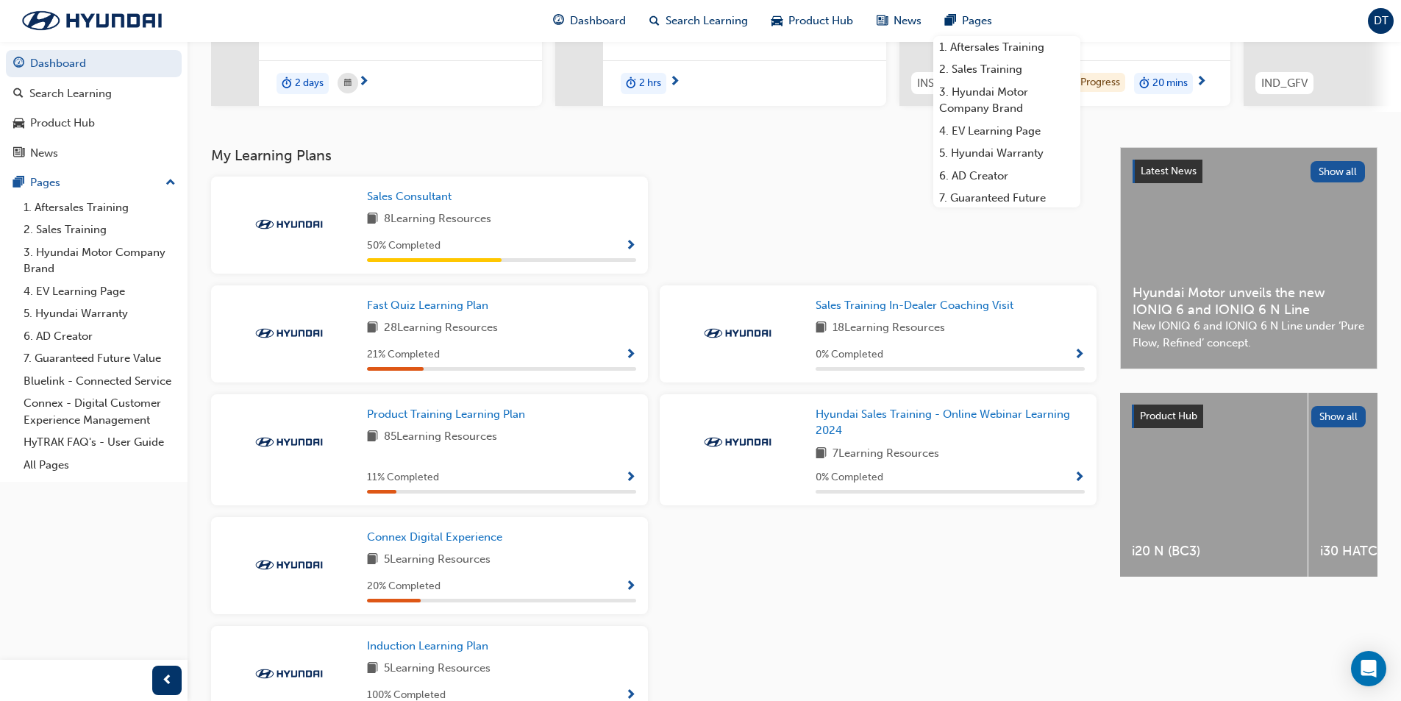
scroll to position [294, 0]
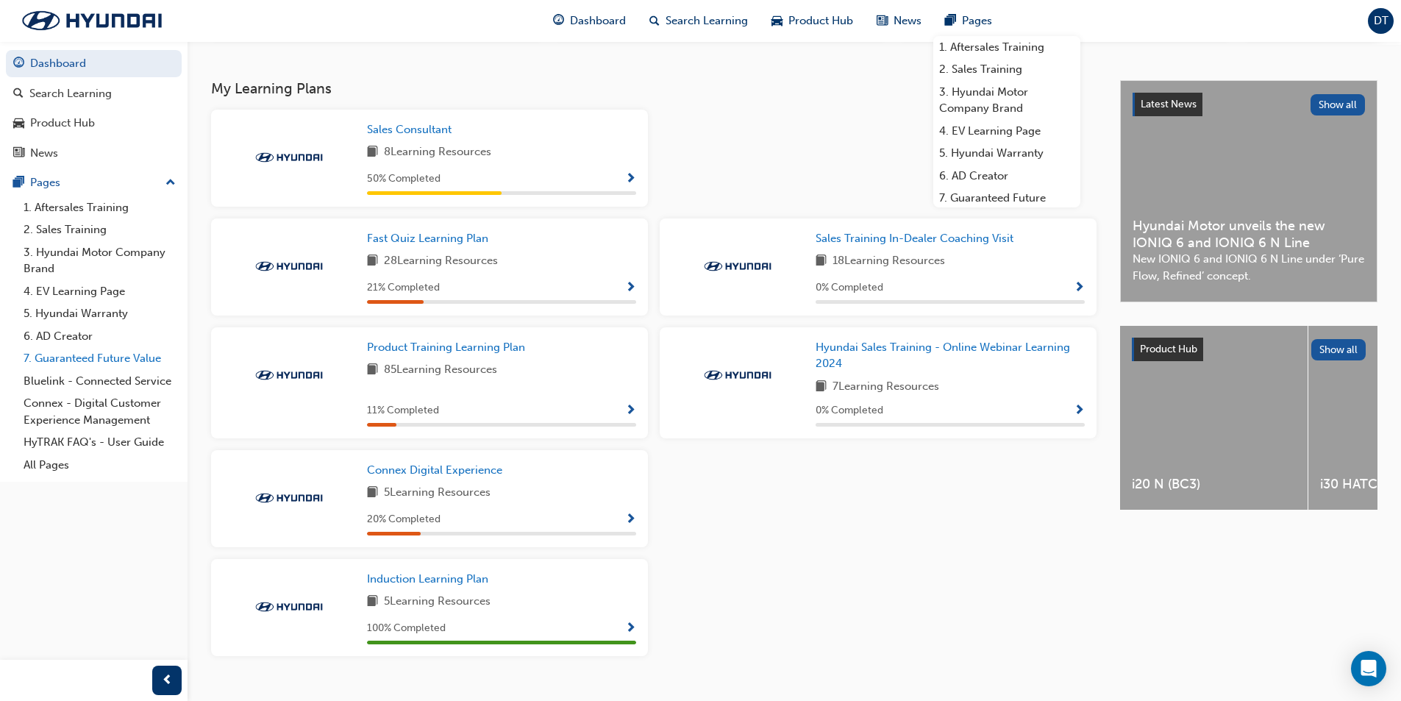
click at [112, 360] on link "7. Guaranteed Future Value" at bounding box center [100, 358] width 164 height 23
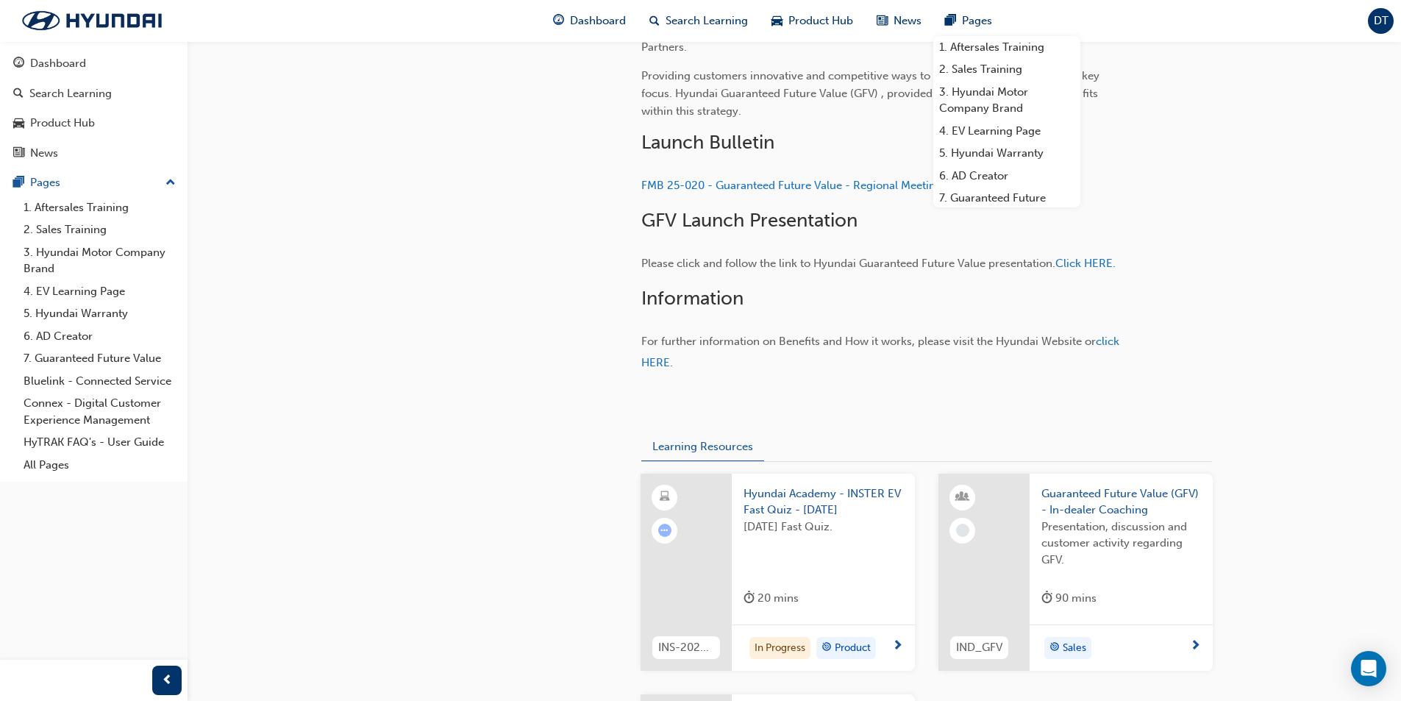
scroll to position [588, 0]
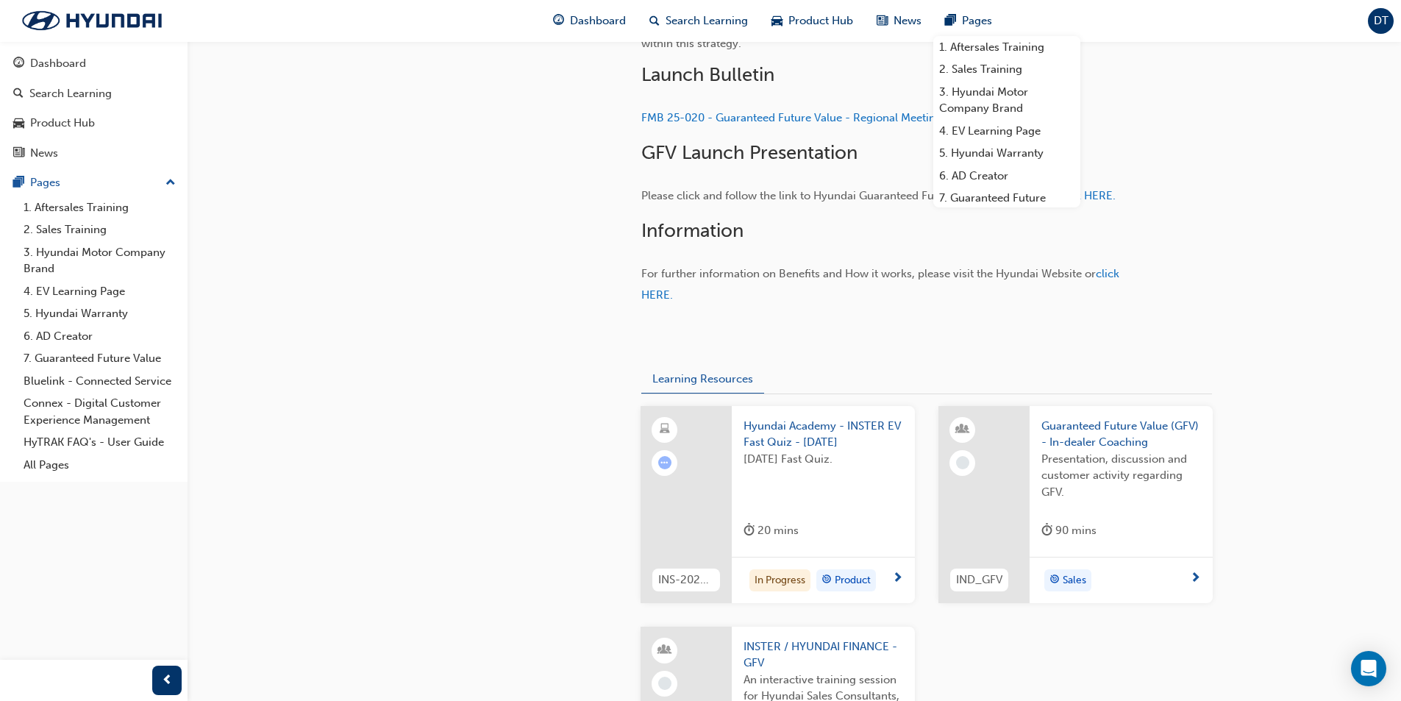
click at [641, 349] on img at bounding box center [641, 349] width 0 height 0
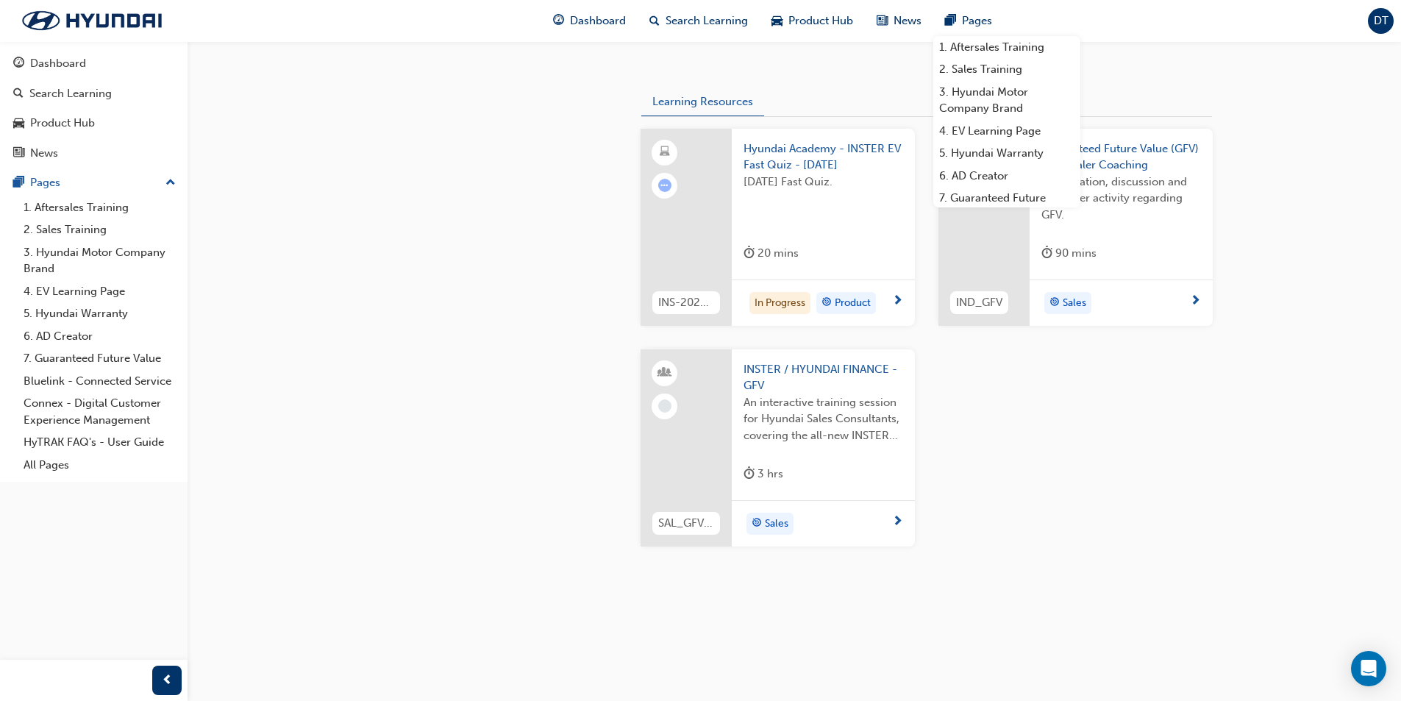
scroll to position [1099, 0]
click at [107, 317] on link "5. Hyundai Warranty" at bounding box center [100, 313] width 164 height 23
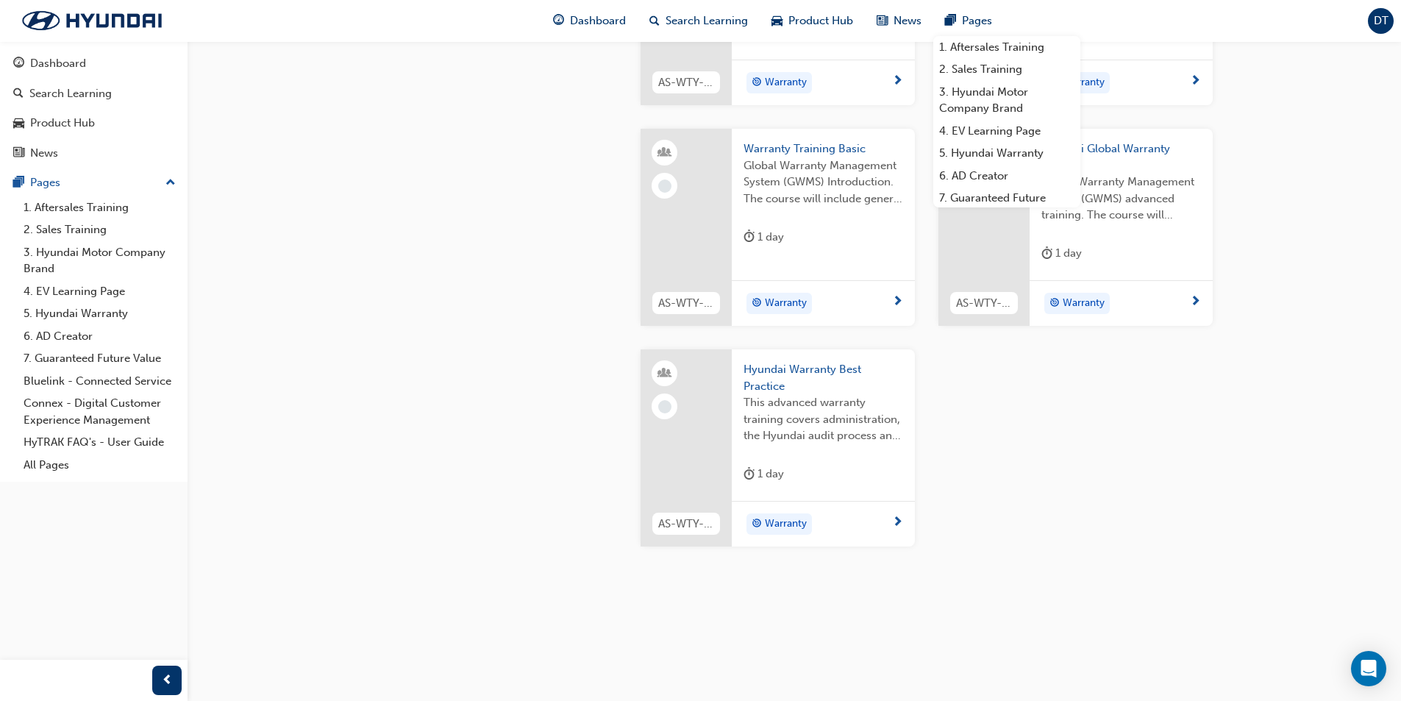
scroll to position [1117, 0]
click at [74, 338] on link "6. AD Creator" at bounding box center [100, 336] width 164 height 23
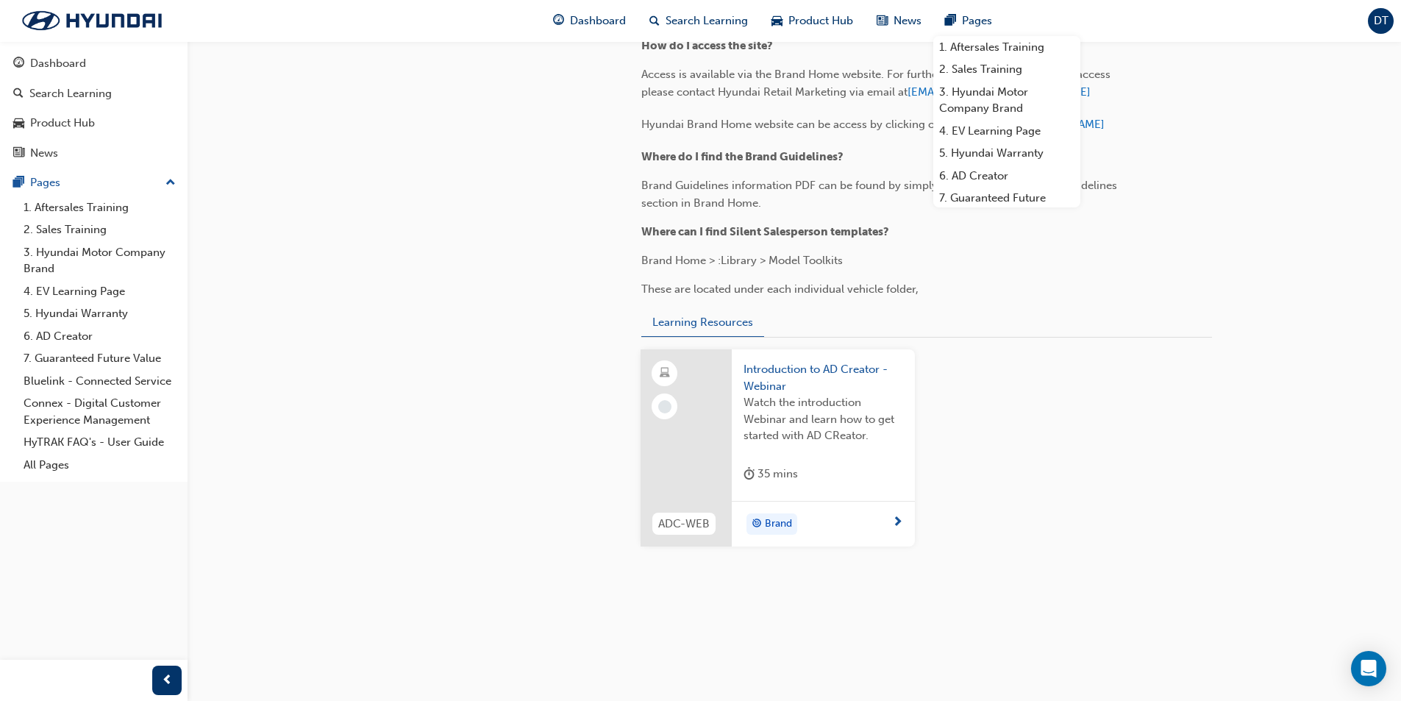
scroll to position [2026, 0]
click at [138, 378] on link "Bluelink - Connected Service" at bounding box center [100, 381] width 164 height 23
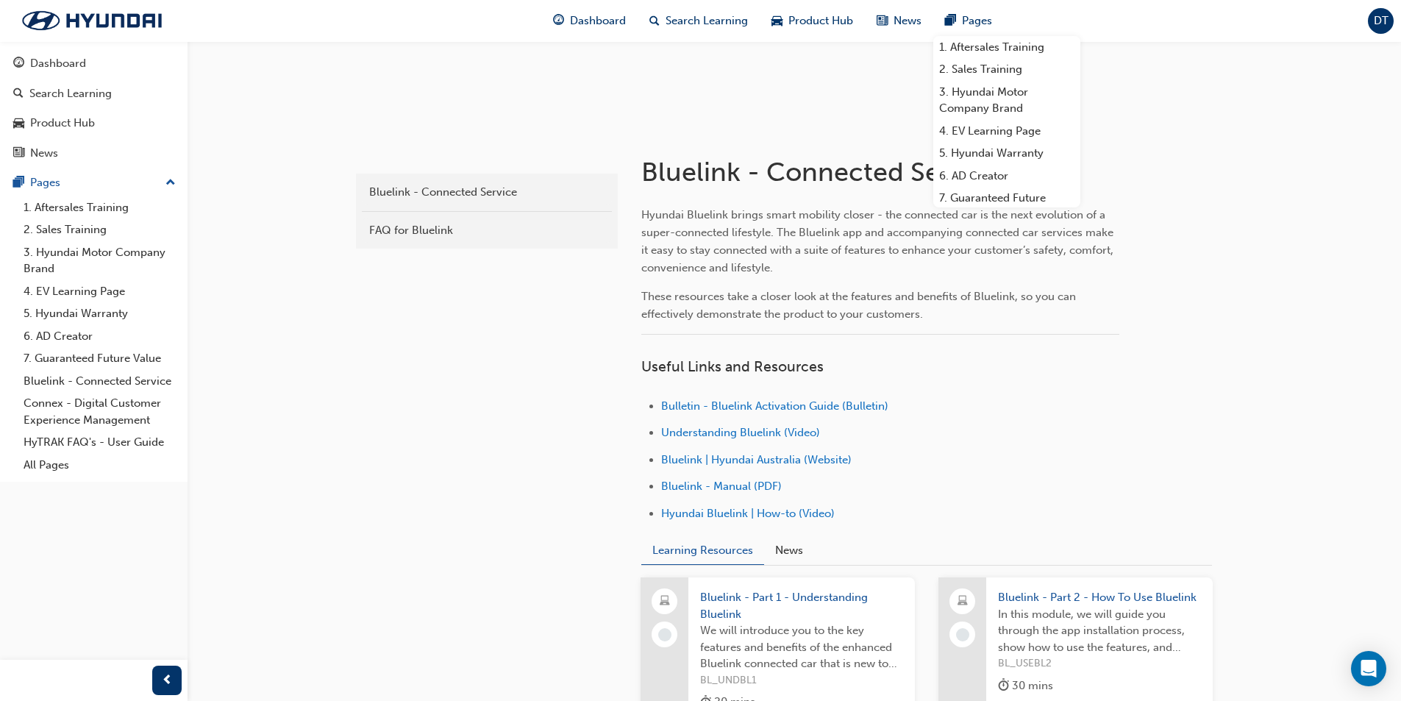
scroll to position [221, 0]
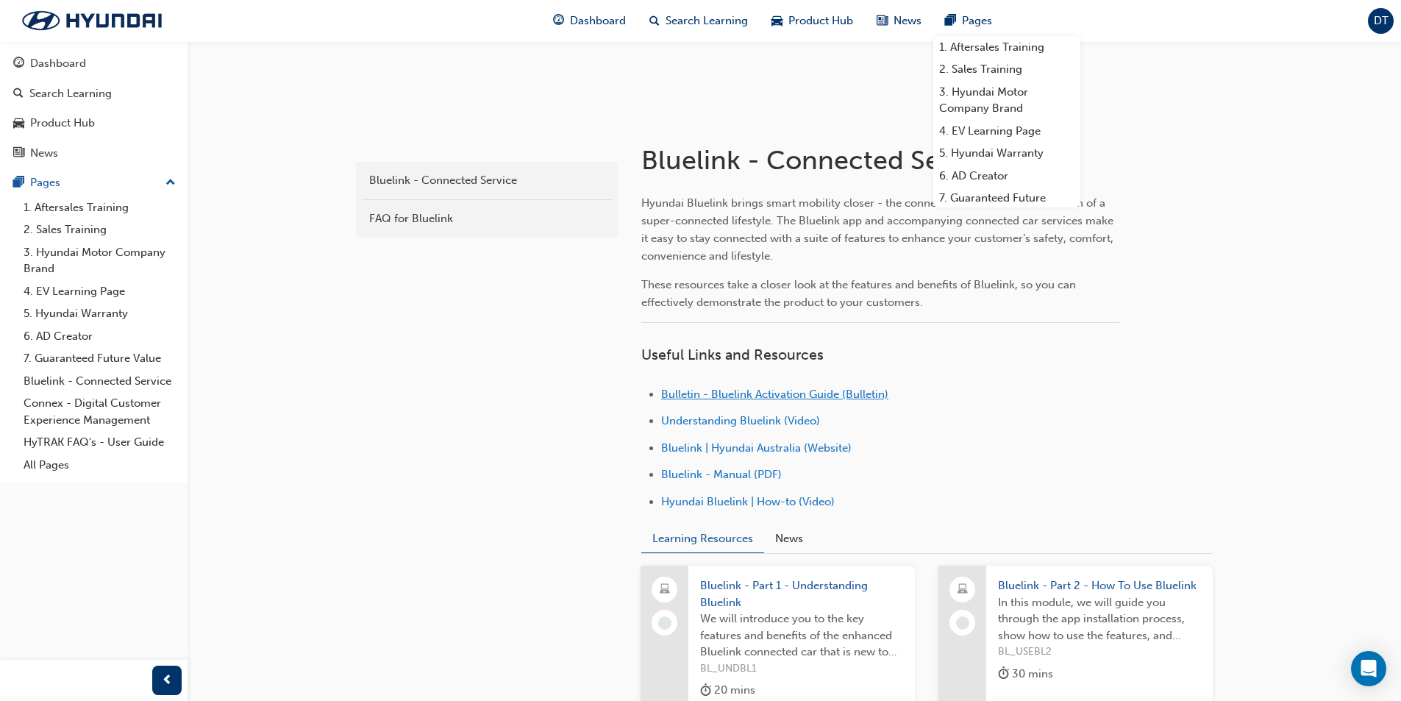
click at [774, 393] on span "Bulletin - Bluelink Activation Guide (Bulletin)" at bounding box center [774, 394] width 227 height 13
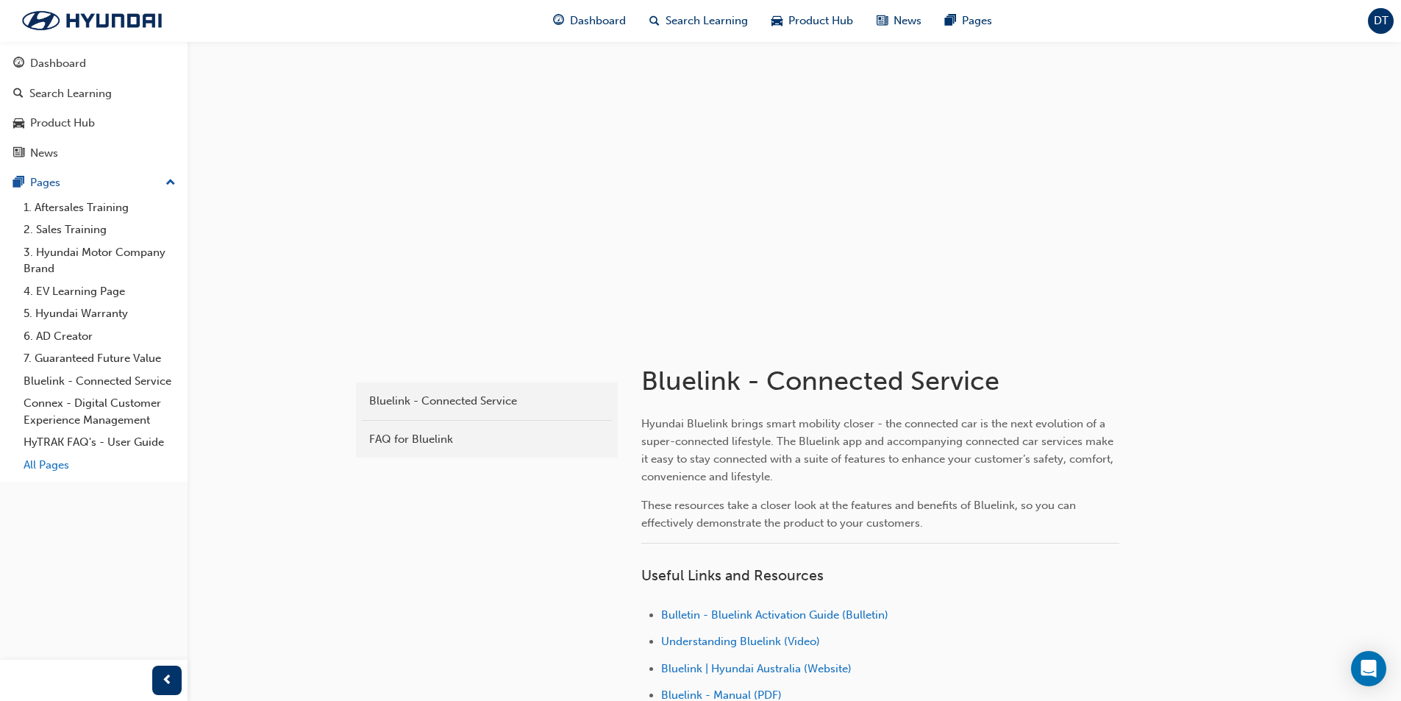
click at [79, 470] on link "All Pages" at bounding box center [100, 465] width 164 height 23
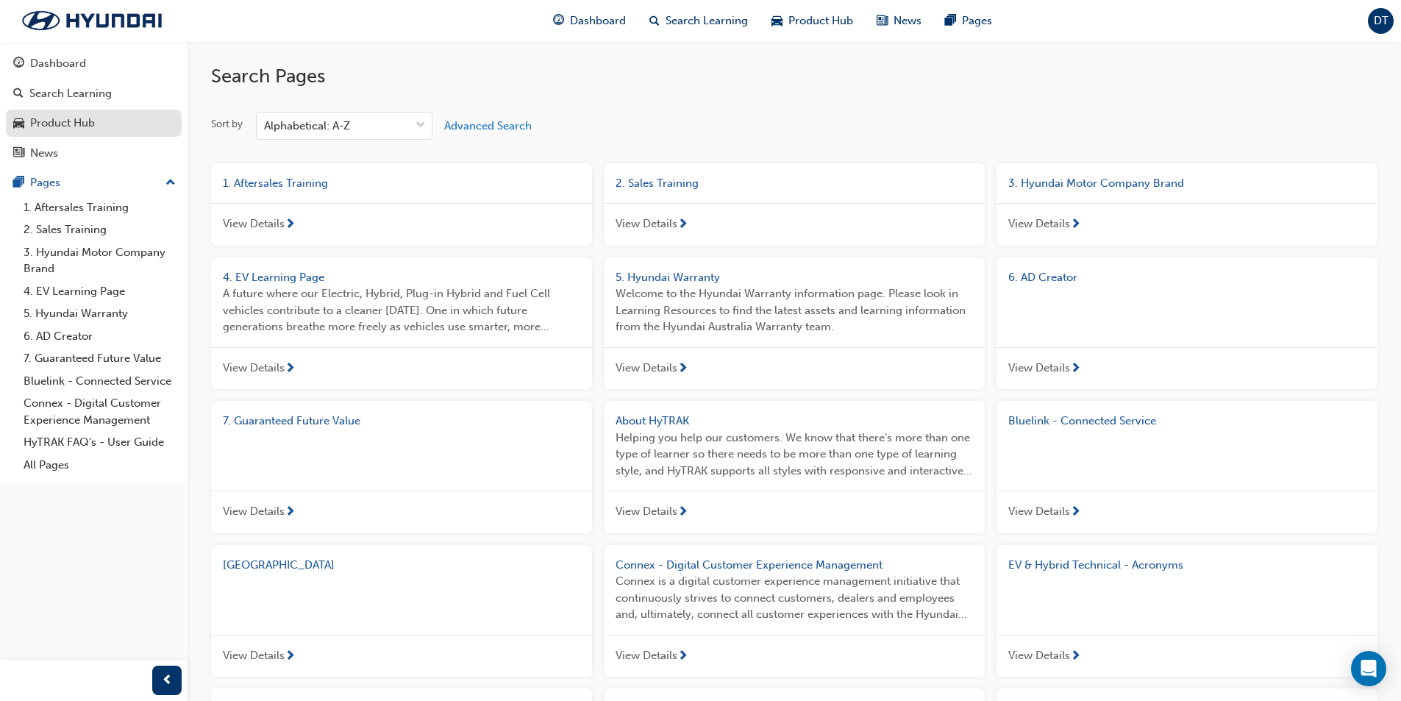
click at [79, 118] on div "Product Hub" at bounding box center [62, 123] width 65 height 17
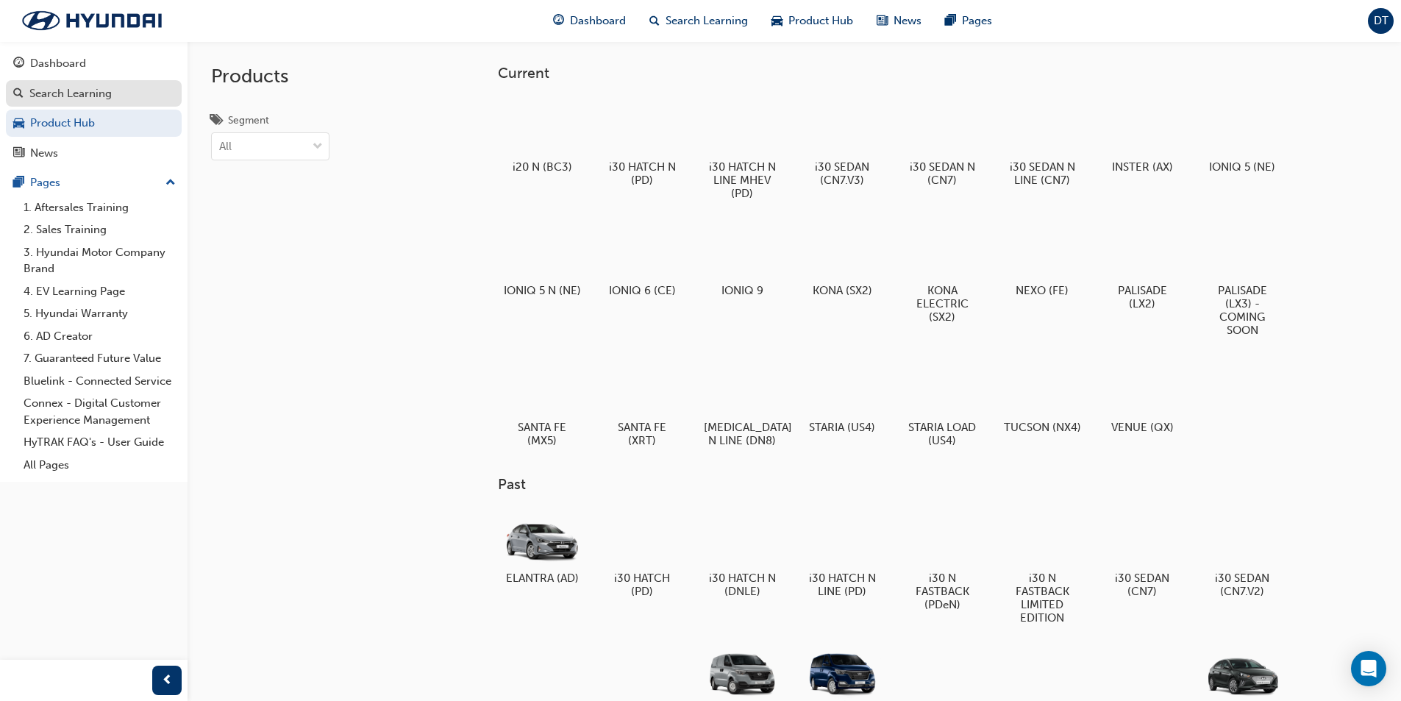
click at [84, 94] on div "Search Learning" at bounding box center [70, 93] width 82 height 17
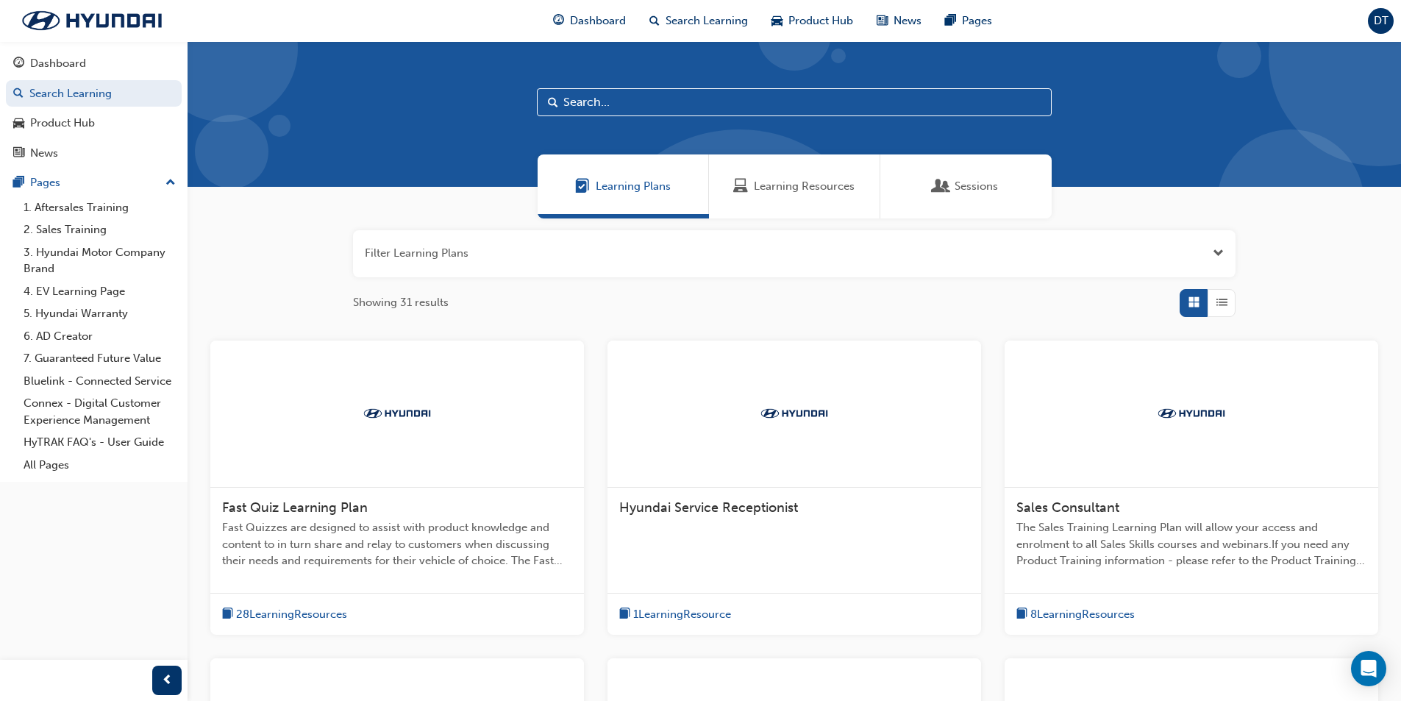
click at [1104, 613] on span "8 Learning Resources" at bounding box center [1082, 614] width 104 height 17
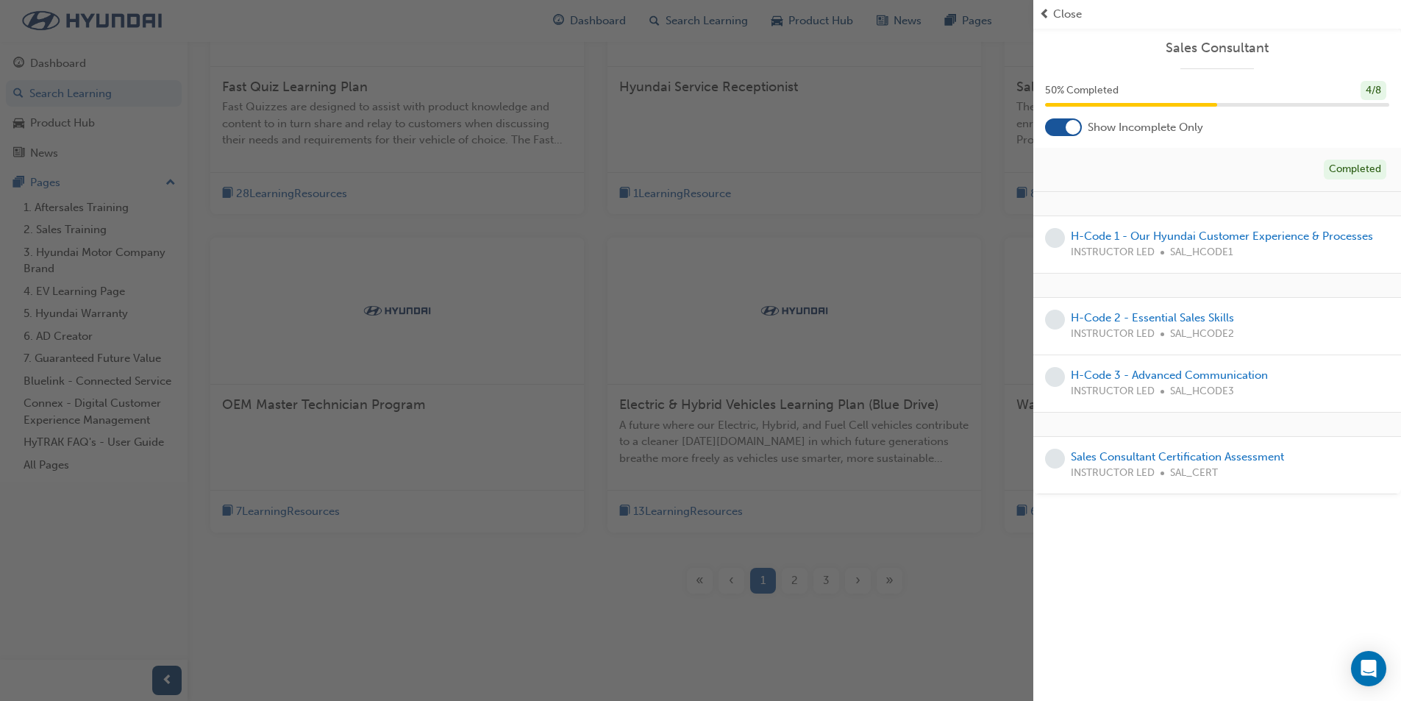
scroll to position [432, 0]
click at [937, 633] on div "button" at bounding box center [516, 350] width 1033 height 701
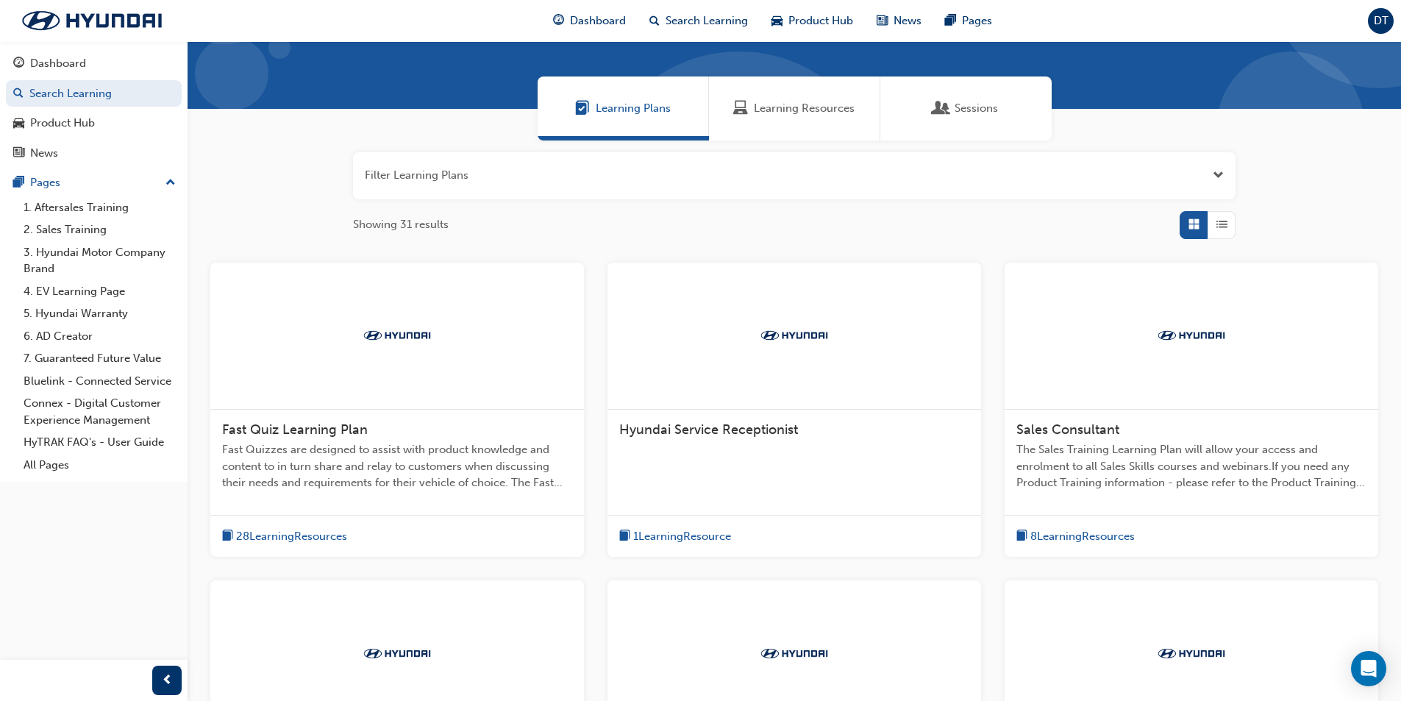
scroll to position [0, 0]
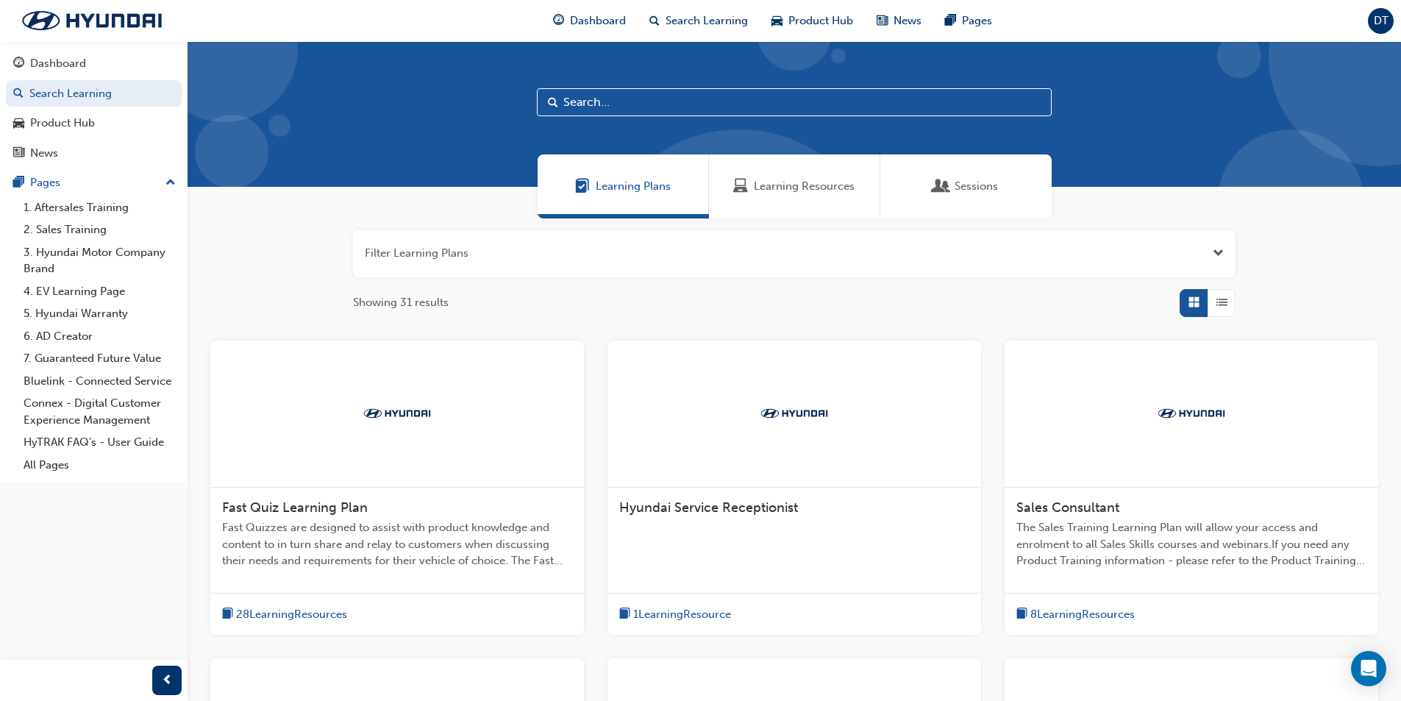
drag, startPoint x: 391, startPoint y: 399, endPoint x: 388, endPoint y: 419, distance: 20.7
click at [392, 399] on div at bounding box center [397, 413] width 374 height 147
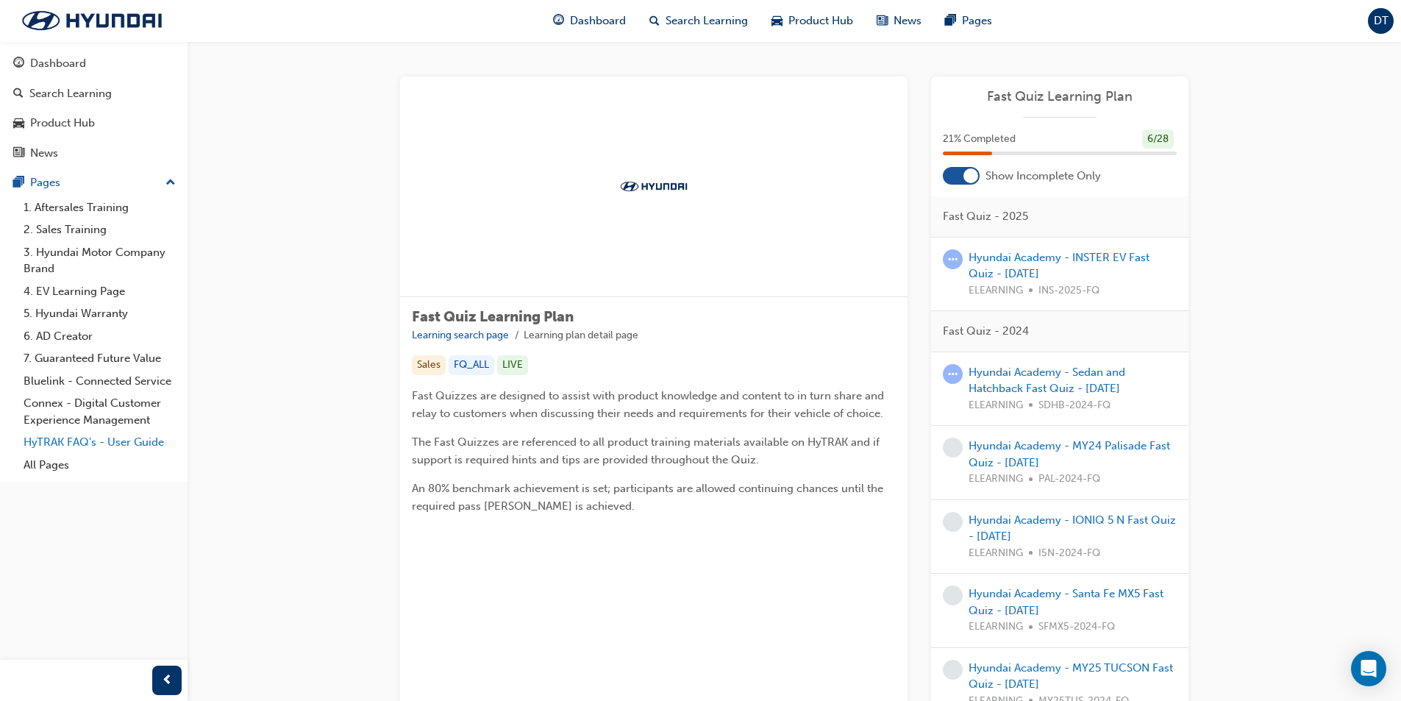
click at [79, 441] on link "HyTRAK FAQ's - User Guide" at bounding box center [100, 442] width 164 height 23
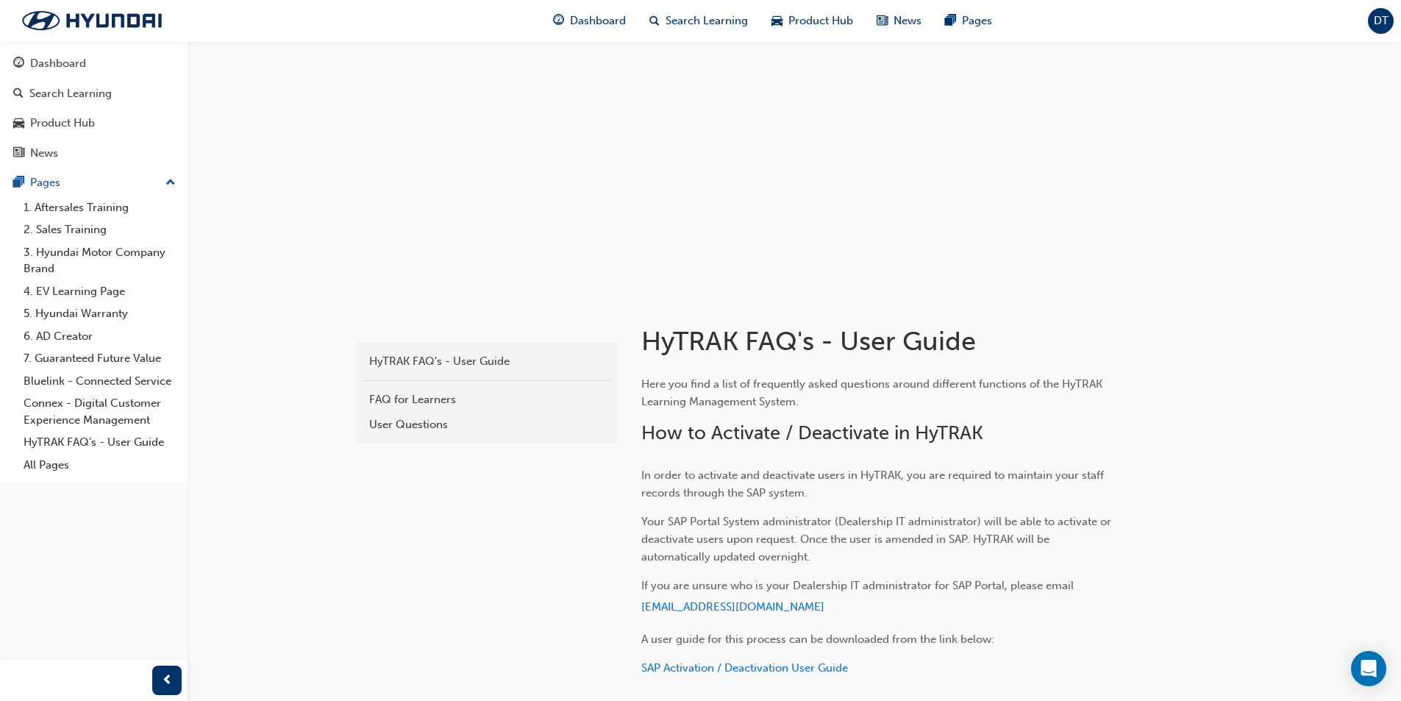
scroll to position [74, 0]
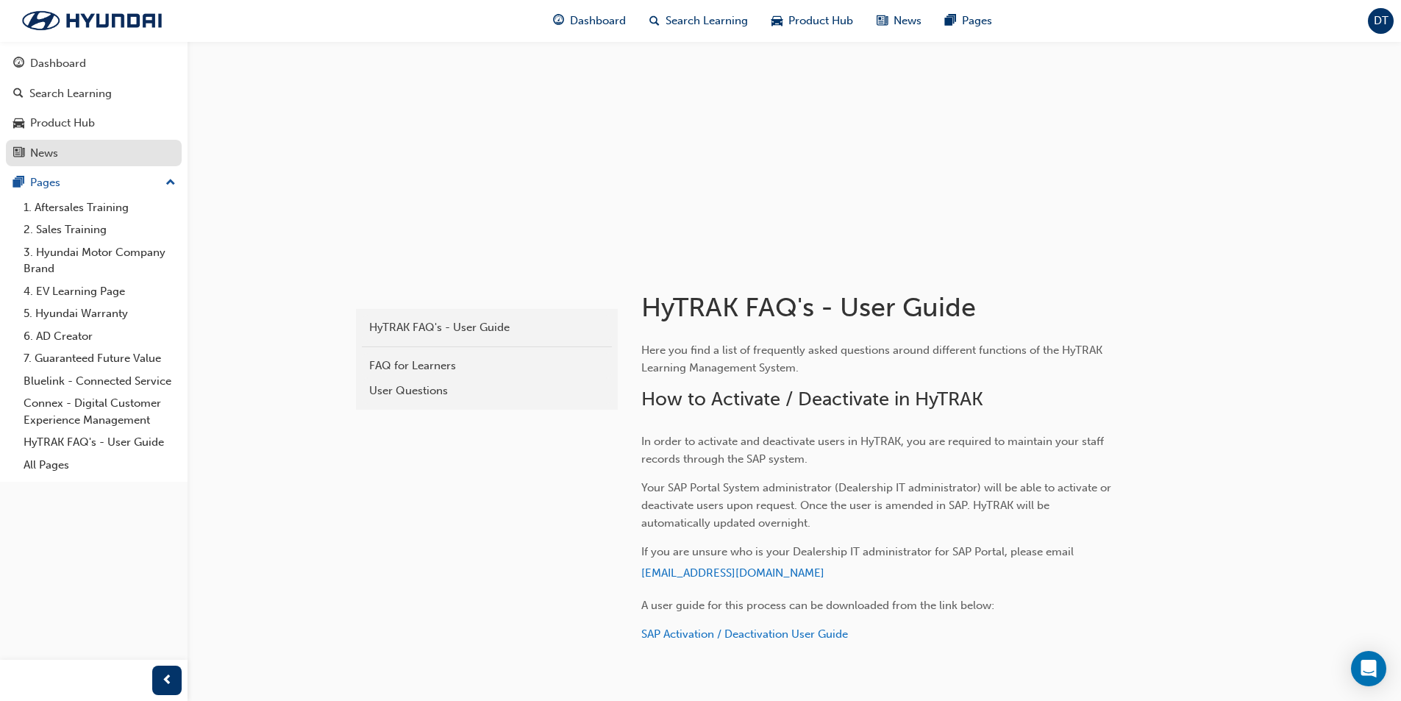
click at [68, 154] on div "News" at bounding box center [93, 153] width 161 height 18
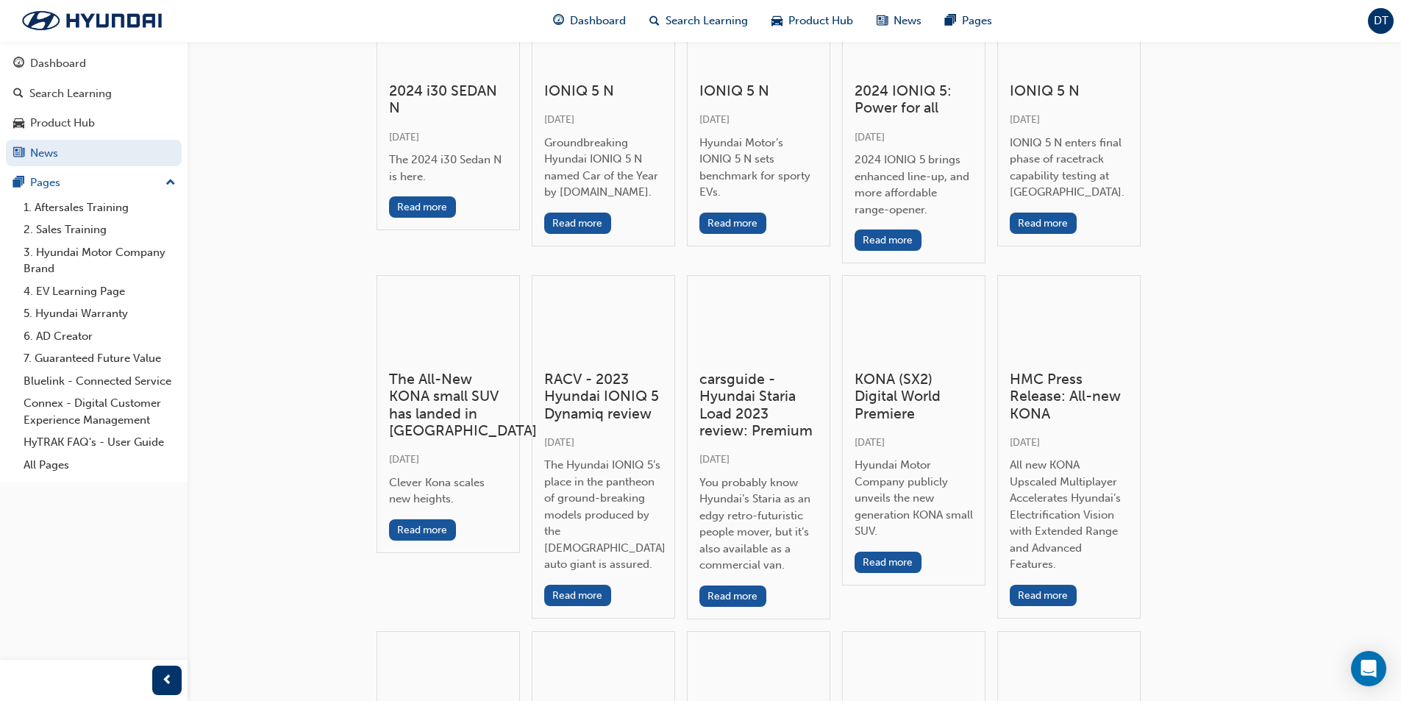
scroll to position [735, 0]
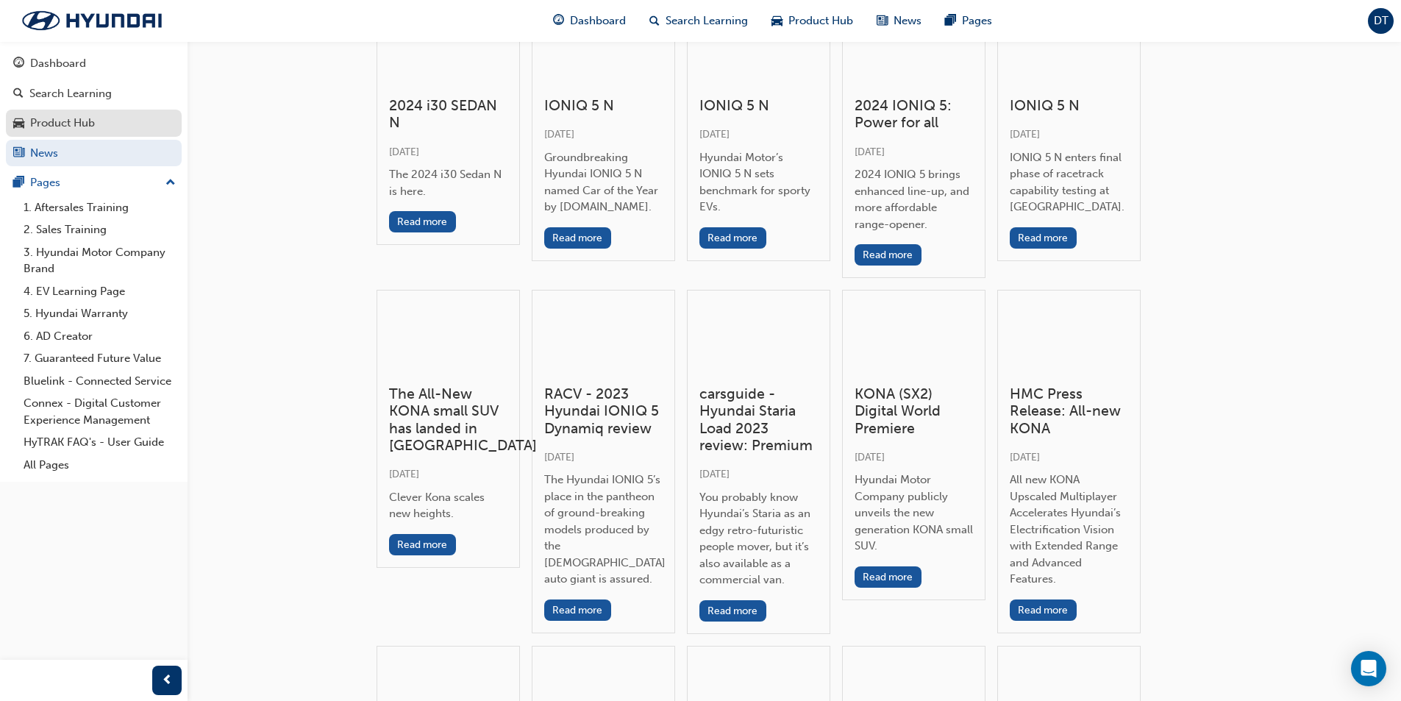
click at [58, 119] on div "Product Hub" at bounding box center [62, 123] width 65 height 17
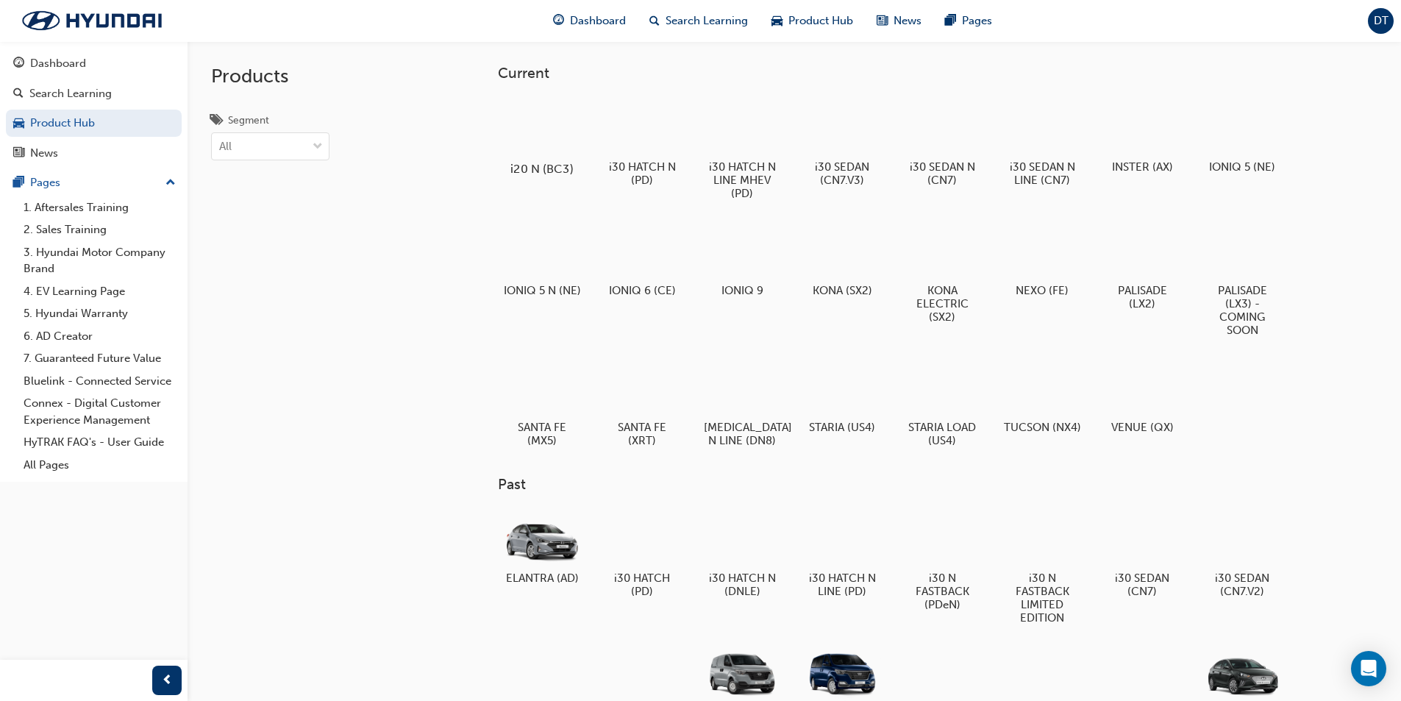
click at [530, 124] on div at bounding box center [542, 126] width 82 height 59
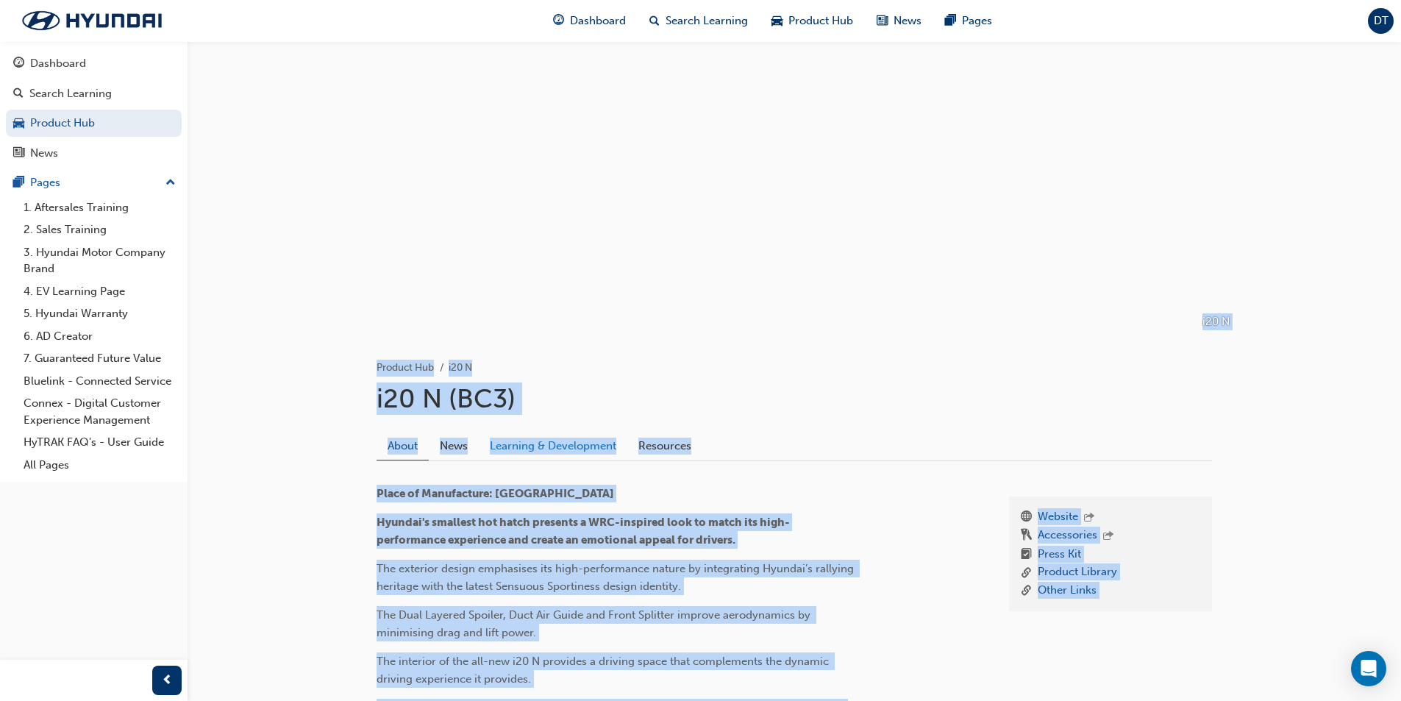
click at [572, 438] on link "Learning & Development" at bounding box center [553, 446] width 149 height 28
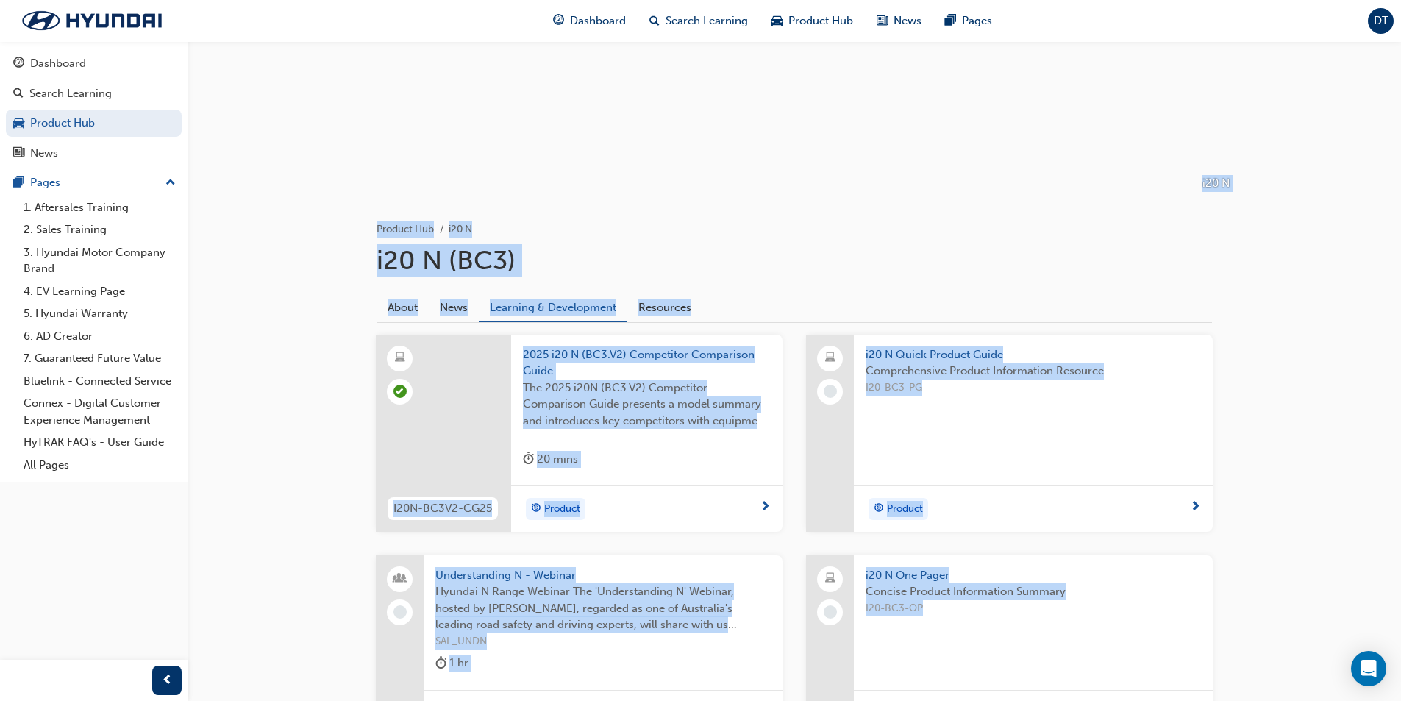
scroll to position [221, 0]
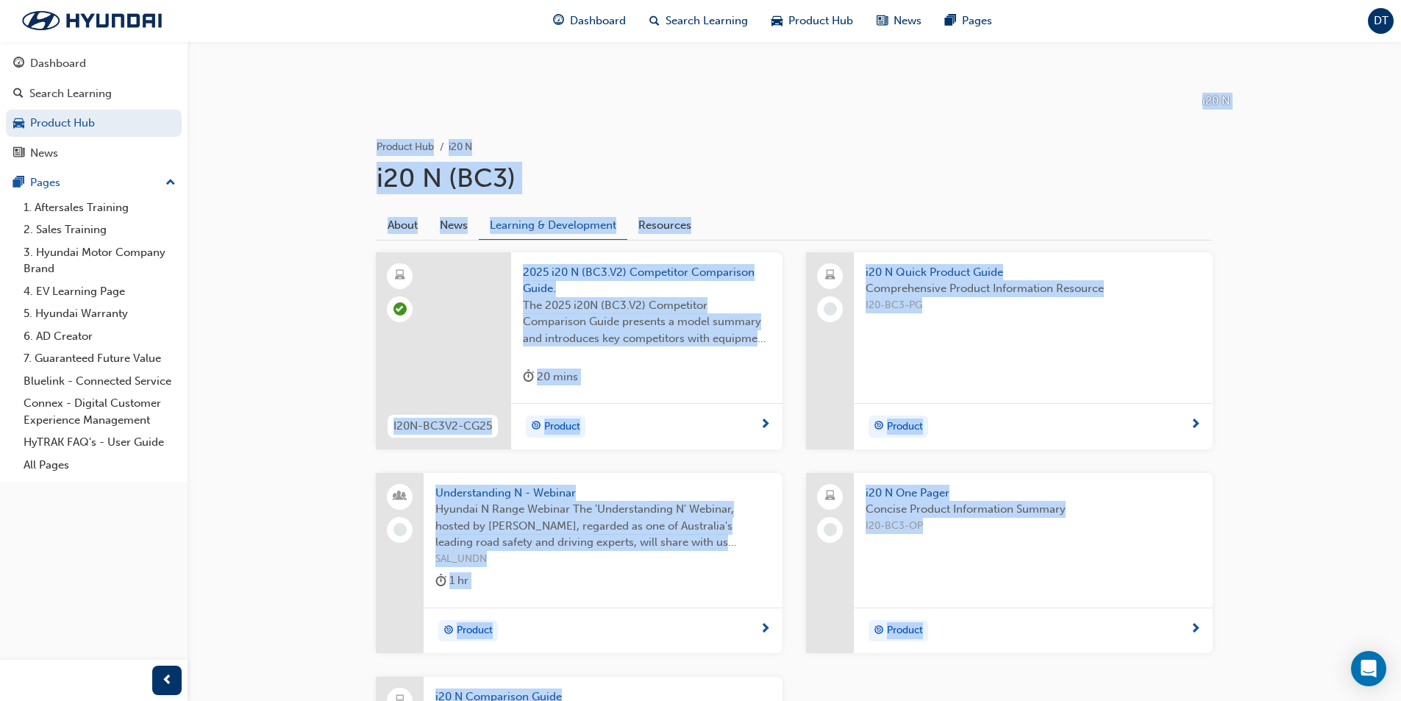
click at [901, 425] on span "Product" at bounding box center [905, 426] width 36 height 17
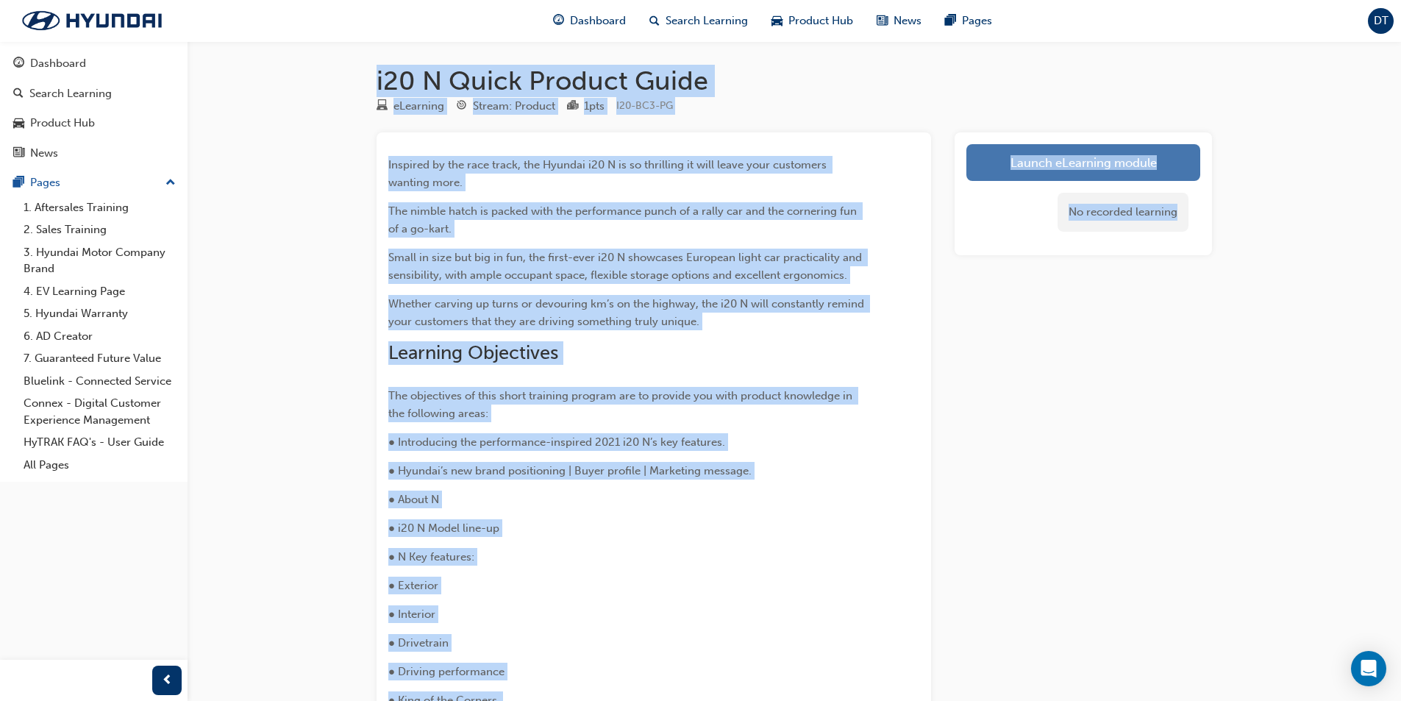
click at [1036, 161] on link "Launch eLearning module" at bounding box center [1083, 162] width 234 height 37
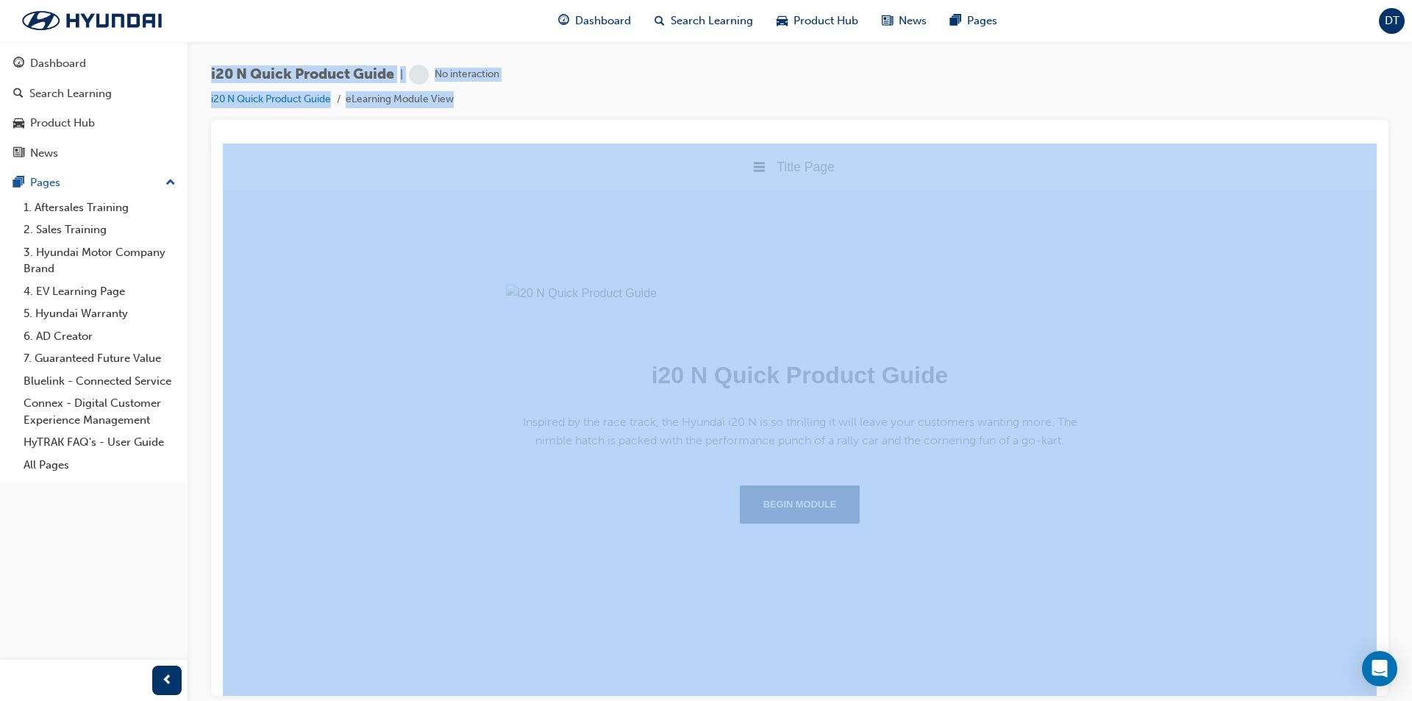
scroll to position [139, 0]
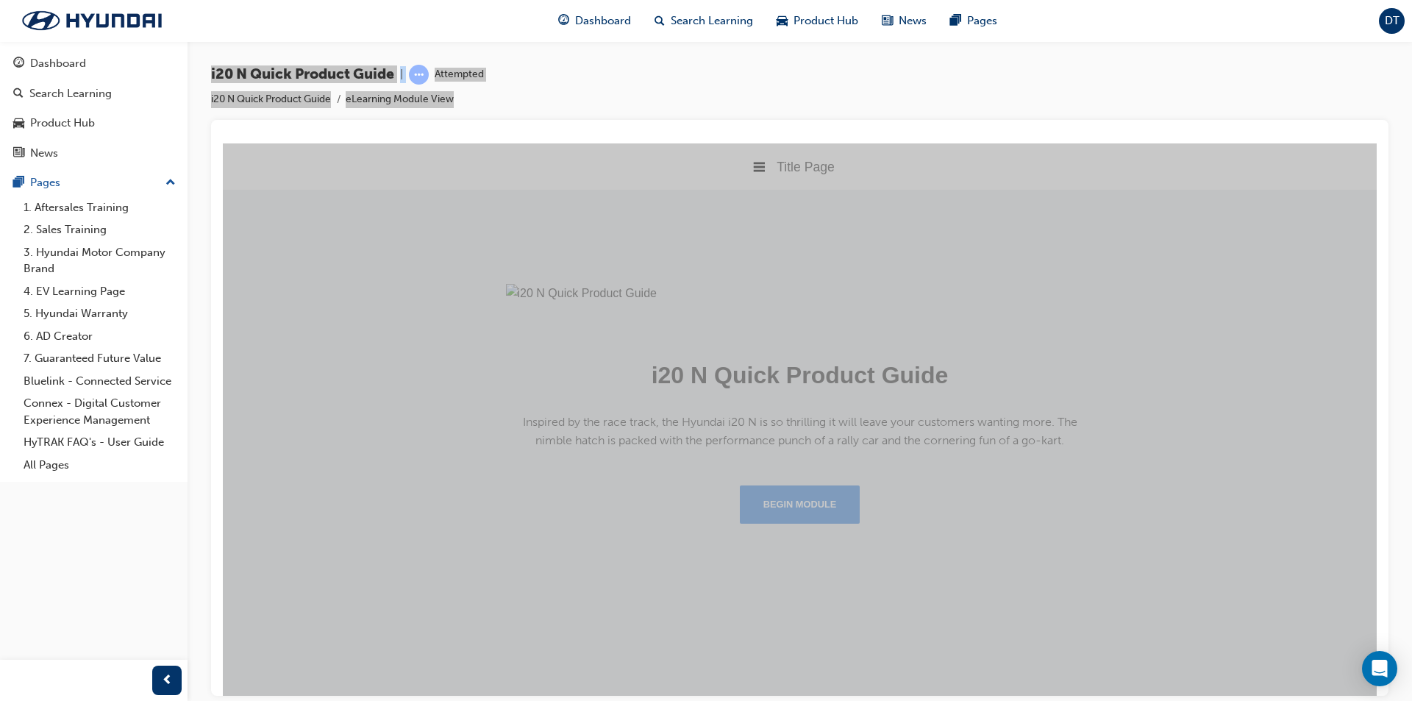
click at [808, 523] on button "Begin Module" at bounding box center [800, 504] width 121 height 38
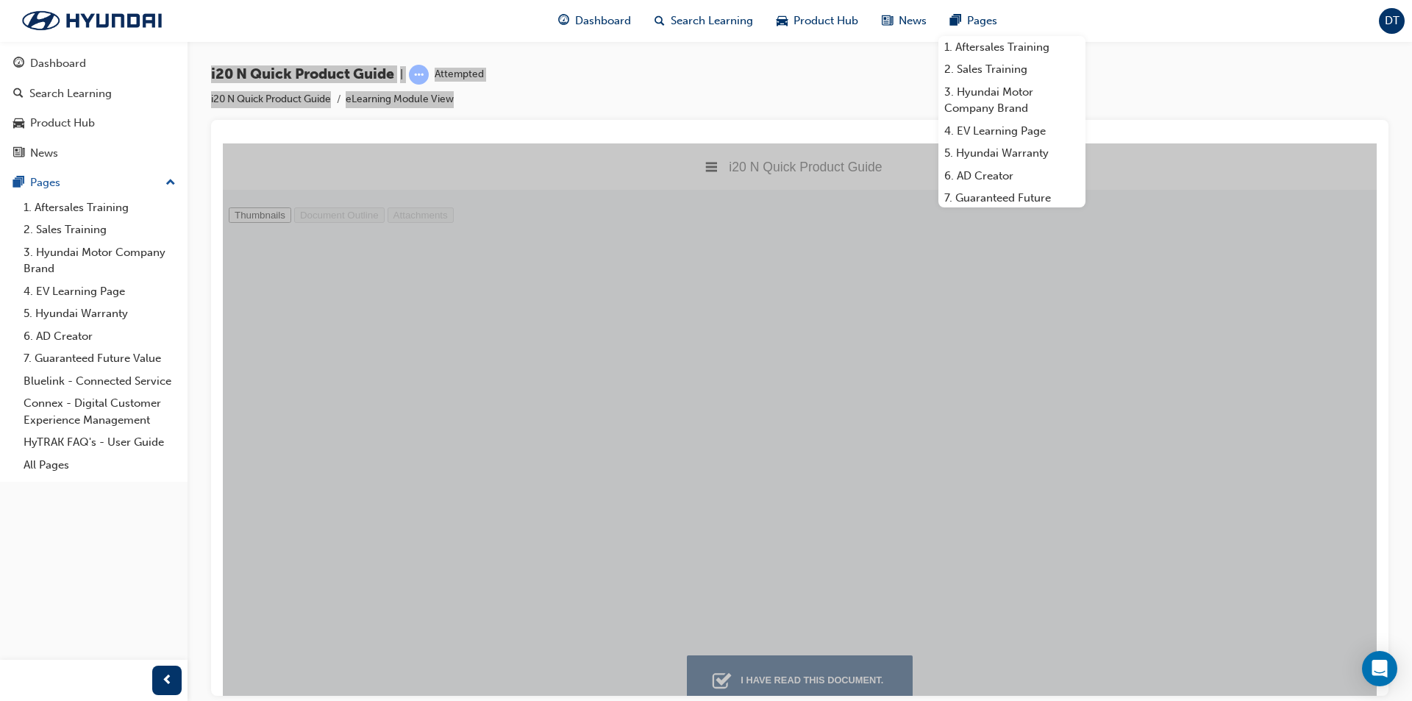
scroll to position [5523, 0]
type input "16"
click at [775, 691] on div "I have read this document." at bounding box center [812, 679] width 154 height 26
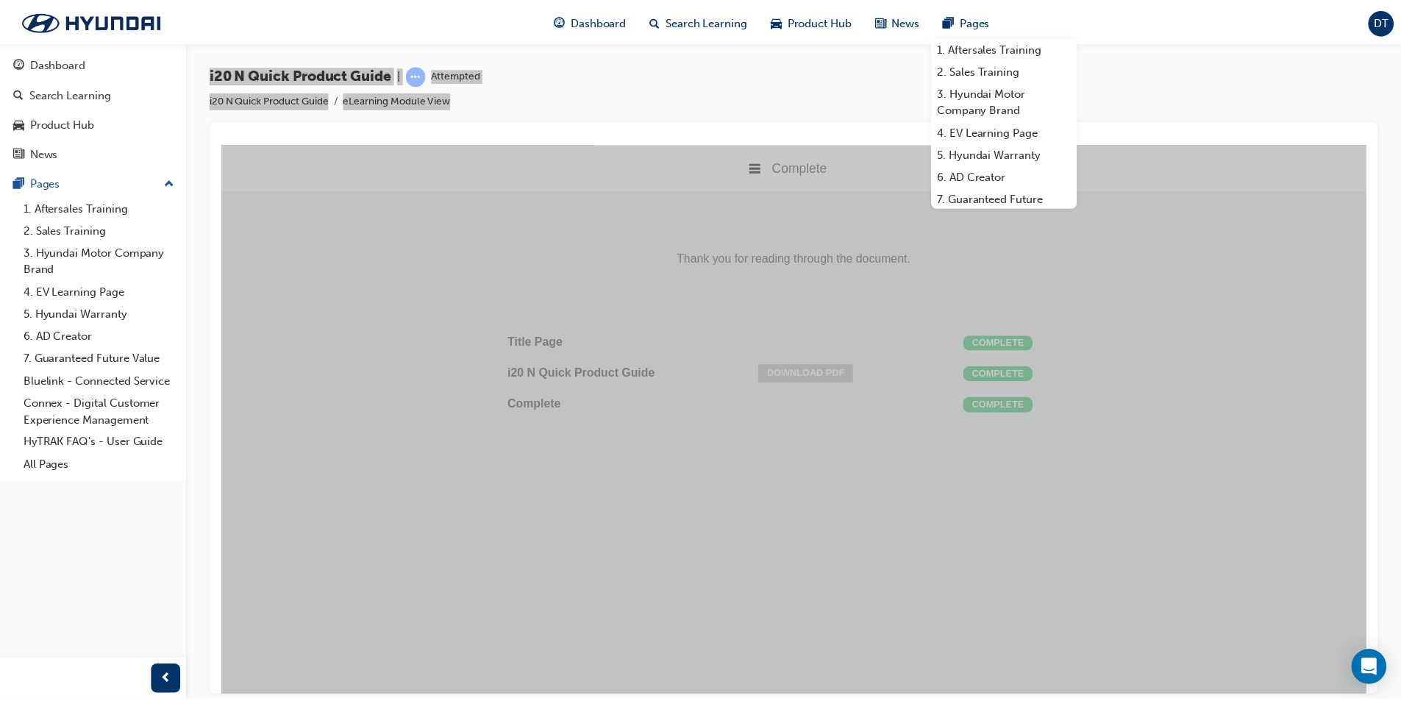
scroll to position [7, 7]
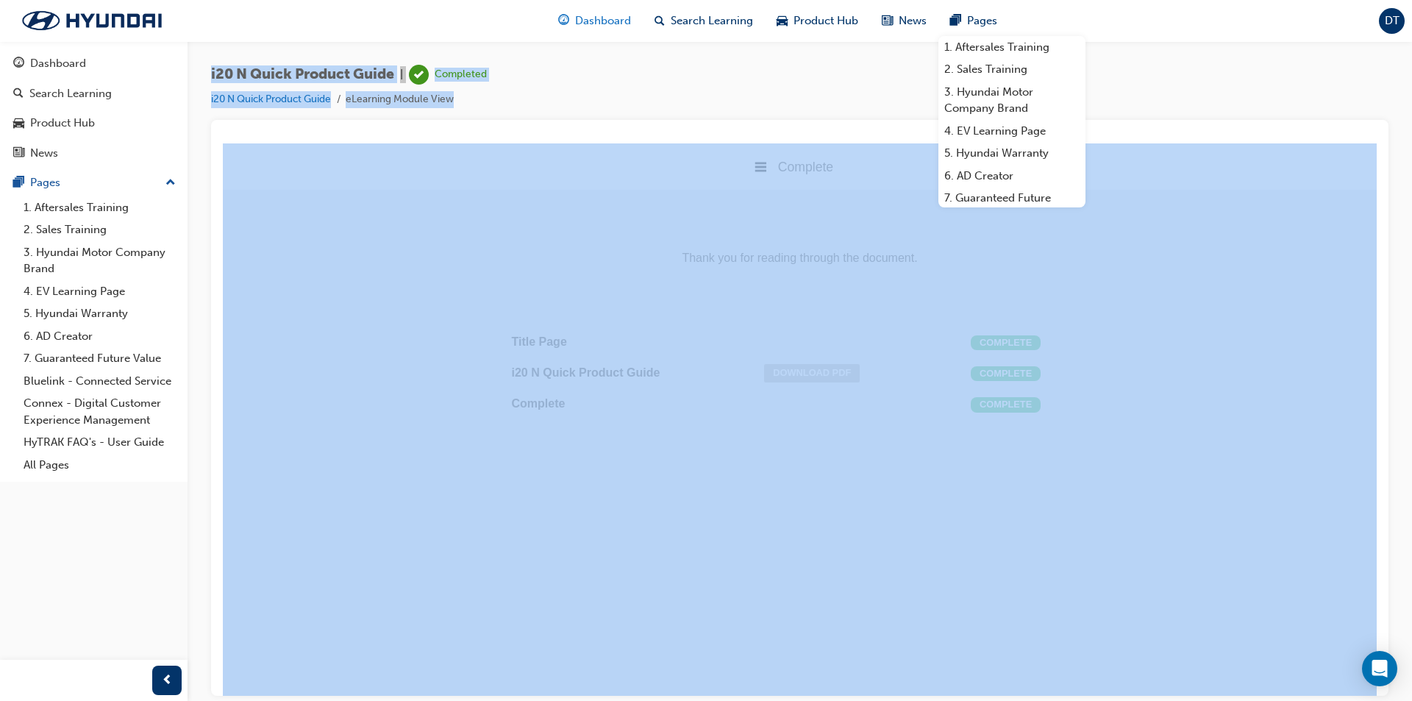
click at [621, 18] on span "Dashboard" at bounding box center [603, 21] width 56 height 17
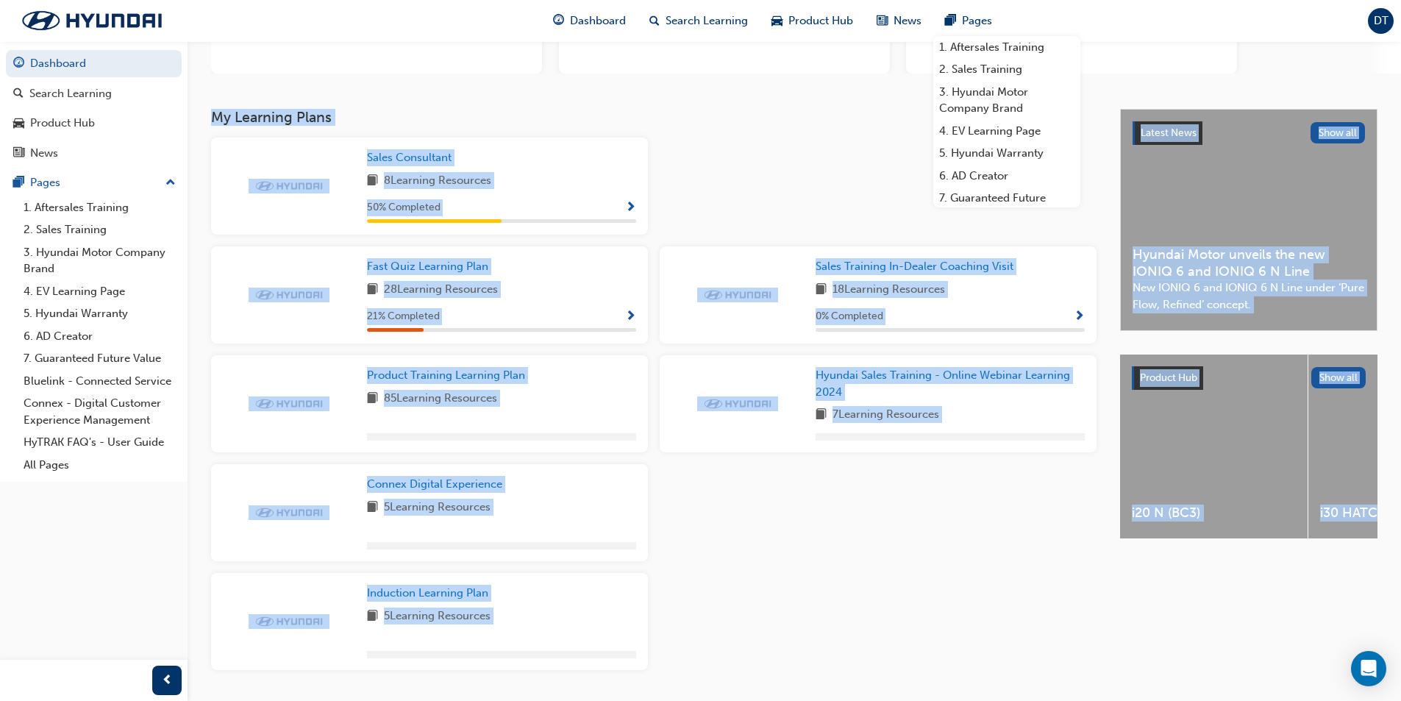
scroll to position [254, 0]
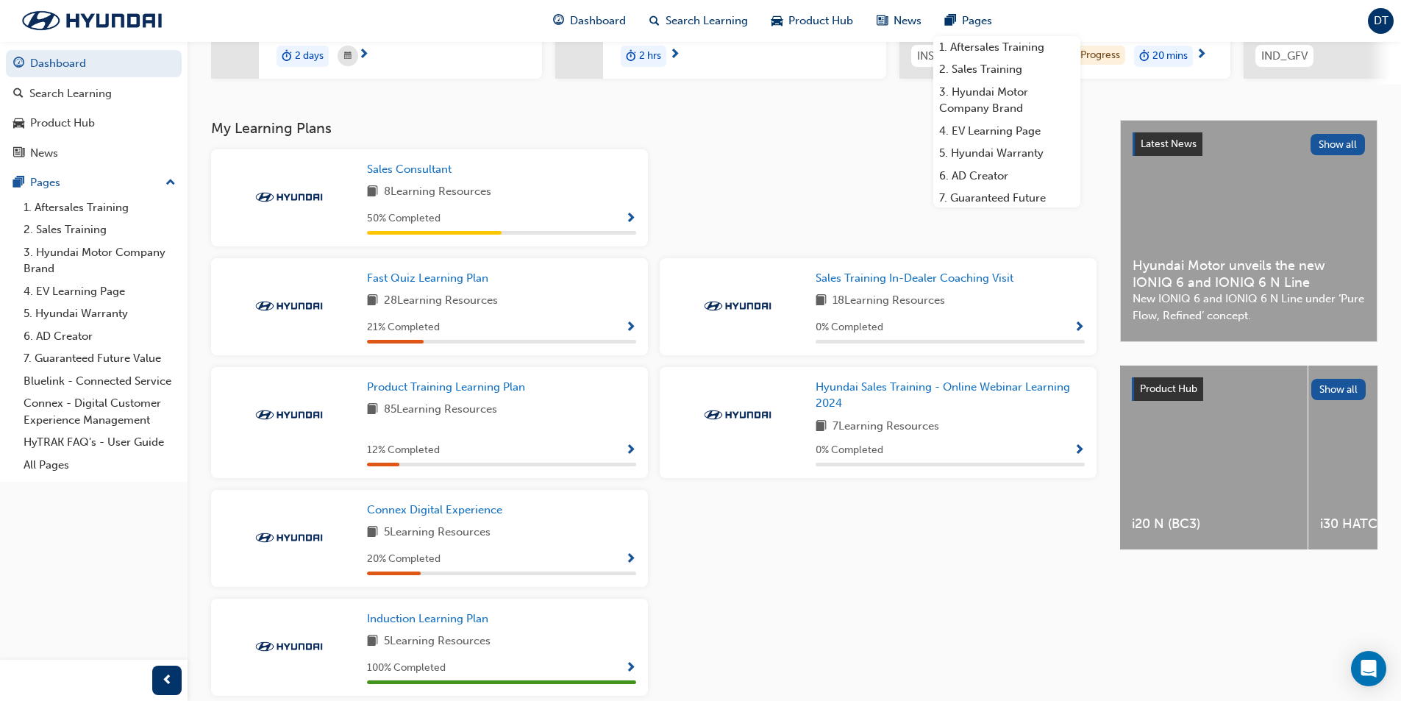
click at [793, 168] on div at bounding box center [878, 203] width 449 height 109
click at [1381, 24] on span "DT" at bounding box center [1381, 21] width 15 height 17
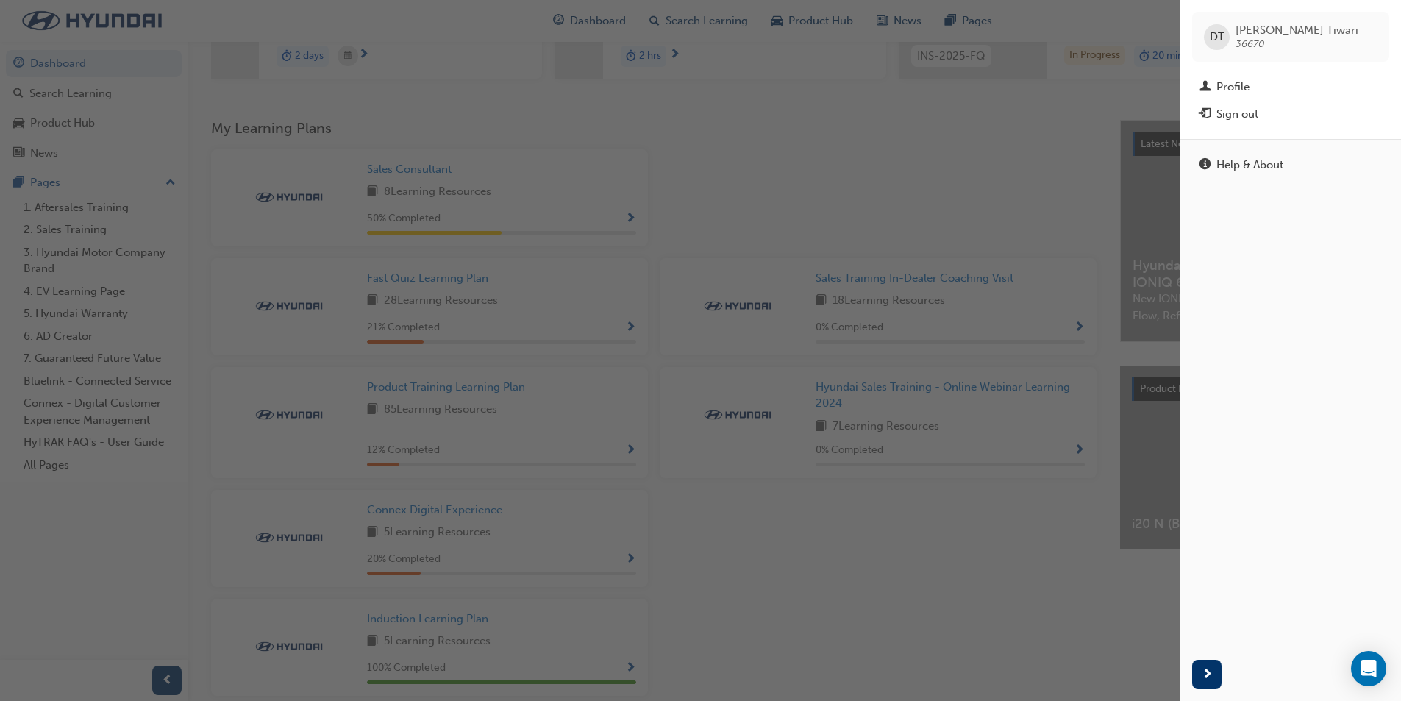
click at [1235, 117] on div "Sign out" at bounding box center [1237, 114] width 42 height 17
